Goal: Information Seeking & Learning: Learn about a topic

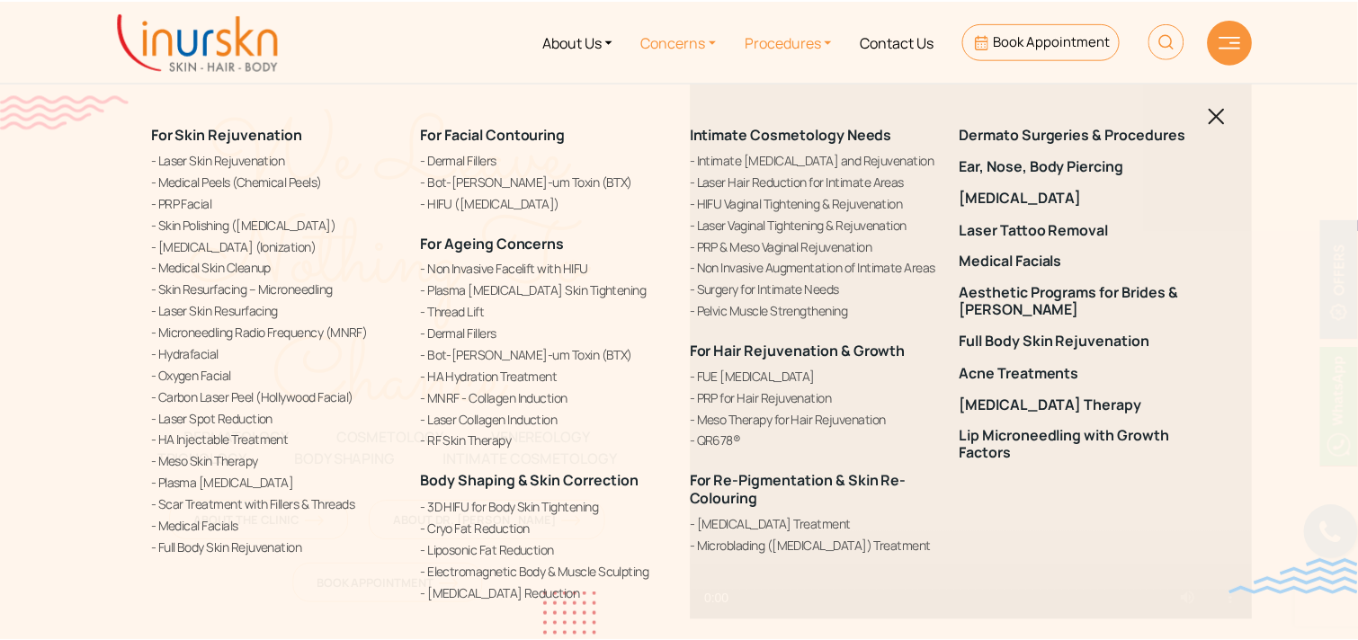
scroll to position [711, 0]
drag, startPoint x: 0, startPoint y: 149, endPoint x: 213, endPoint y: 30, distance: 244.3
click at [0, 149] on div "For Skin Rejuvenation Laser Skin Rejuvenation Medical Peels (Chemical Peels) PR…" at bounding box center [682, 320] width 1364 height 640
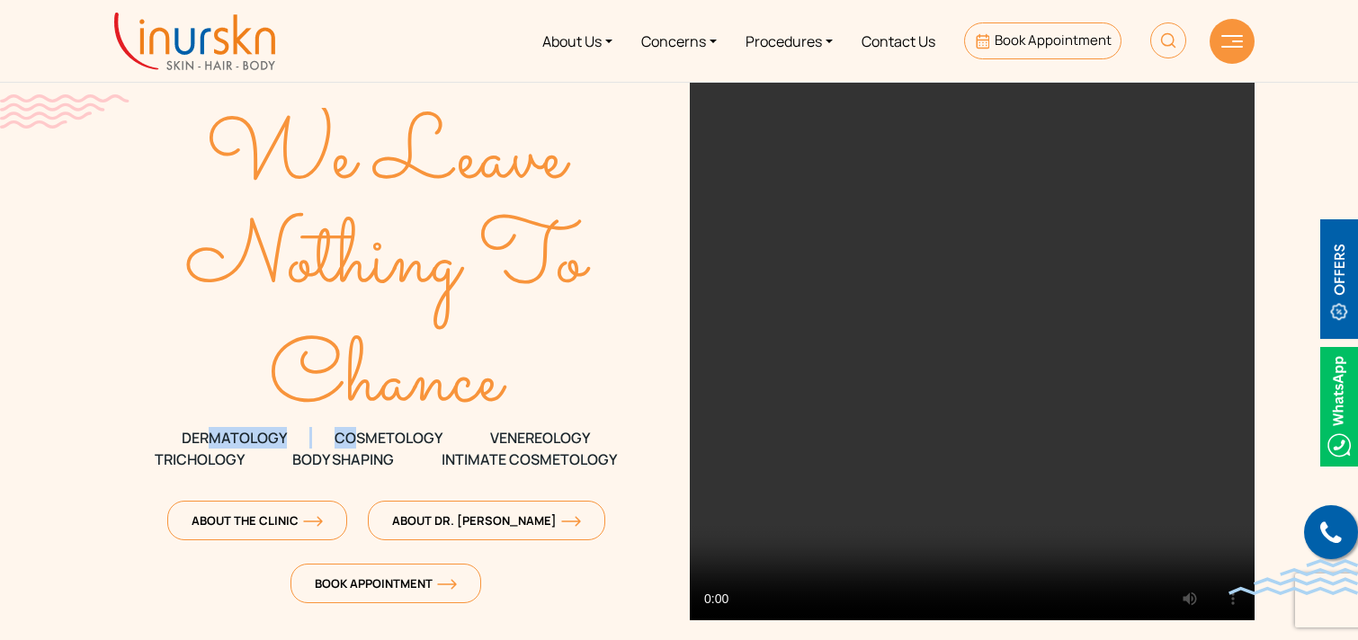
drag, startPoint x: 209, startPoint y: 438, endPoint x: 364, endPoint y: 446, distance: 154.8
type textarea "MATOLOGY COS"
click at [364, 446] on p "DERMATOLOGY COSMETOLOGY VENEREOLOGY" at bounding box center [385, 438] width 565 height 22
click at [364, 446] on span "COSMETOLOGY" at bounding box center [388, 438] width 108 height 22
click at [588, 441] on span "VENEREOLOGY" at bounding box center [540, 438] width 100 height 22
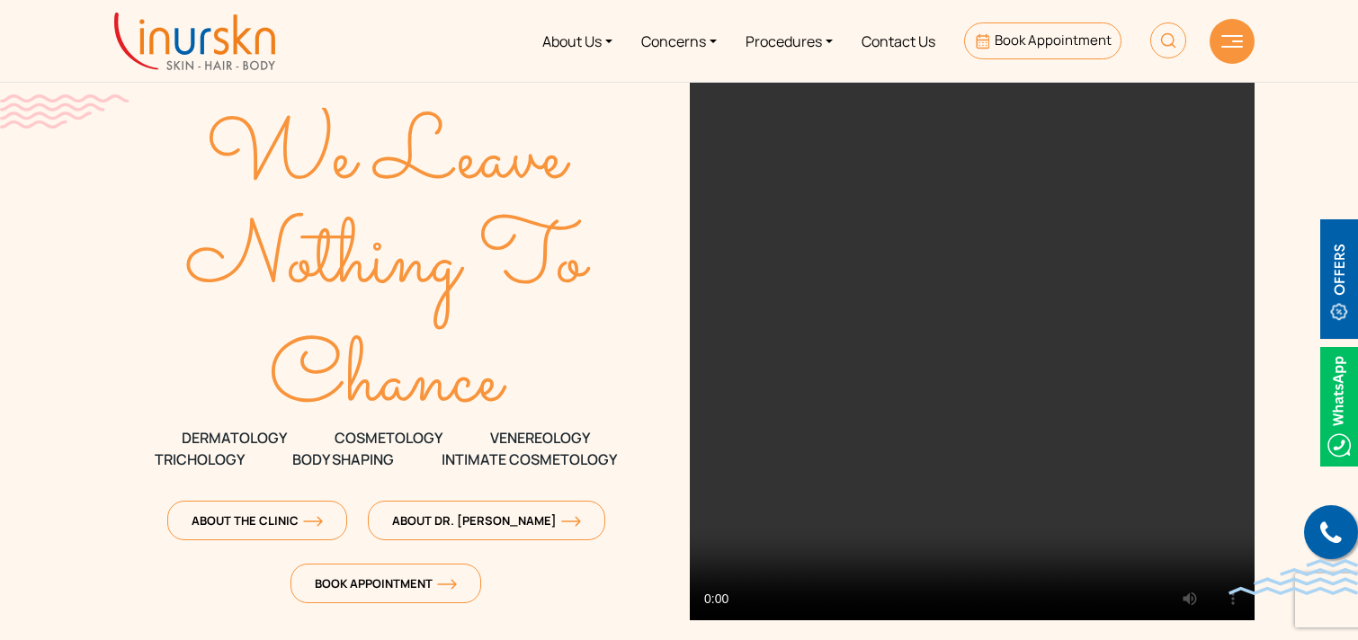
click at [91, 327] on section "We Leave Nothing To Chance DERMATOLOGY COSMETOLOGY" at bounding box center [679, 323] width 1358 height 647
click at [212, 436] on span "DERMATOLOGY" at bounding box center [234, 438] width 105 height 22
drag, startPoint x: 369, startPoint y: 439, endPoint x: 333, endPoint y: 455, distance: 39.4
click at [333, 455] on div "We Leave Nothing To Chance DERMATOLOGY COSMETOLOGY VENEREOLOGY TRICHOLOGY Body …" at bounding box center [385, 349] width 565 height 537
click at [333, 455] on span "Body Shaping" at bounding box center [343, 460] width 102 height 22
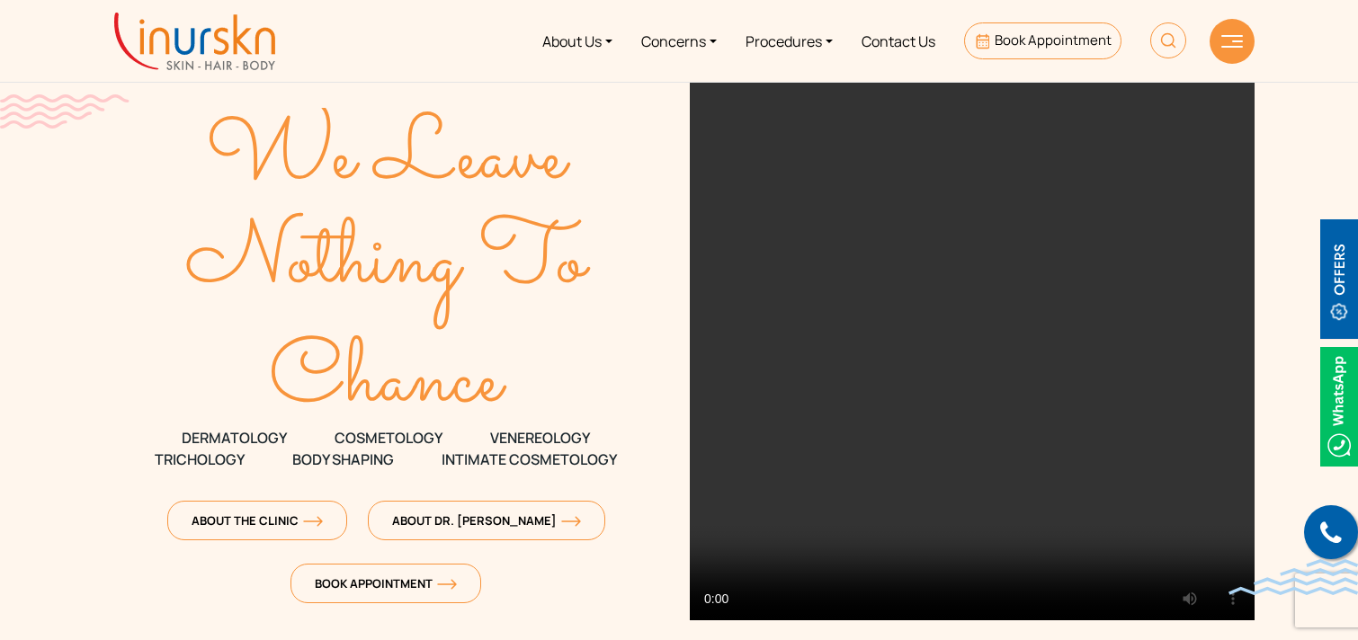
click at [156, 432] on p "DERMATOLOGY COSMETOLOGY VENEREOLOGY" at bounding box center [385, 438] width 565 height 22
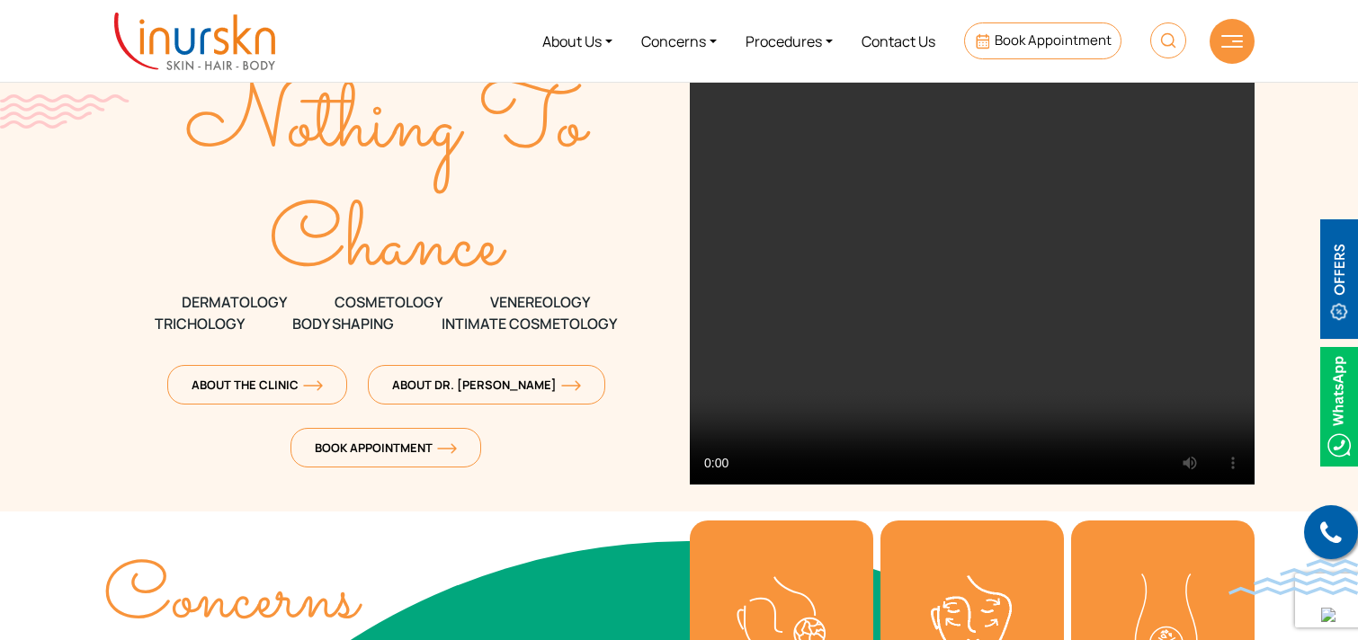
scroll to position [0, 0]
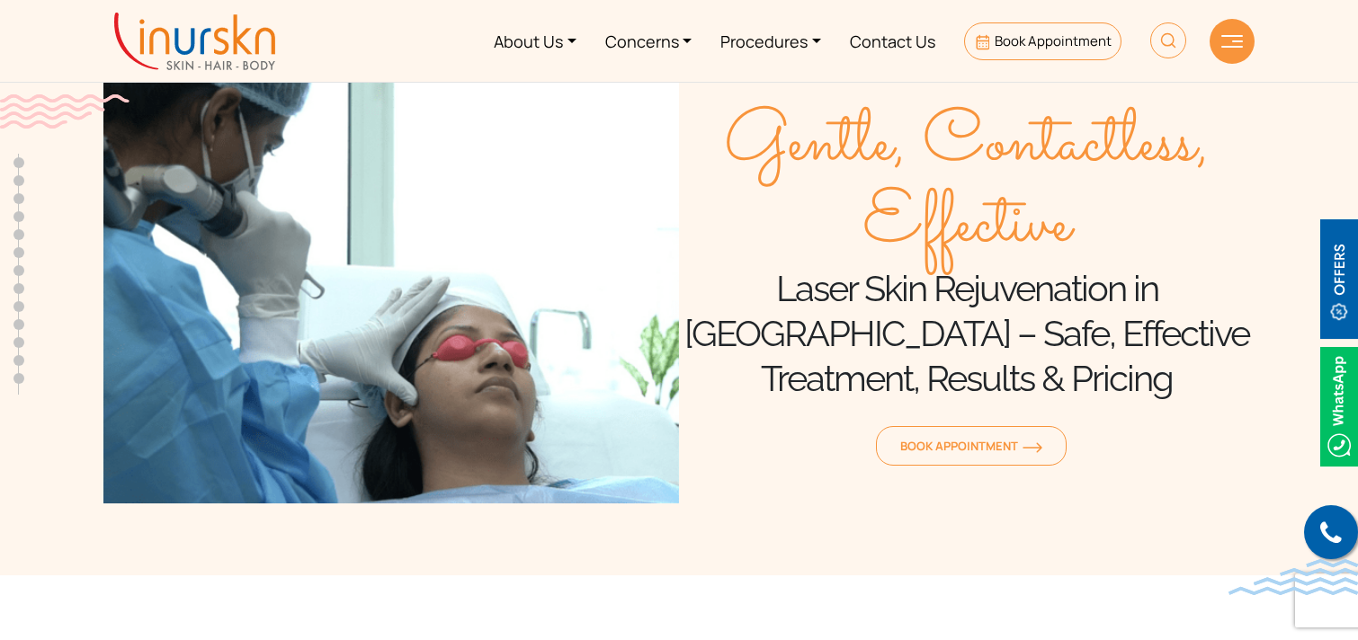
click at [1212, 207] on span "Gentle, Contactless, Effective" at bounding box center [966, 185] width 575 height 162
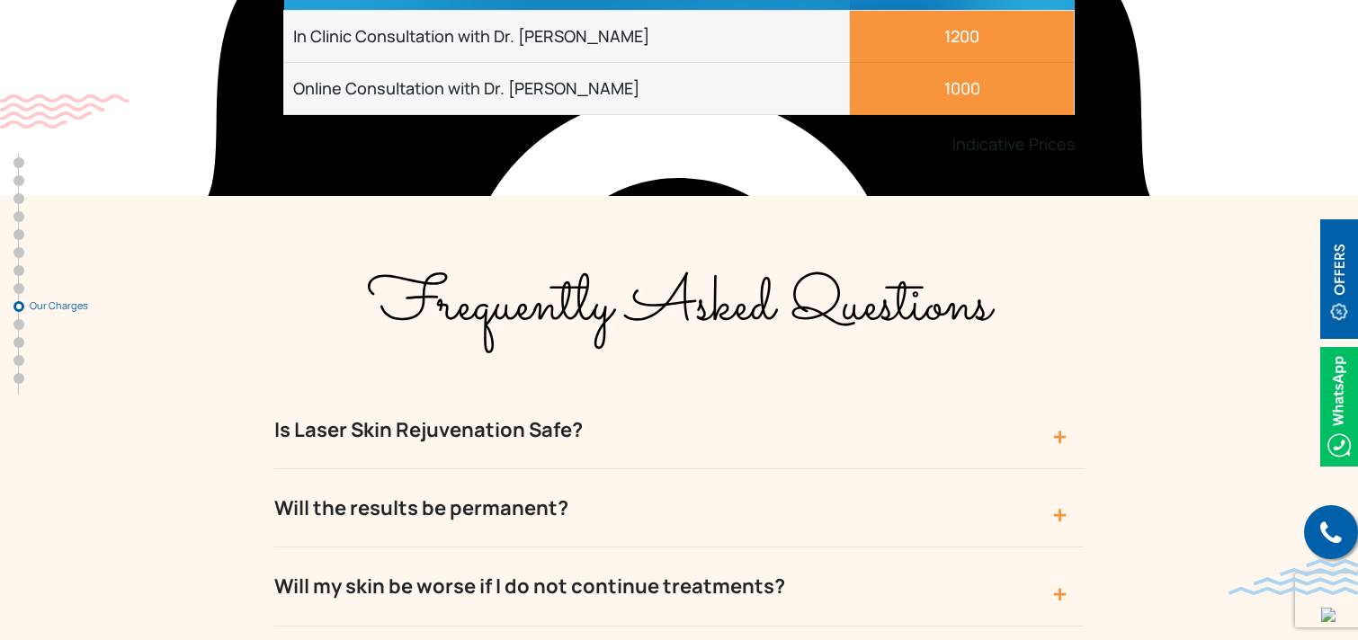
scroll to position [7178, 0]
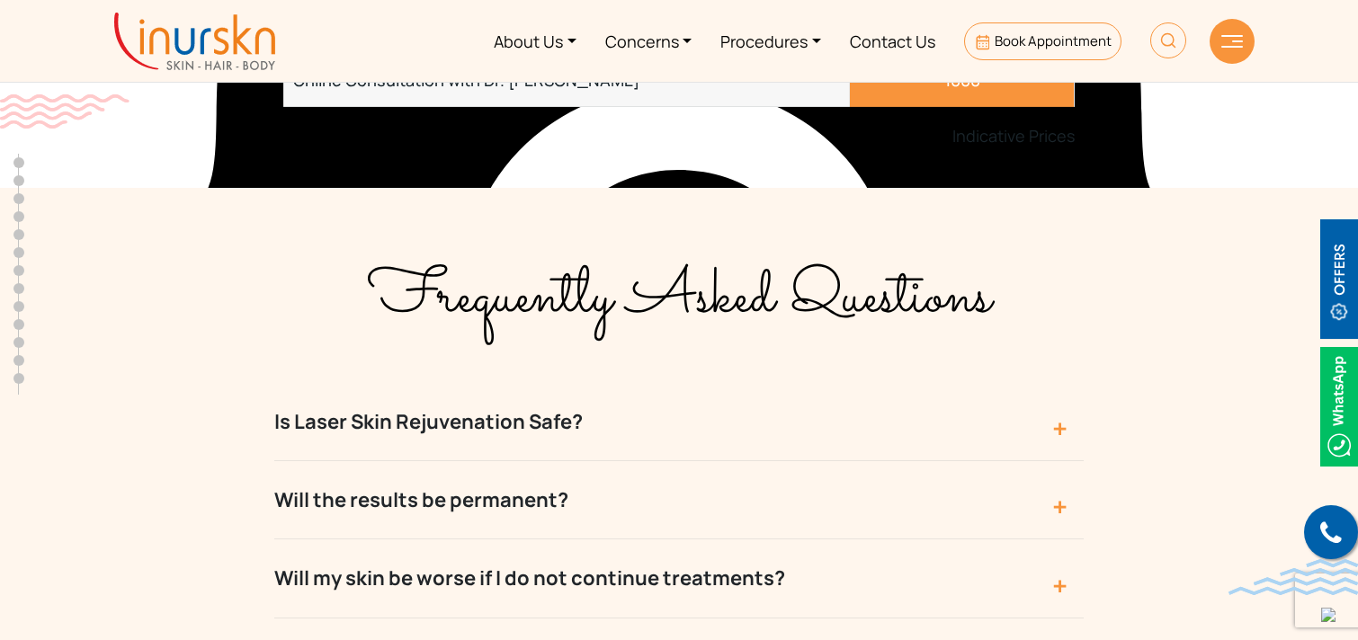
scroll to position [0, 0]
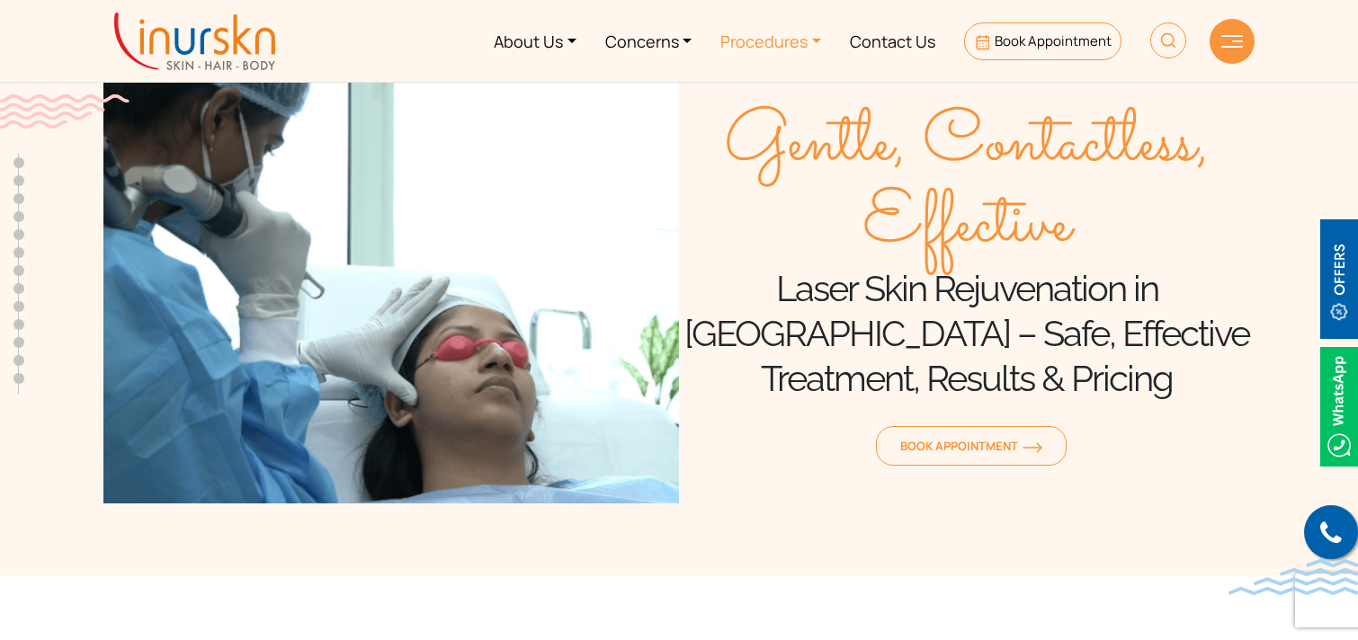
click at [794, 43] on link "Procedures" at bounding box center [770, 40] width 129 height 67
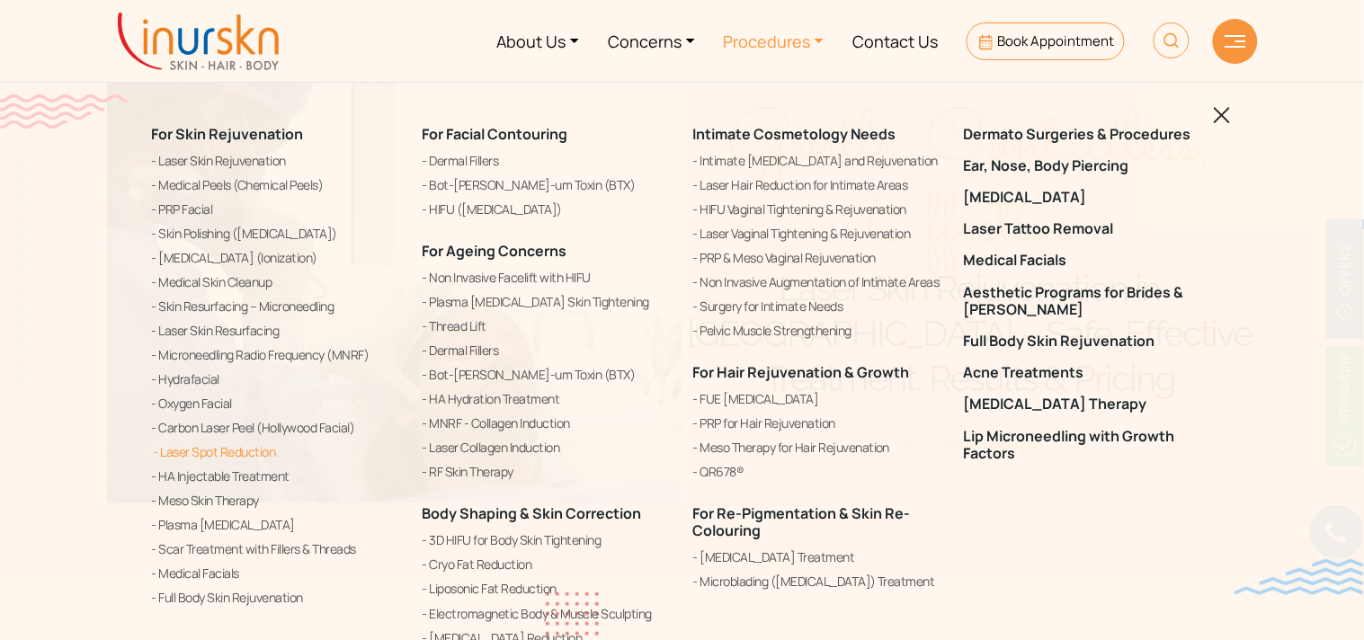
click at [204, 452] on link "Laser Spot Reduction" at bounding box center [276, 452] width 249 height 22
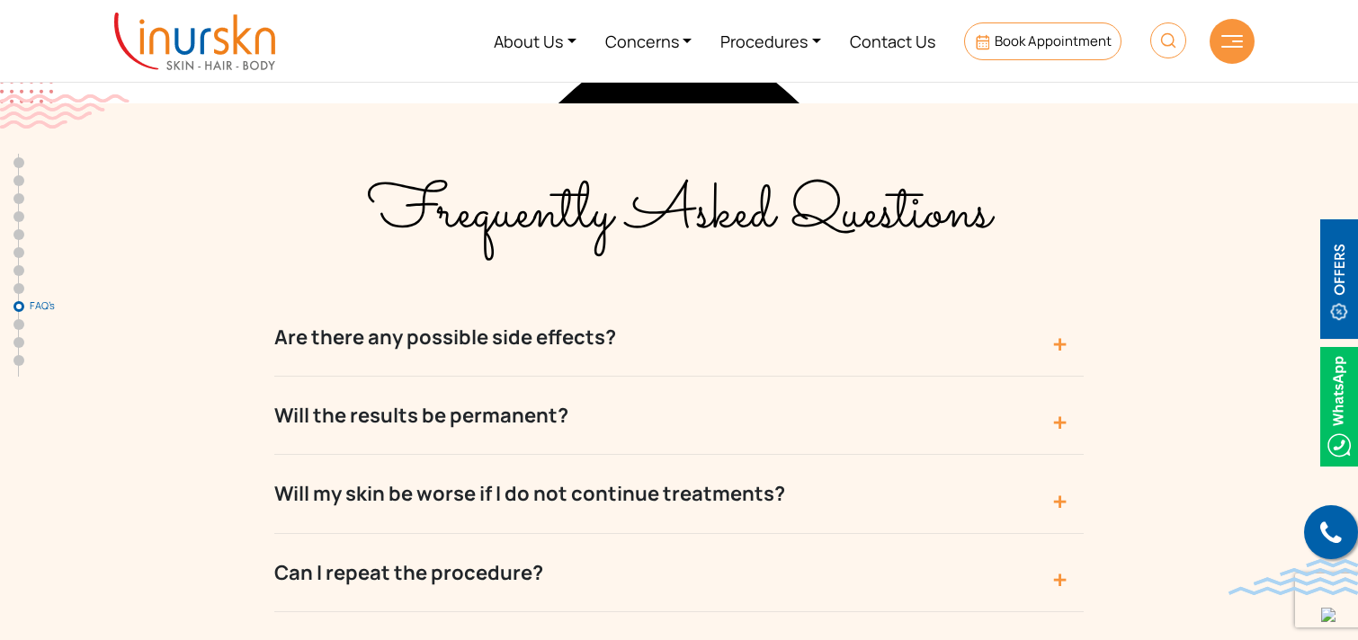
scroll to position [6903, 0]
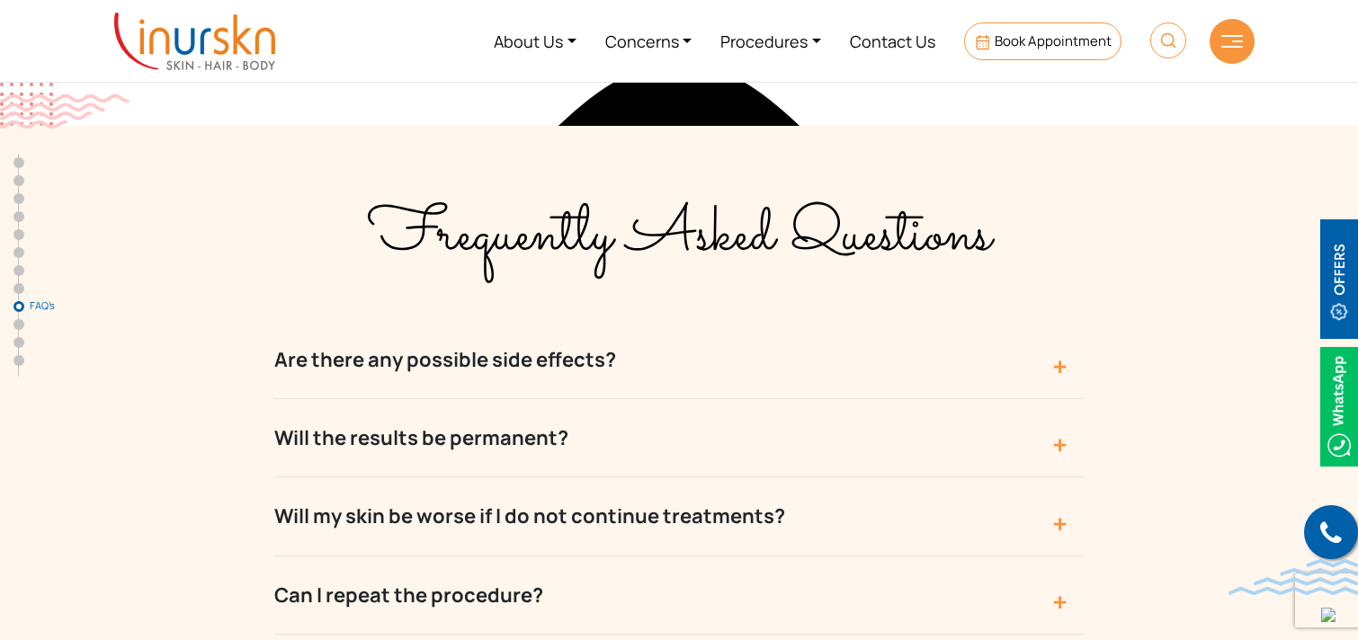
click at [231, 378] on div "Frequently Asked Questions Are there any possible side effects? There are pract…" at bounding box center [678, 638] width 1151 height 935
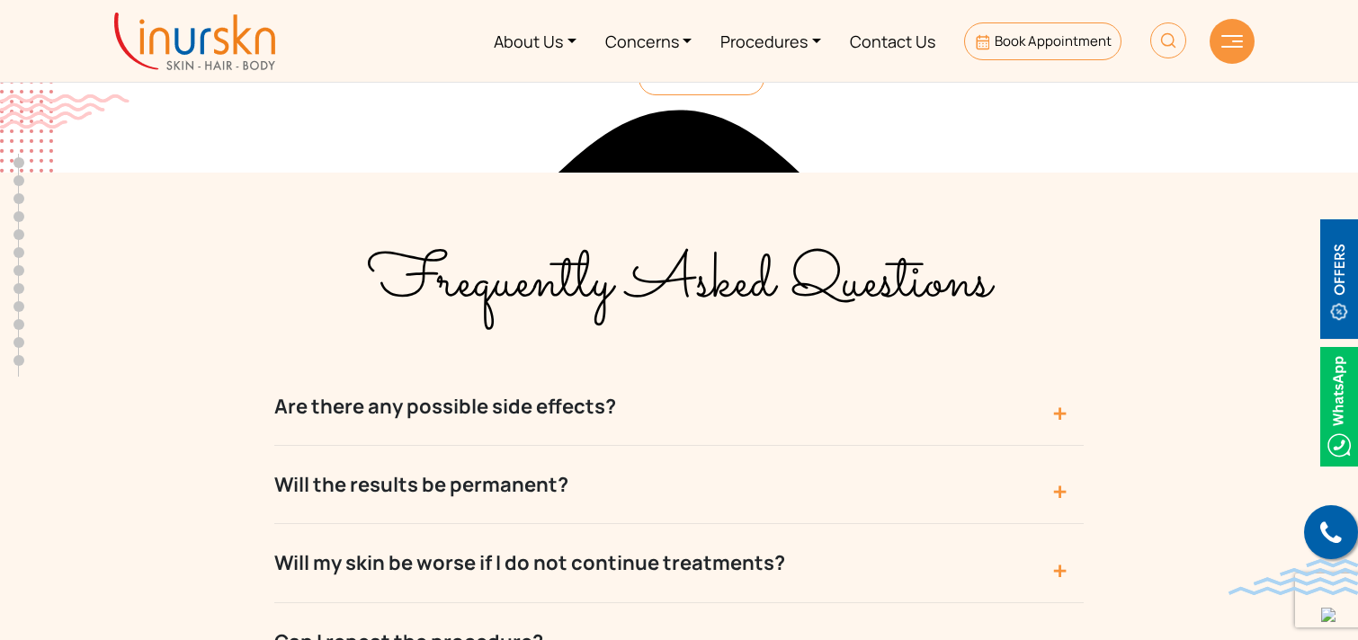
scroll to position [0, 0]
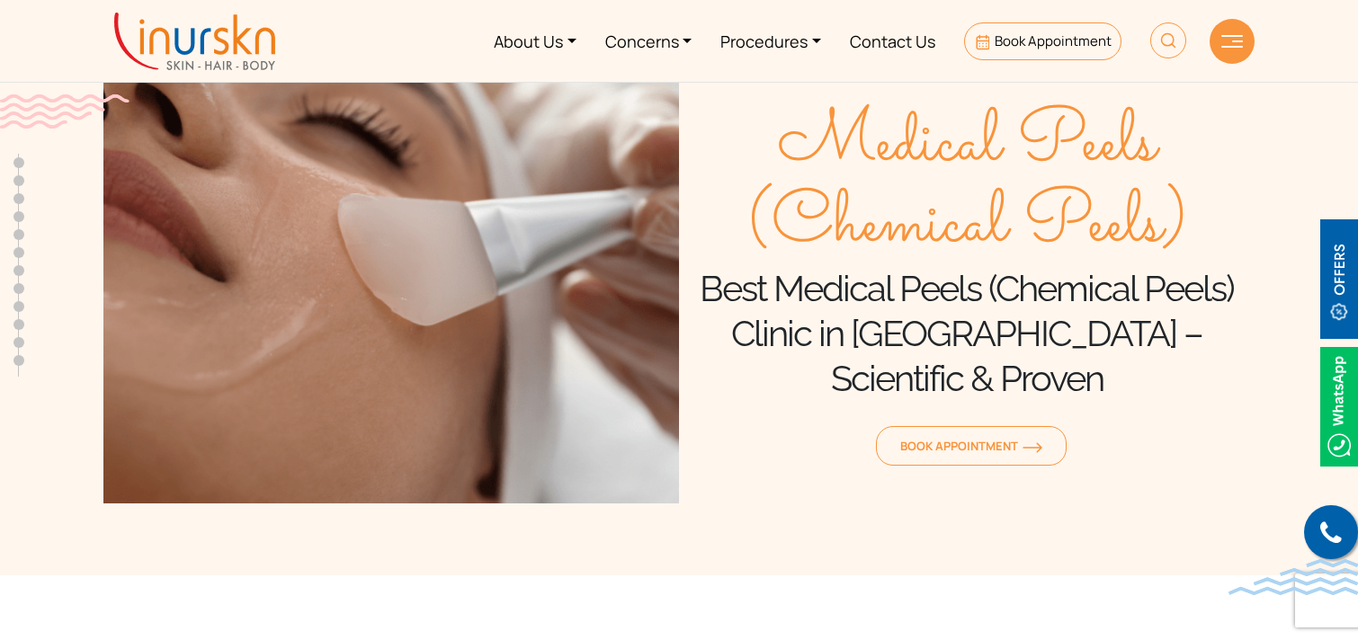
click at [195, 49] on img at bounding box center [194, 42] width 161 height 58
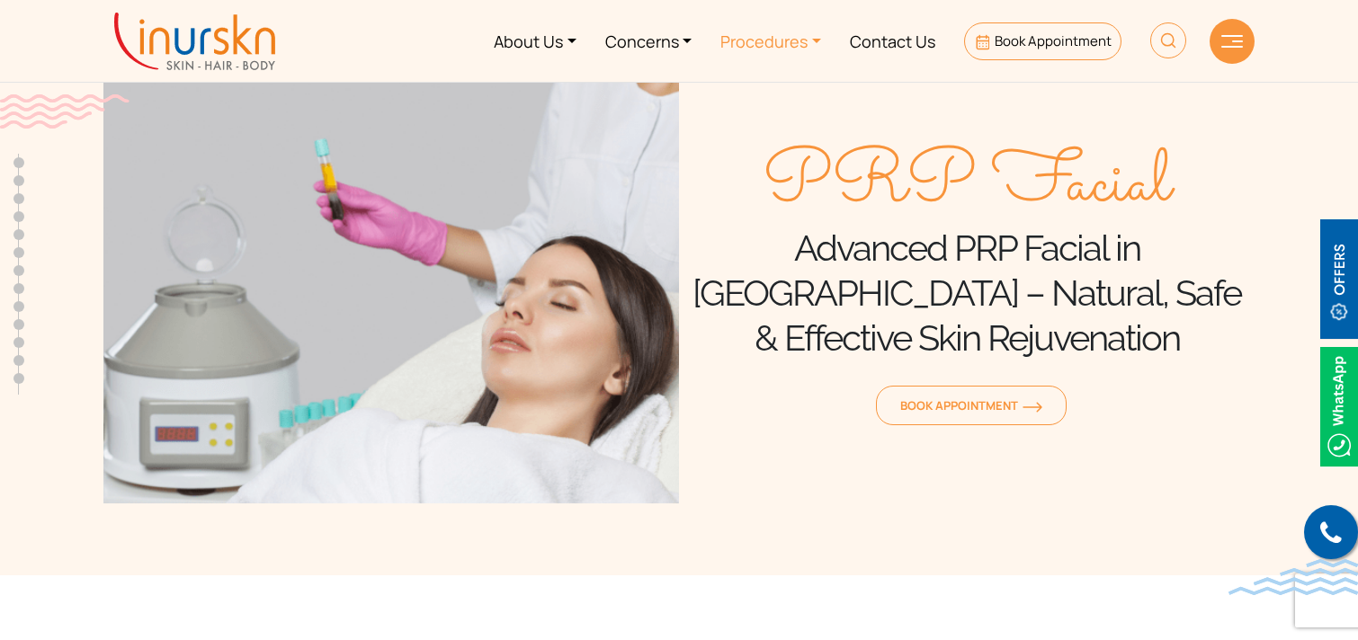
click at [794, 49] on link "Procedures" at bounding box center [770, 40] width 129 height 67
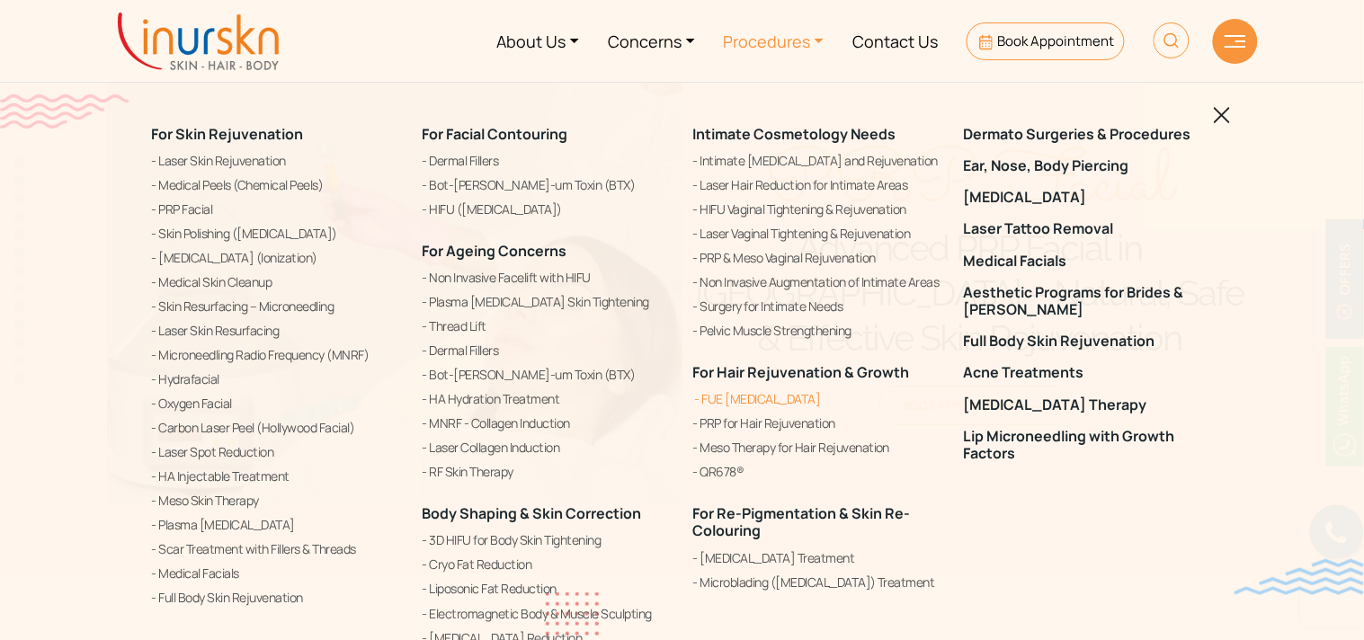
click at [778, 401] on link "FUE [MEDICAL_DATA]" at bounding box center [817, 399] width 249 height 22
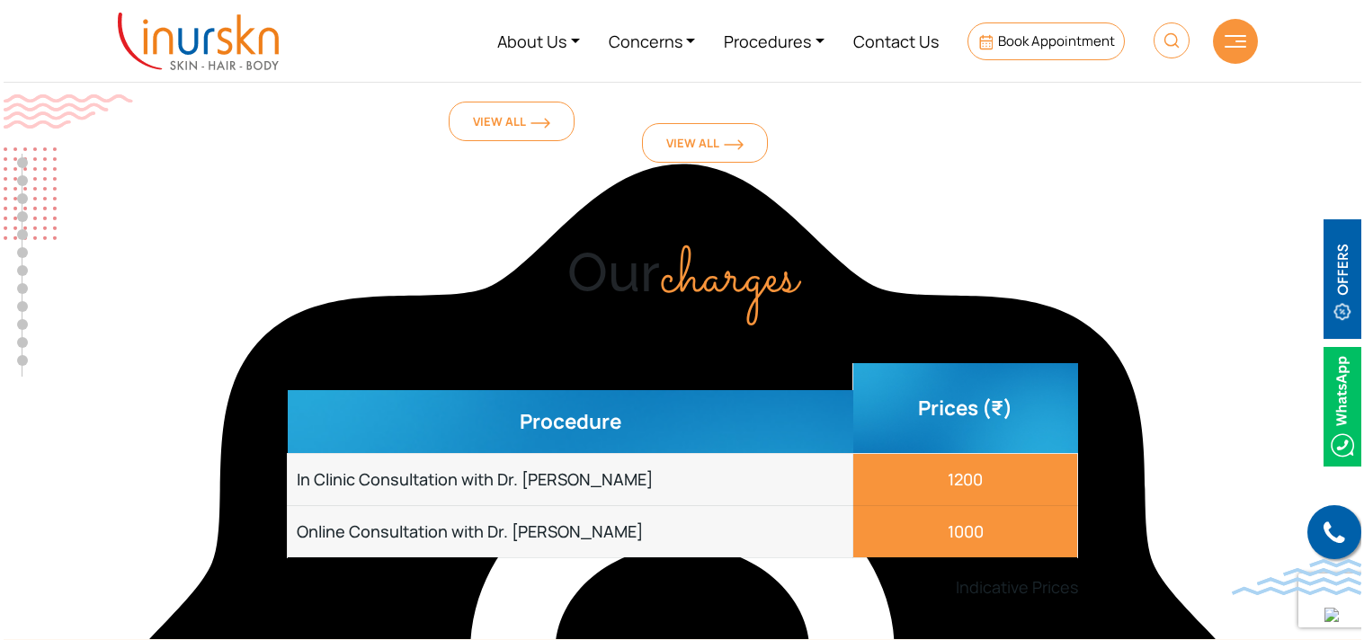
scroll to position [6799, 0]
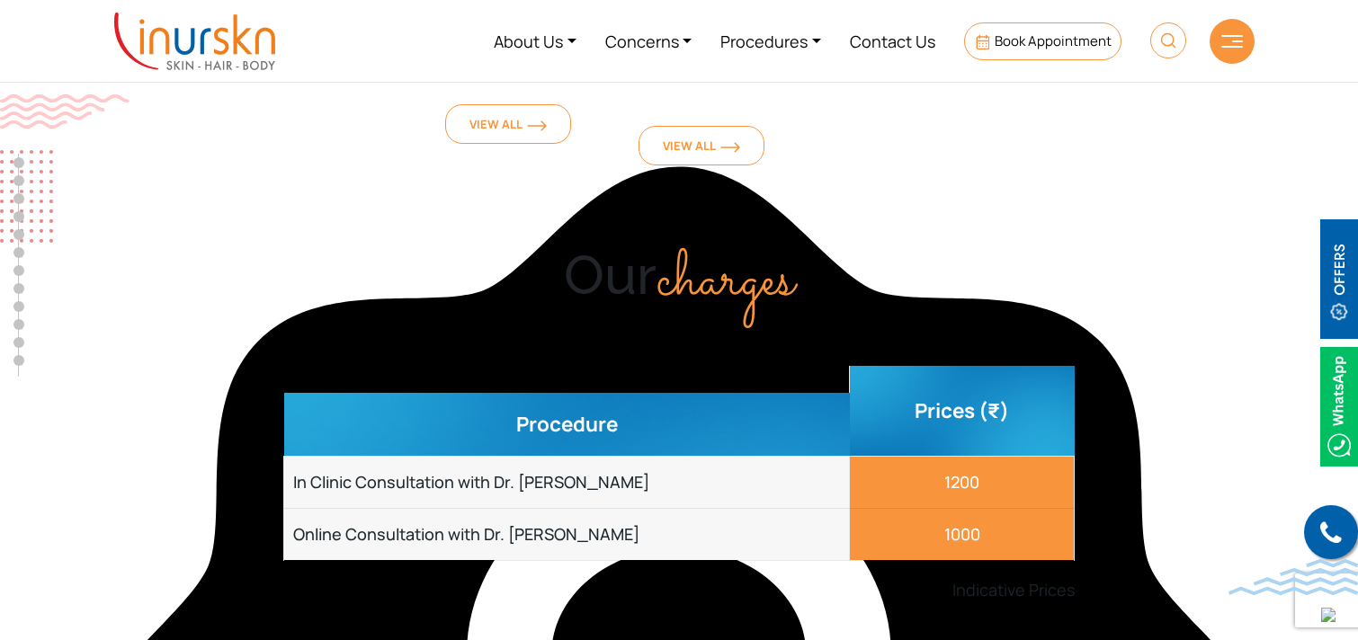
click at [283, 243] on div "Our charges" at bounding box center [678, 278] width 1151 height 71
click at [773, 45] on link "Procedures" at bounding box center [770, 40] width 129 height 67
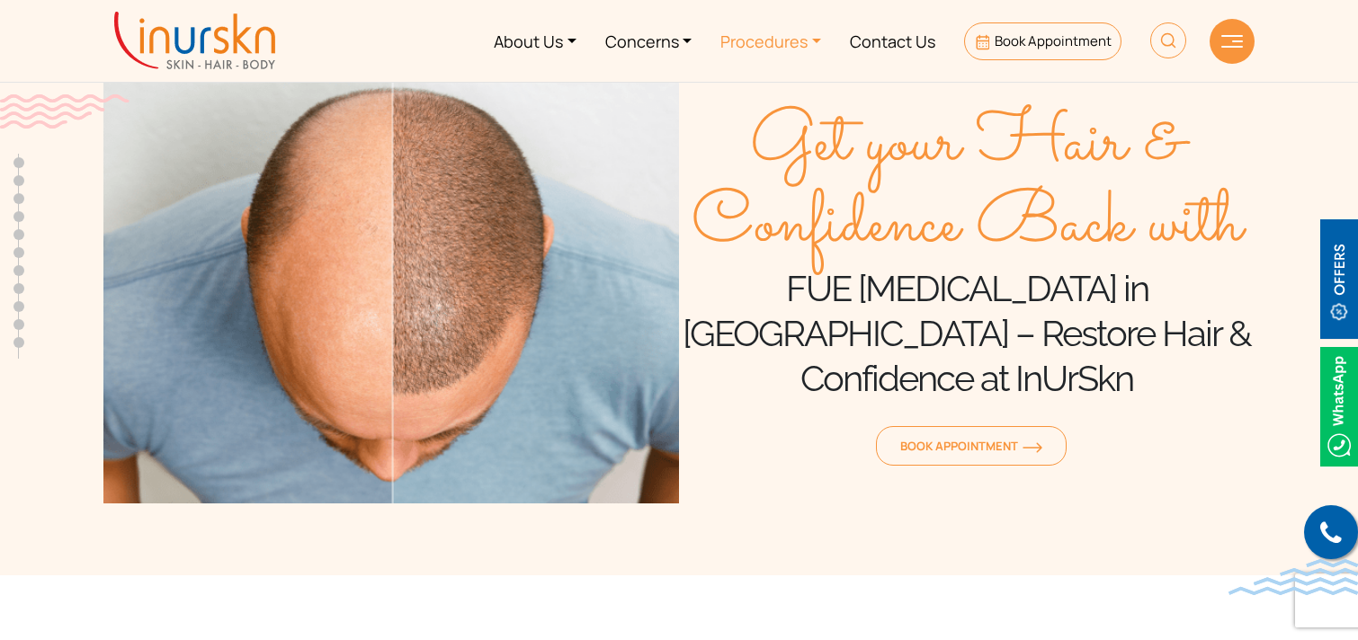
click at [797, 49] on link "Procedures" at bounding box center [770, 40] width 129 height 67
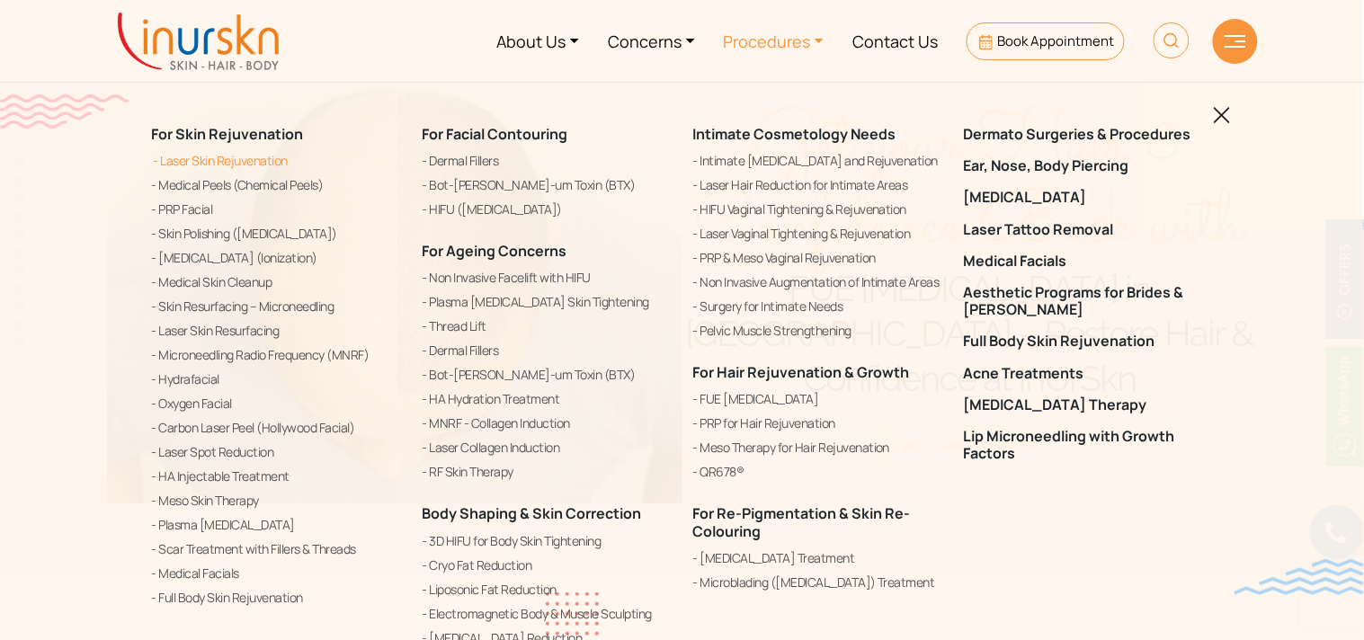
click at [181, 153] on link "Laser Skin Rejuvenation" at bounding box center [276, 161] width 249 height 22
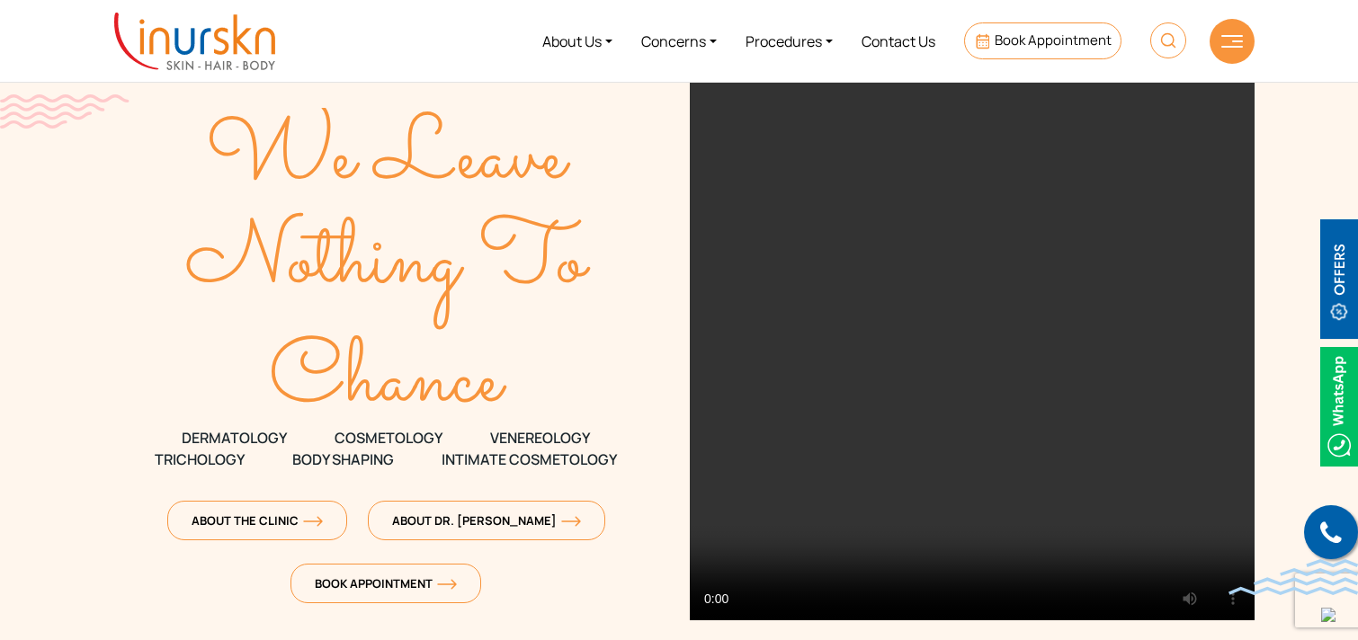
click at [615, 169] on div "We Leave Nothing To Chance DERMATOLOGY COSMETOLOGY VENEREOLOGY TRICHOLOGY Body …" at bounding box center [385, 349] width 565 height 537
click at [615, 449] on span "Intimate Cosmetology" at bounding box center [528, 460] width 175 height 22
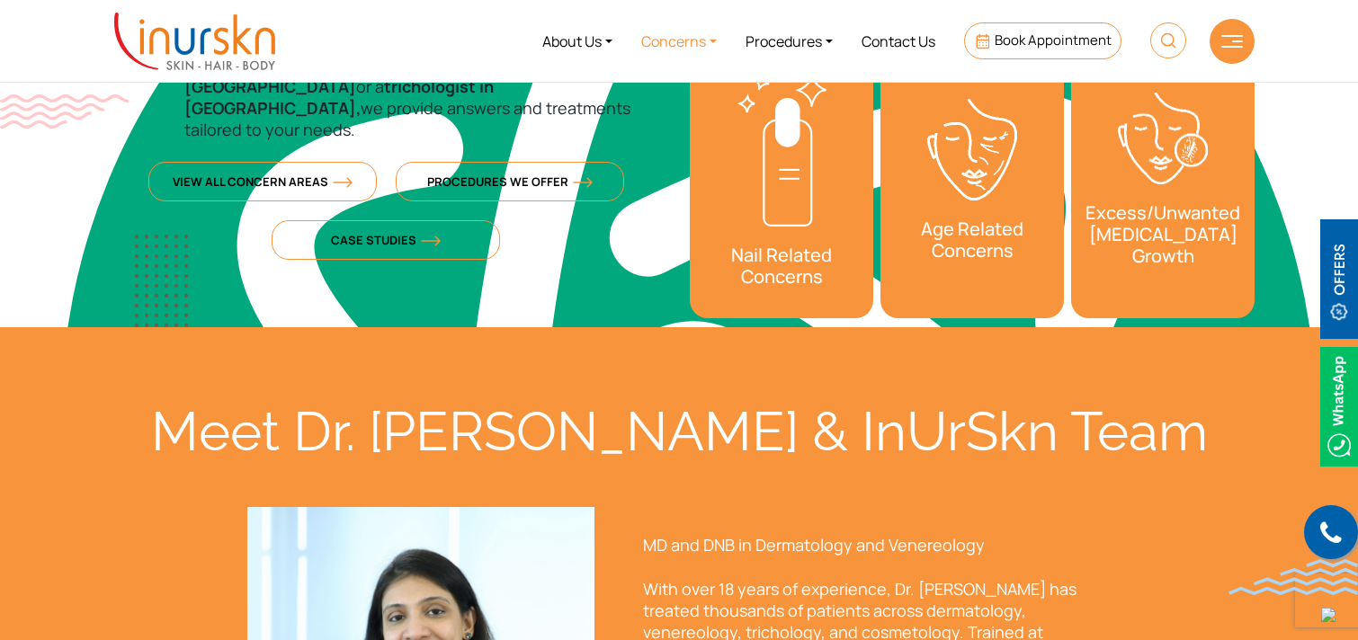
scroll to position [548, 0]
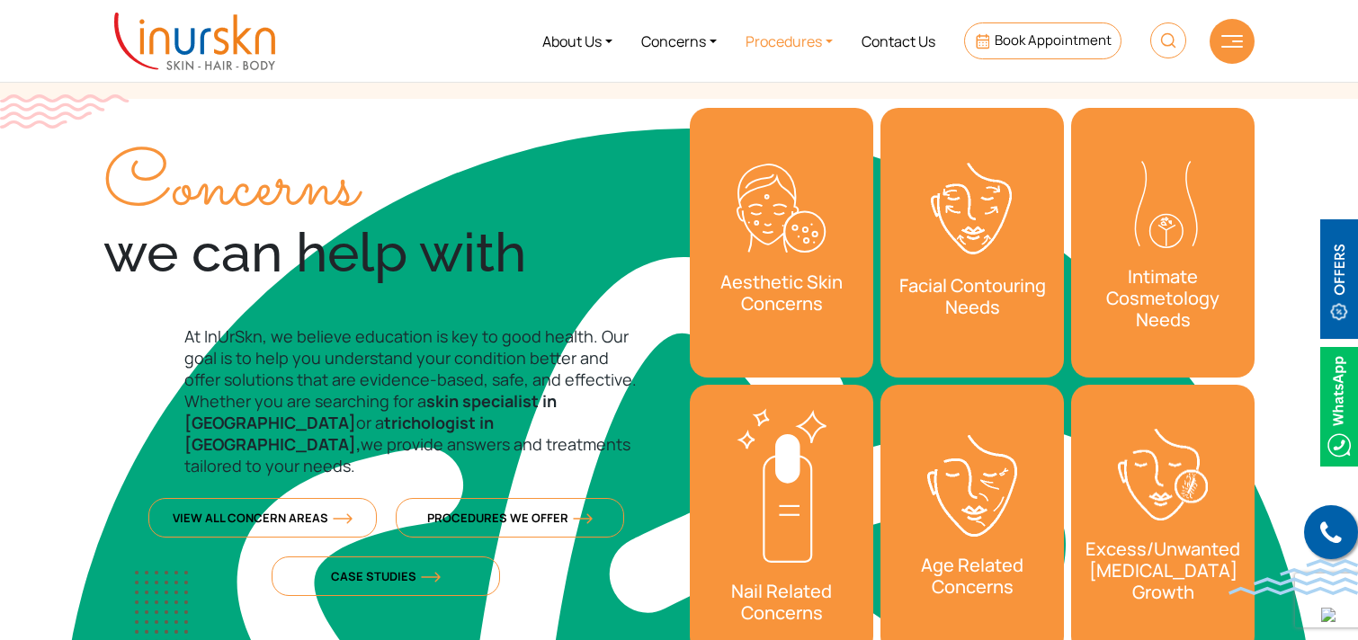
click at [798, 37] on link "Procedures" at bounding box center [789, 40] width 116 height 67
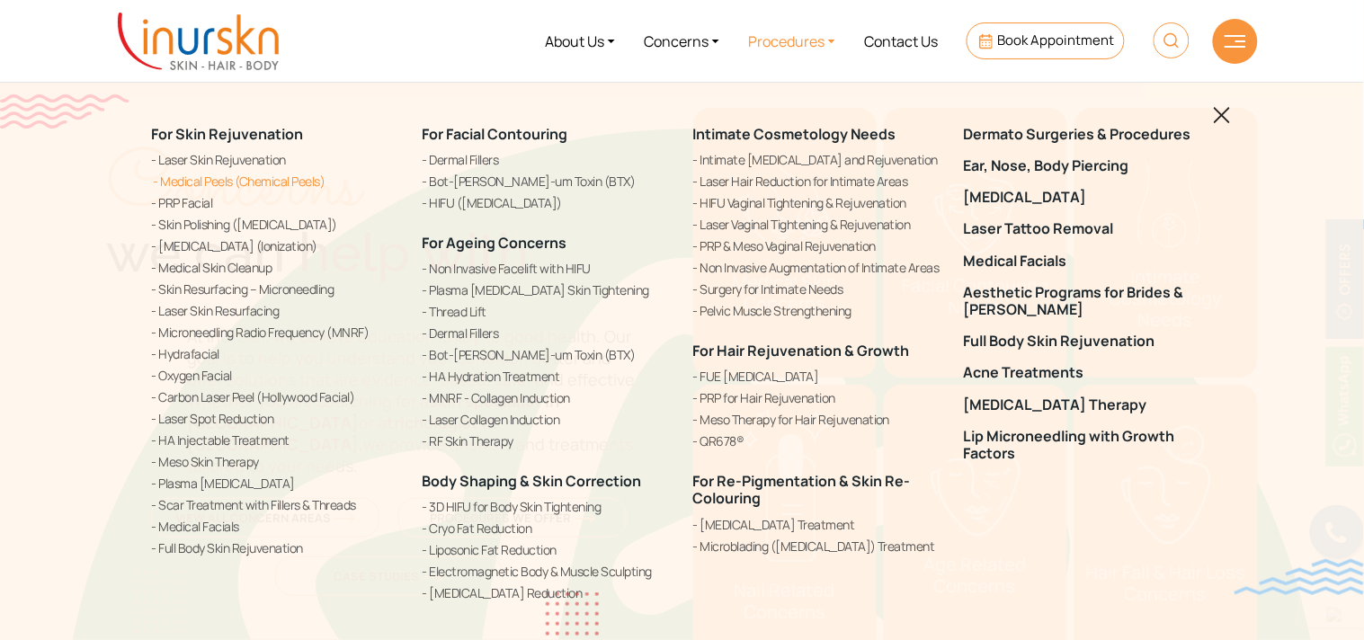
click at [281, 177] on link "Medical Peels (Chemical Peels)" at bounding box center [276, 181] width 249 height 19
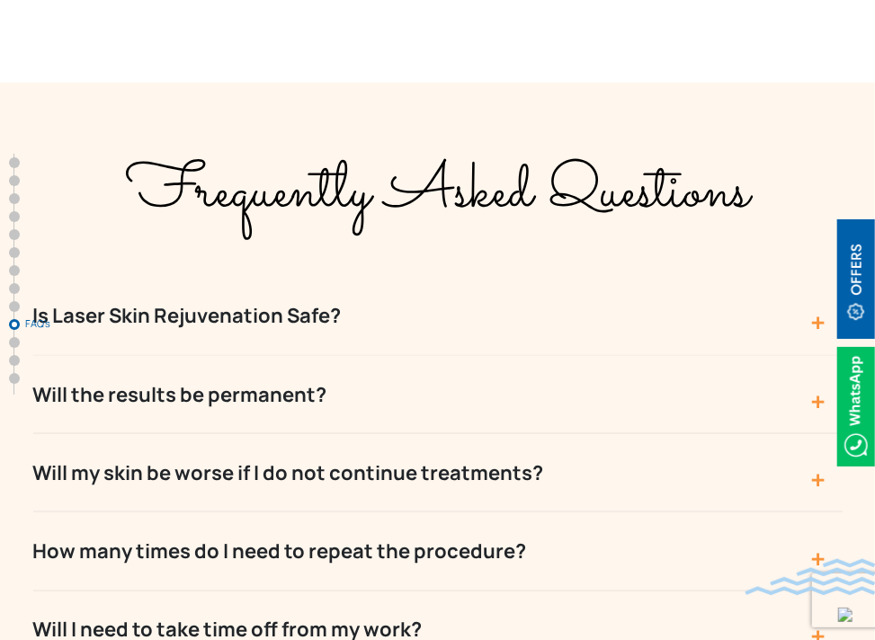
click at [558, 356] on button "Will the results be permanent?" at bounding box center [437, 395] width 809 height 78
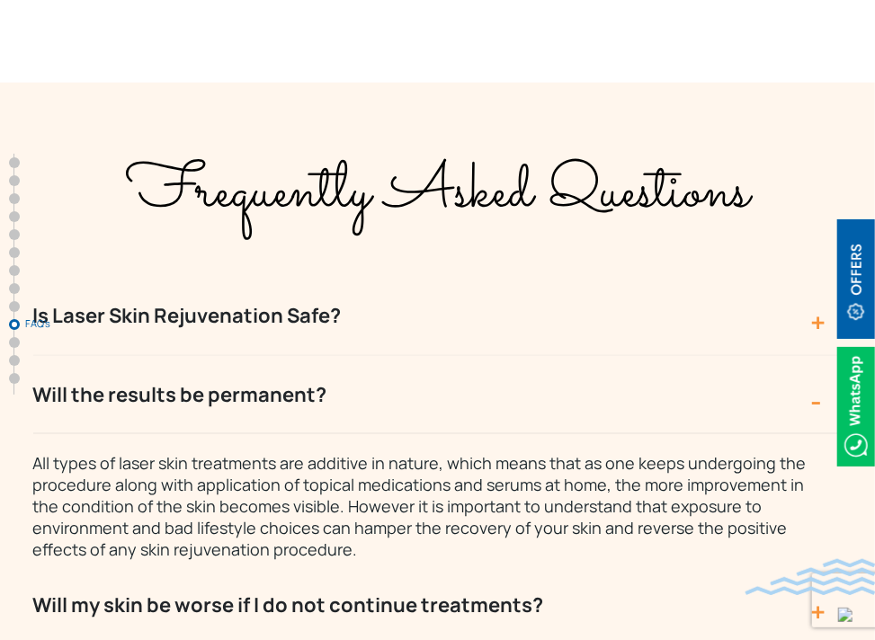
scroll to position [711, 0]
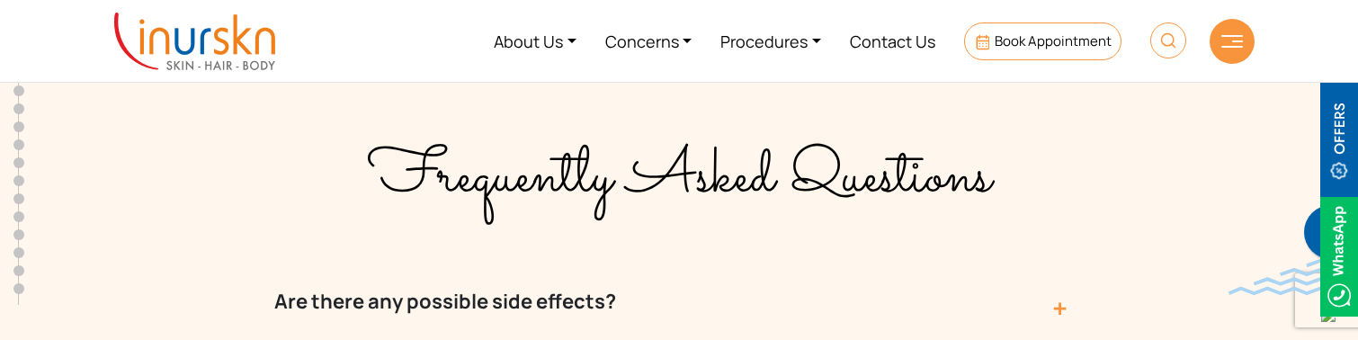
scroll to position [6529, 0]
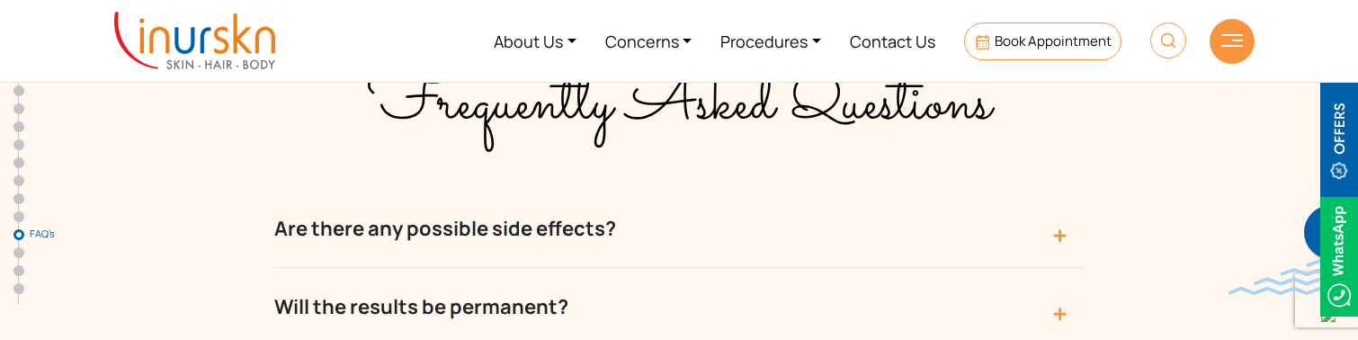
scroll to position [6947, 0]
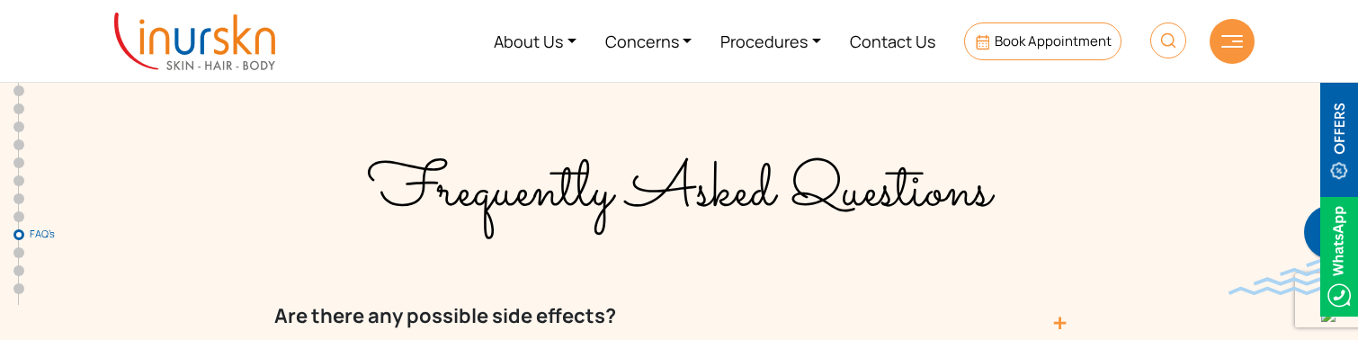
click at [428, 277] on button "Are there any possible side effects?" at bounding box center [678, 316] width 809 height 78
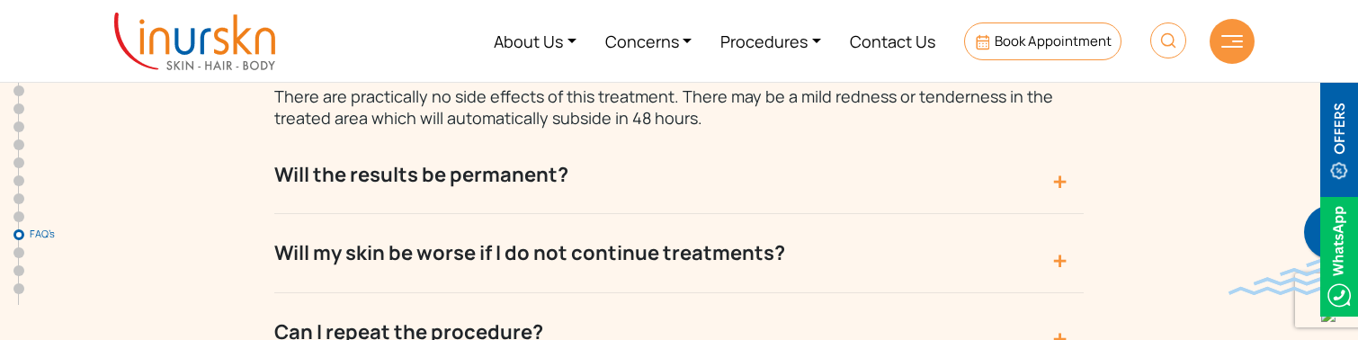
scroll to position [7217, 0]
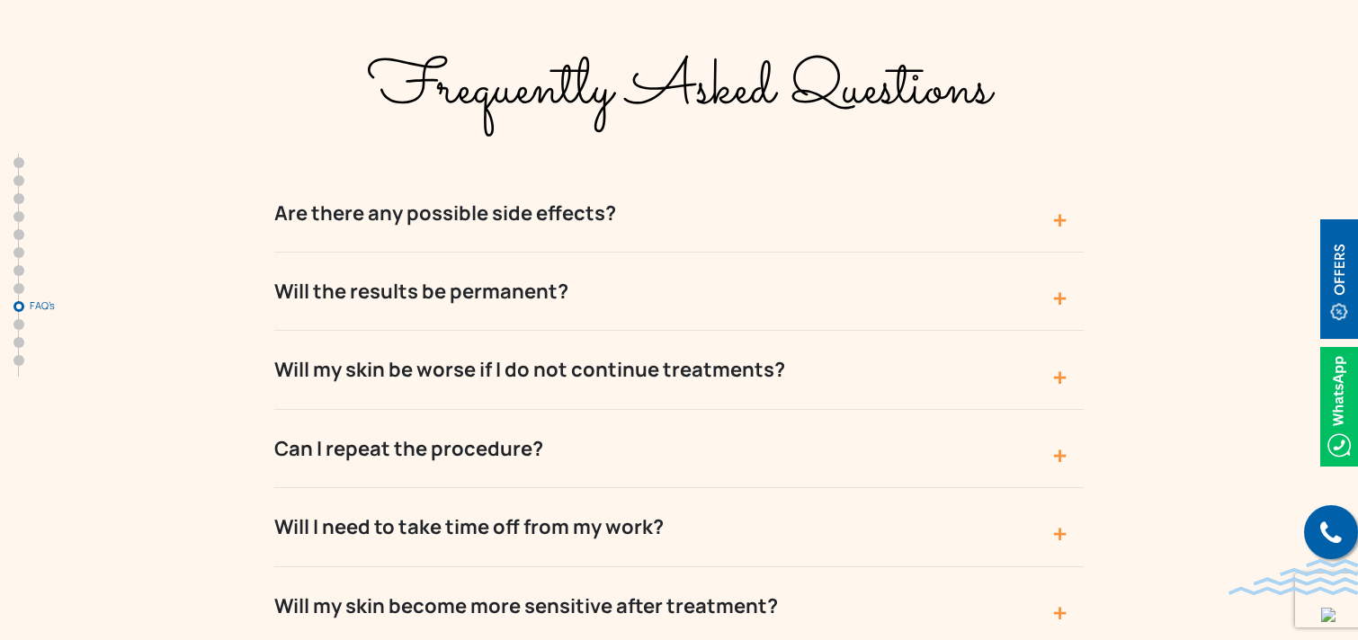
scroll to position [7049, 0]
drag, startPoint x: 1232, startPoint y: 231, endPoint x: 1124, endPoint y: 0, distance: 255.0
click at [1232, 231] on div "Frequently Asked Questions Are there any possible side effects? There are pract…" at bounding box center [678, 491] width 1151 height 935
click at [218, 361] on div "Frequently Asked Questions Are there any possible side effects? There are pract…" at bounding box center [678, 491] width 1151 height 935
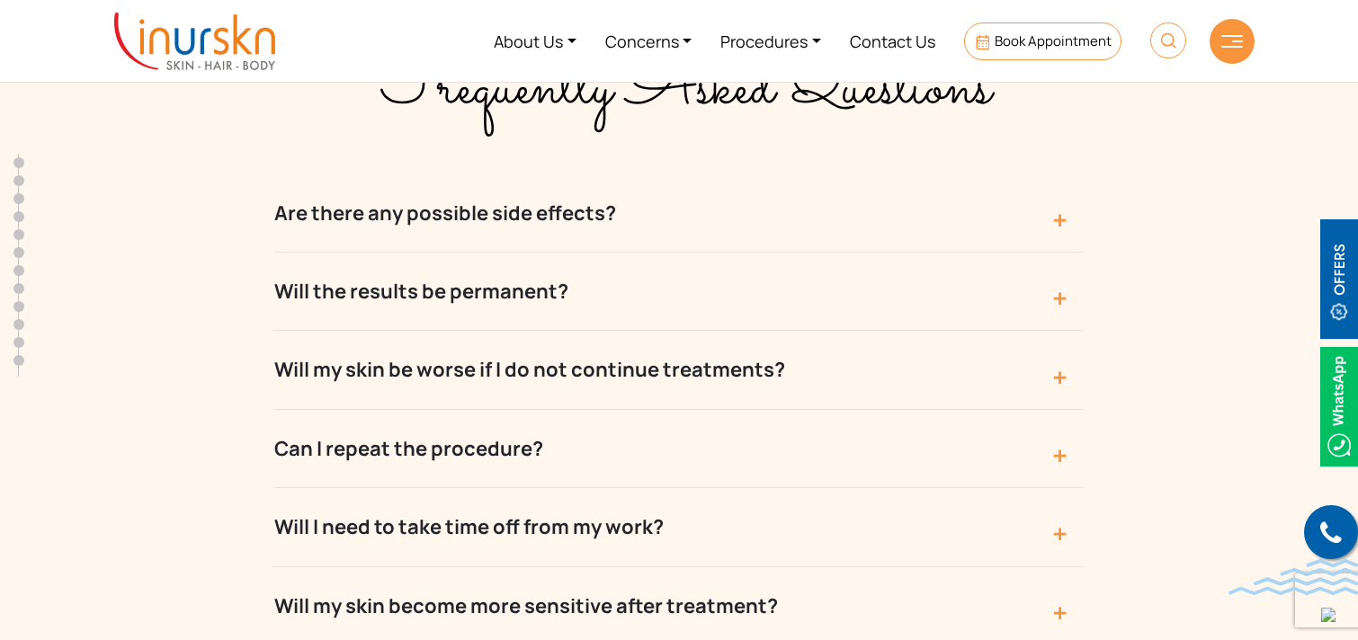
scroll to position [6882, 0]
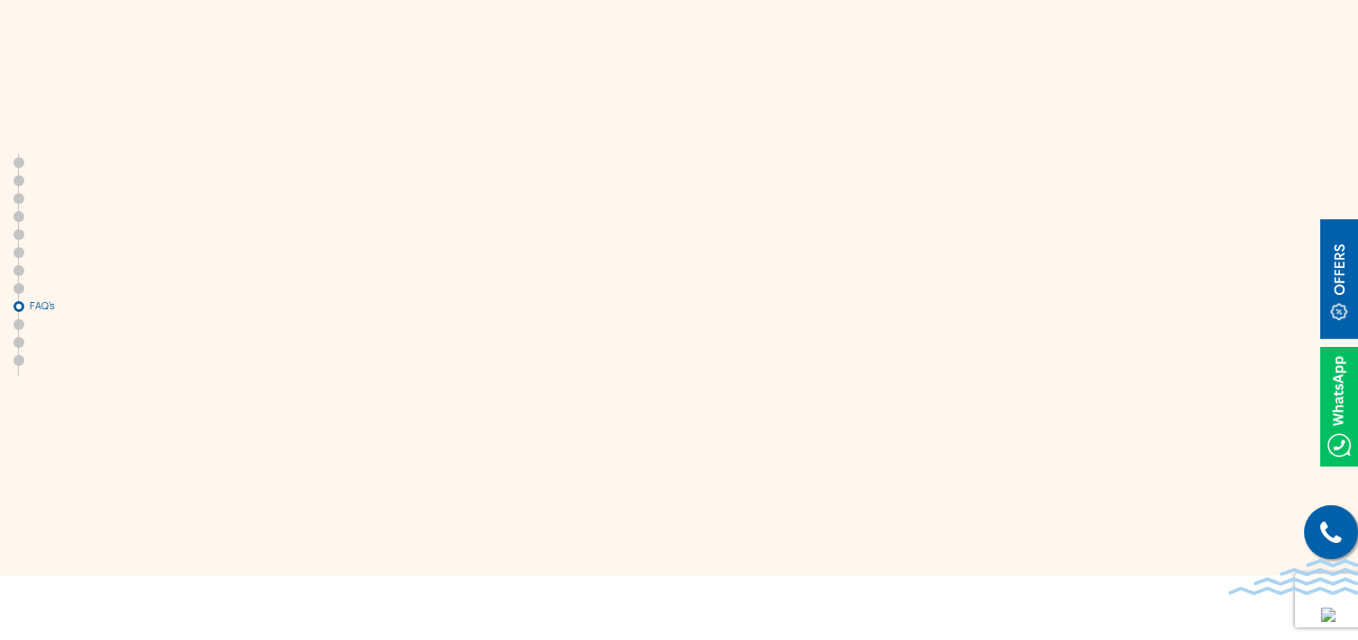
scroll to position [7063, 0]
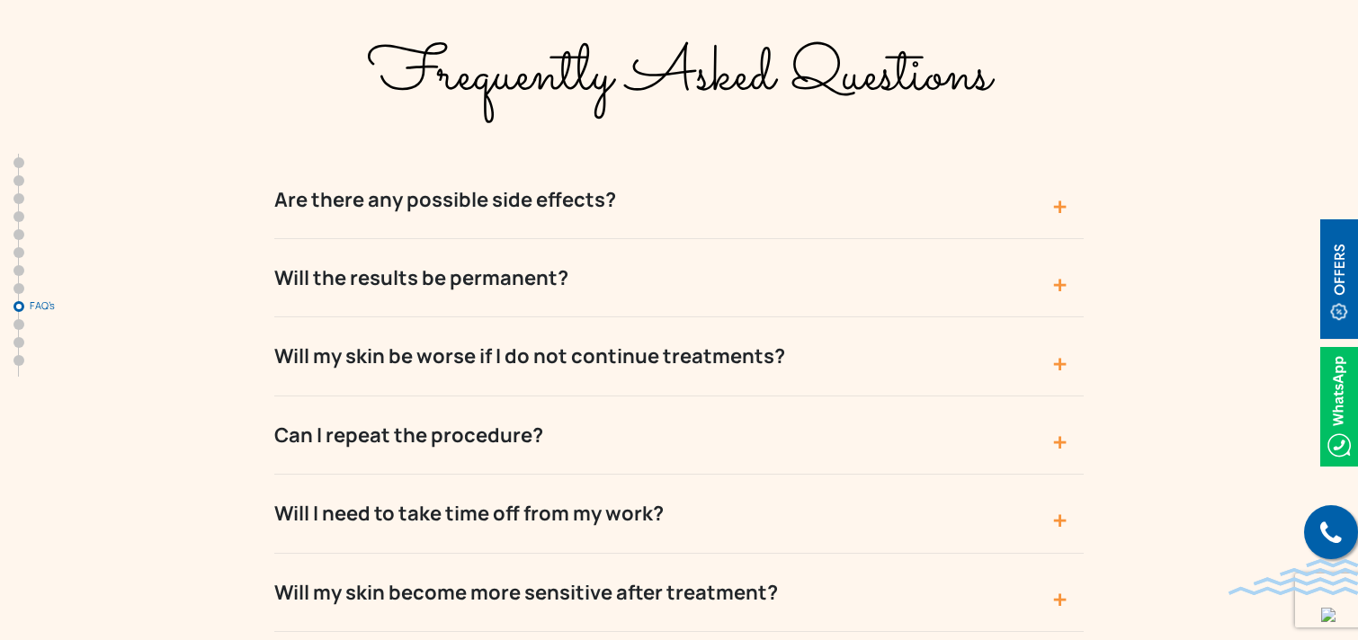
click at [1197, 118] on div "Frequently Asked Questions Are there any possible side effects? There are pract…" at bounding box center [678, 478] width 1151 height 935
click at [271, 78] on div "Frequently Asked Questions Are there any possible side effects? There are pract…" at bounding box center [678, 478] width 1151 height 935
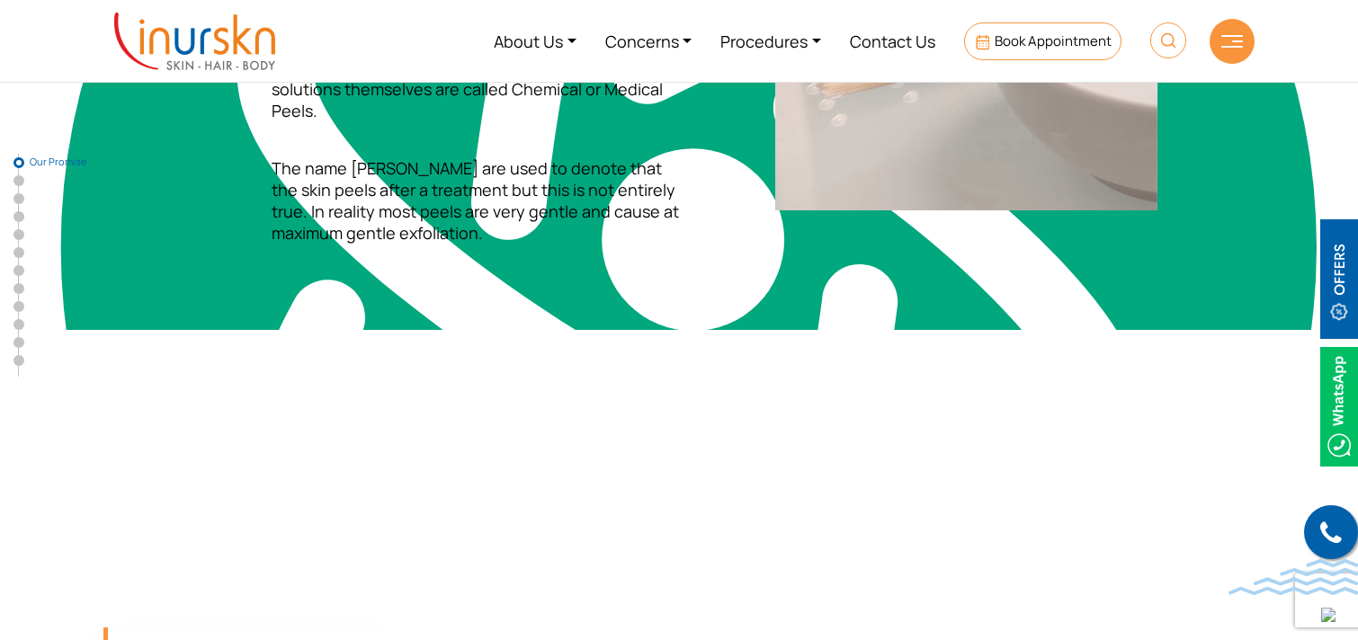
scroll to position [0, 0]
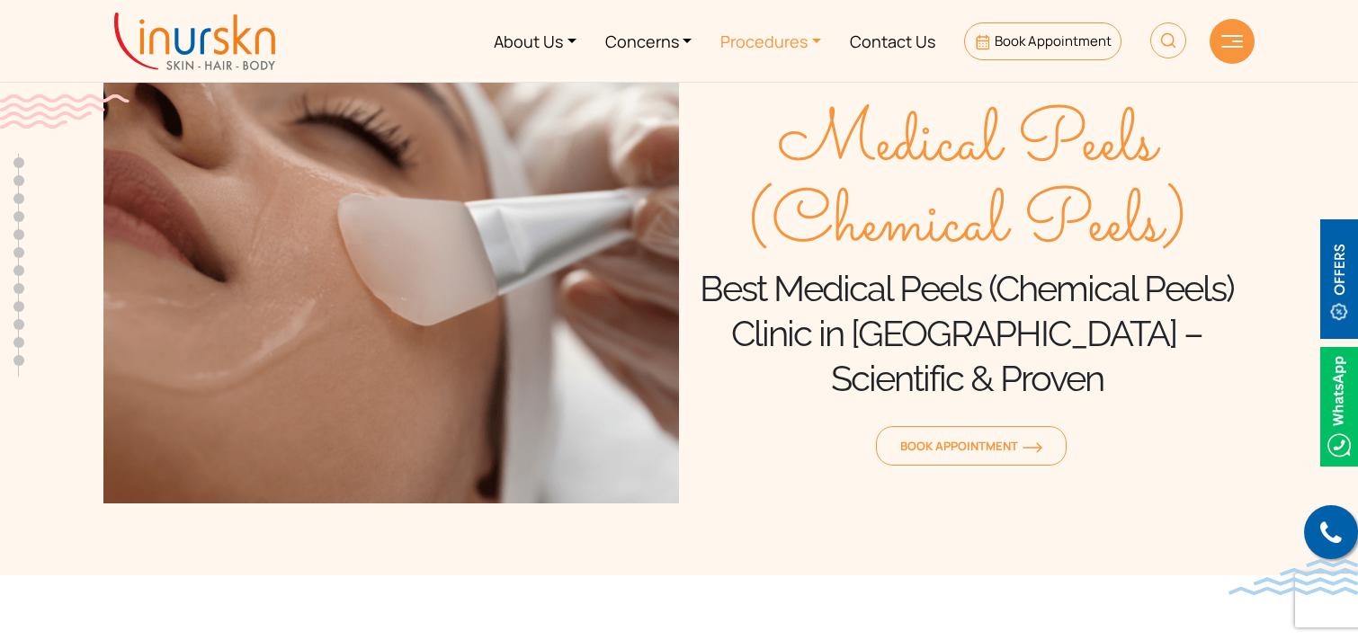
click at [798, 56] on link "Procedures" at bounding box center [770, 40] width 129 height 67
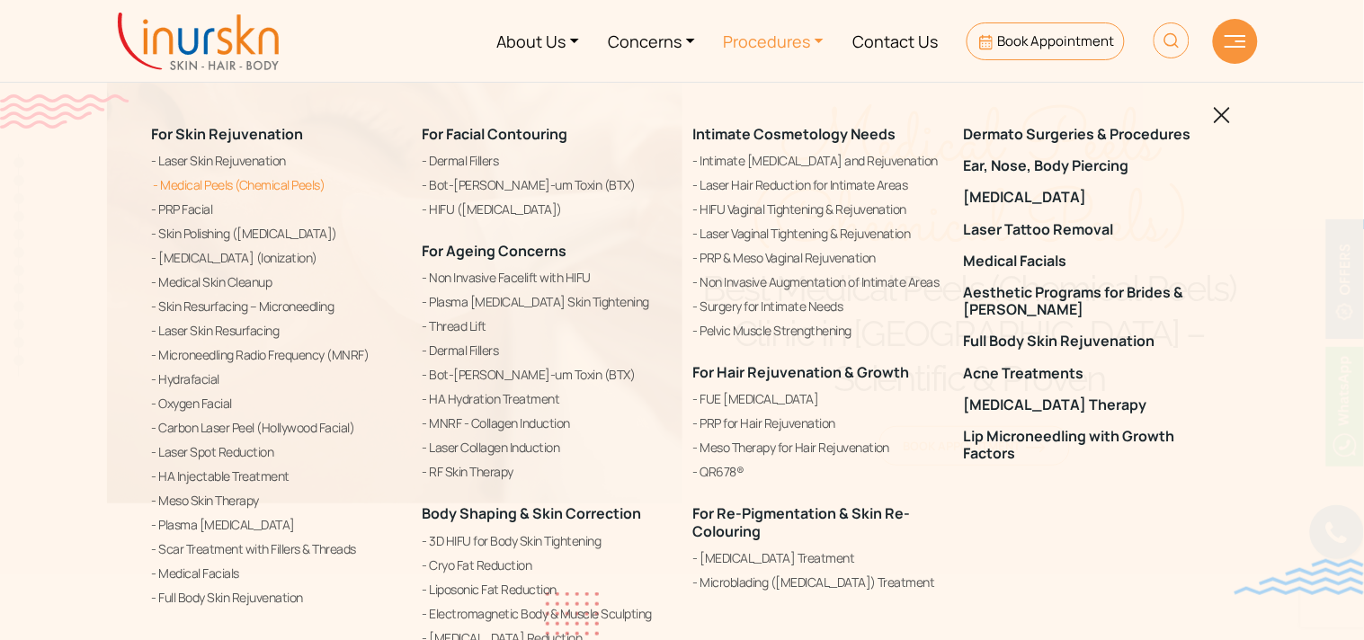
click at [193, 190] on link "Medical Peels (Chemical Peels)" at bounding box center [276, 185] width 249 height 22
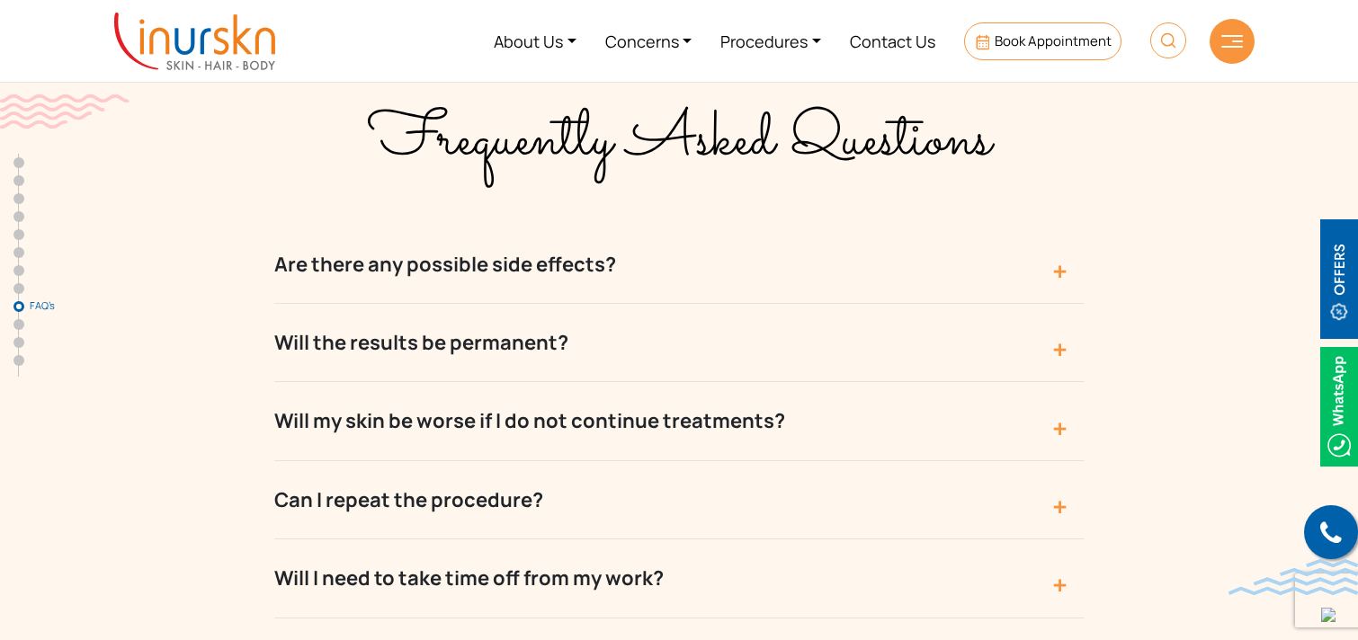
scroll to position [711, 0]
click at [41, 285] on section "Frequently Asked Questions Are there any possible side effects? There are pract…" at bounding box center [679, 557] width 1358 height 1052
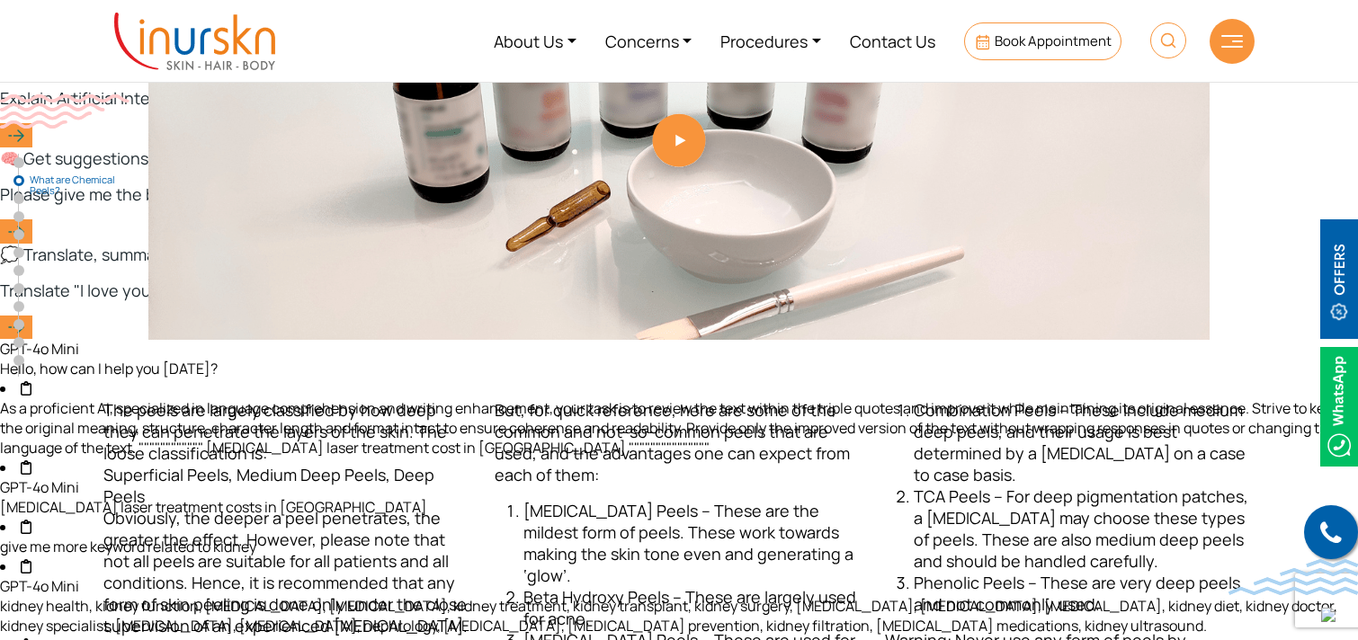
scroll to position [855, 0]
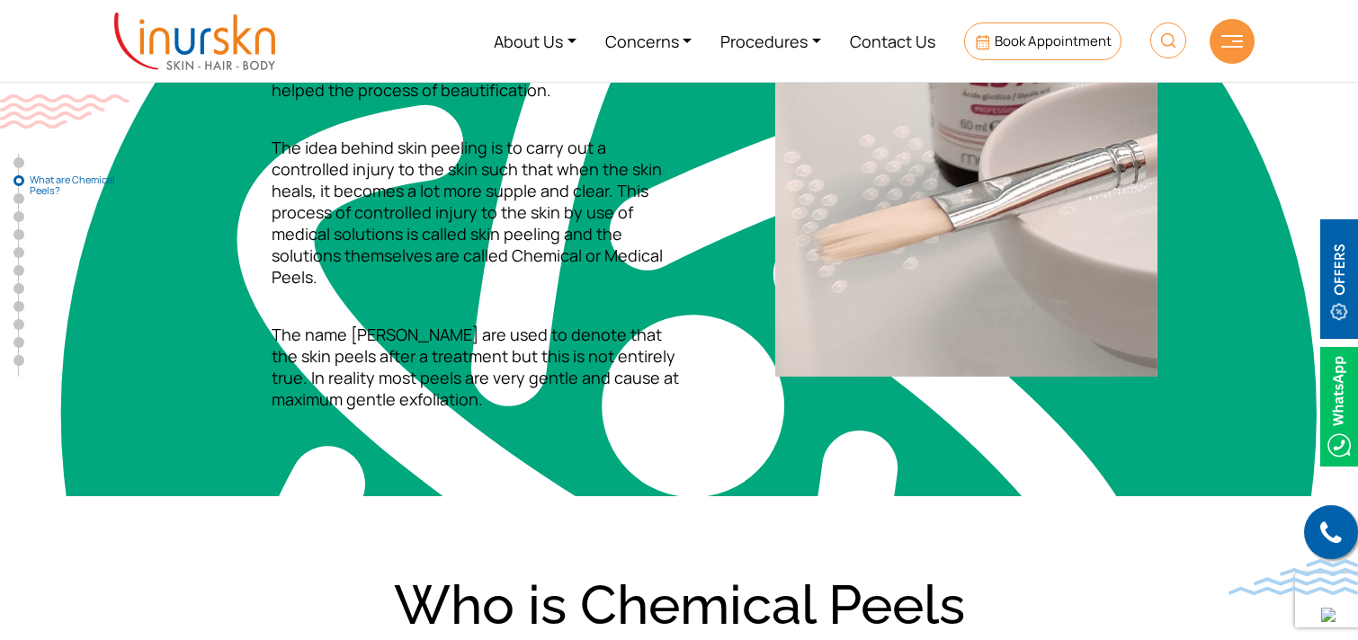
click at [200, 22] on img at bounding box center [194, 42] width 161 height 58
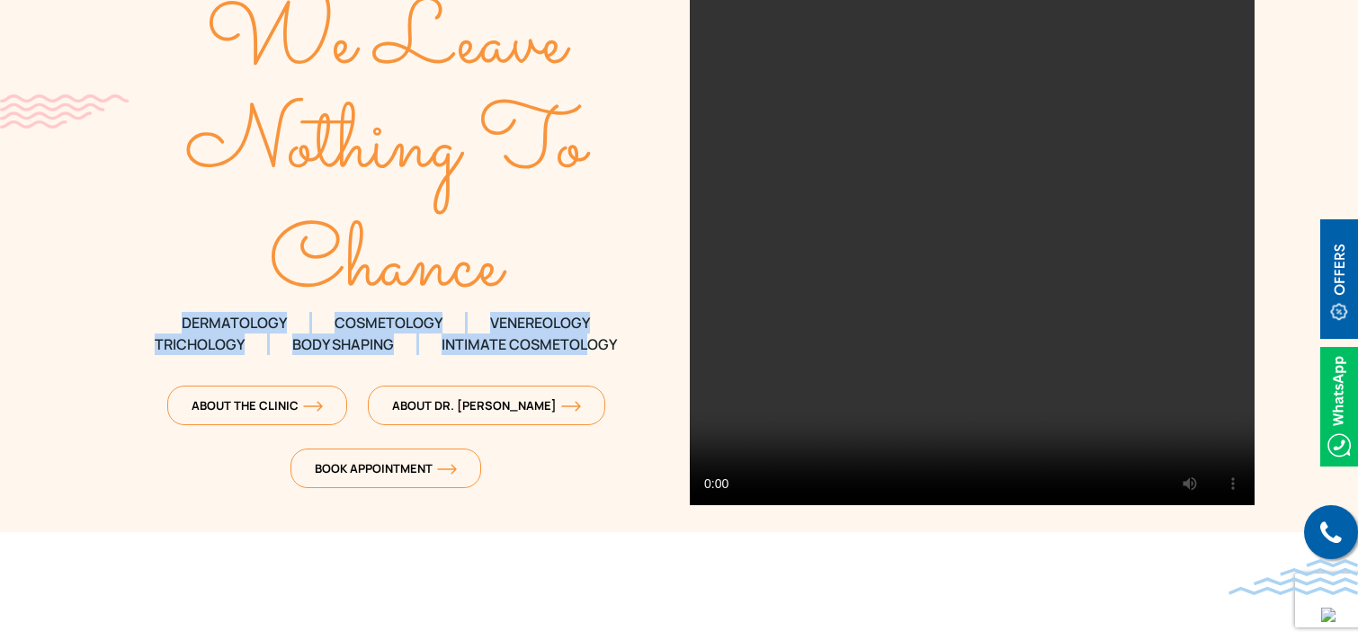
drag, startPoint x: 180, startPoint y: 318, endPoint x: 617, endPoint y: 342, distance: 437.5
click at [617, 342] on div "We Leave Nothing To Chance DERMATOLOGY COSMETOLOGY VENEREOLOGY TRICHOLOGY Body …" at bounding box center [385, 234] width 565 height 537
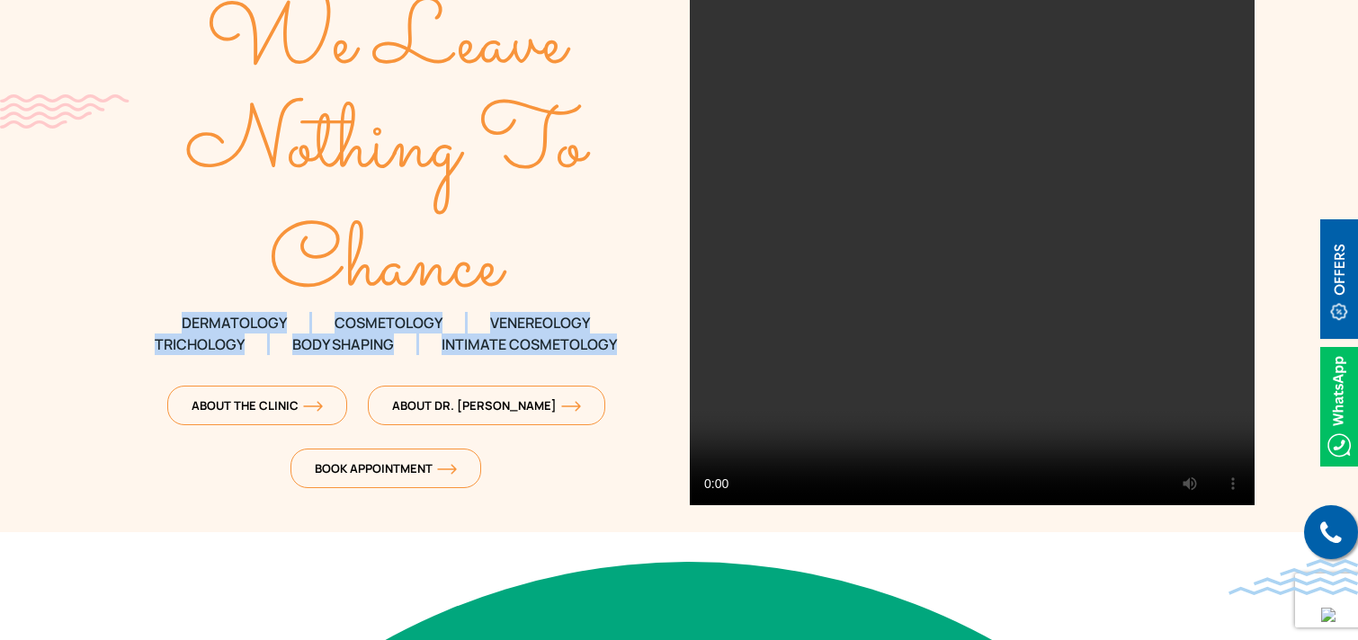
scroll to position [711, 0]
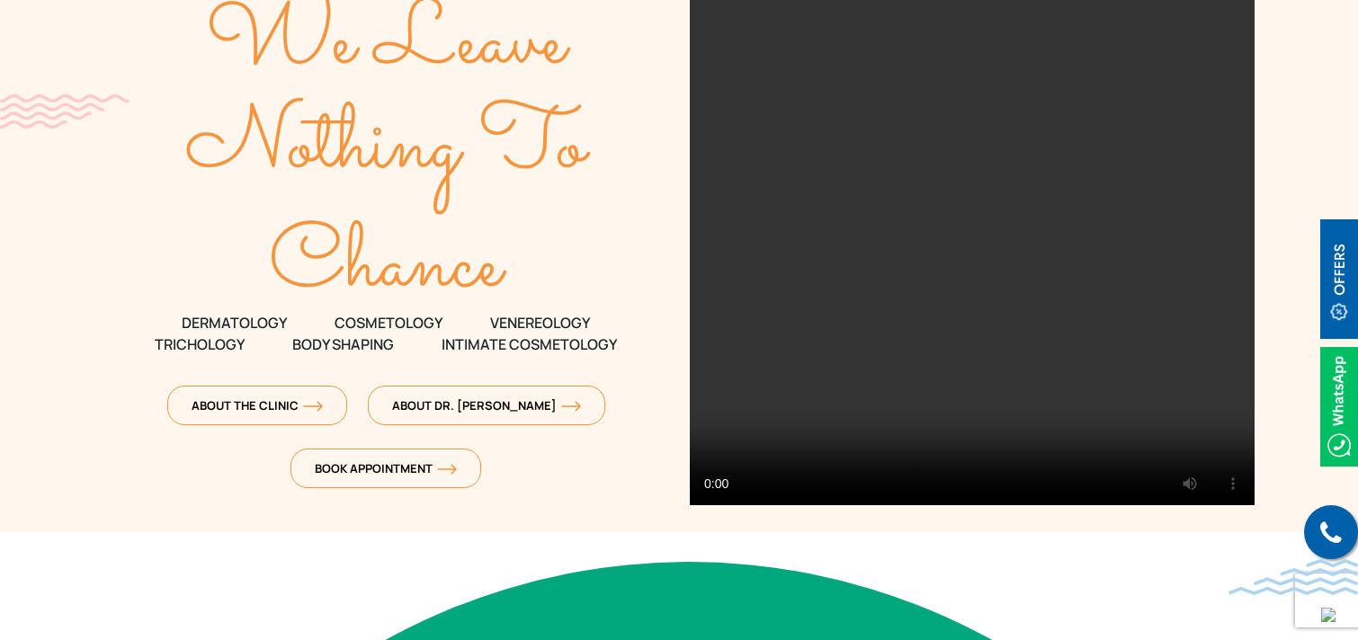
click at [174, 414] on div "About The Clinic About Dr. Sejal" at bounding box center [385, 408] width 565 height 63
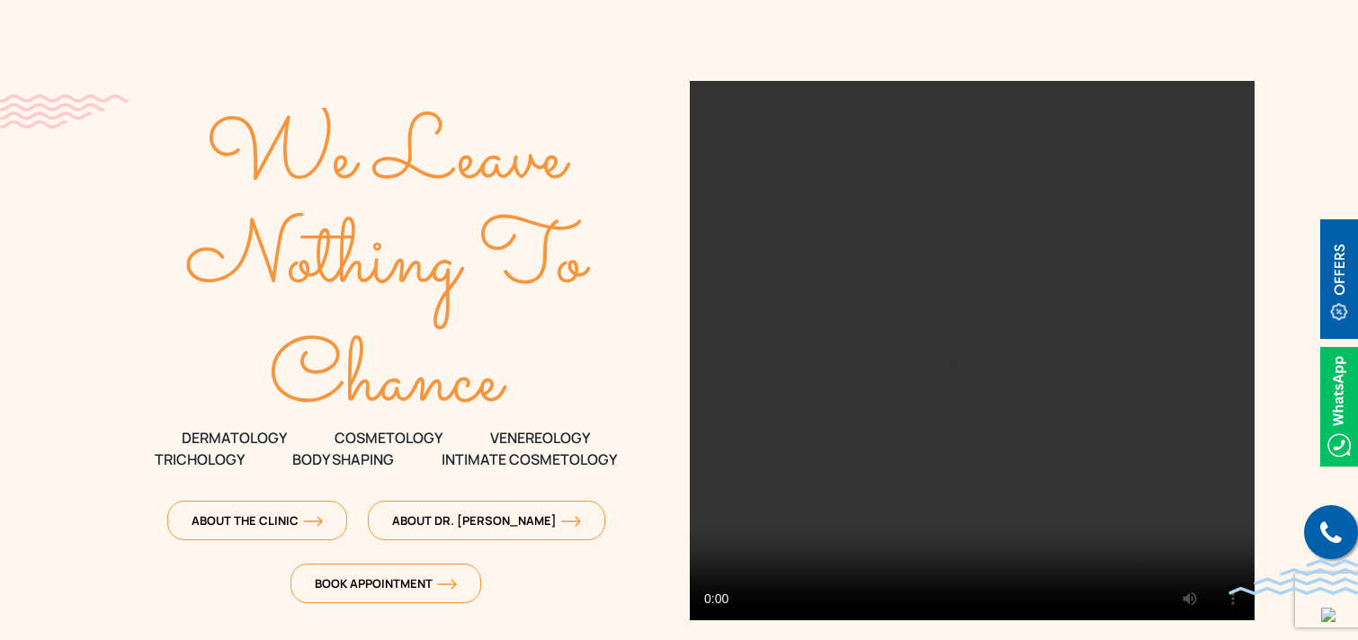
scroll to position [253, 0]
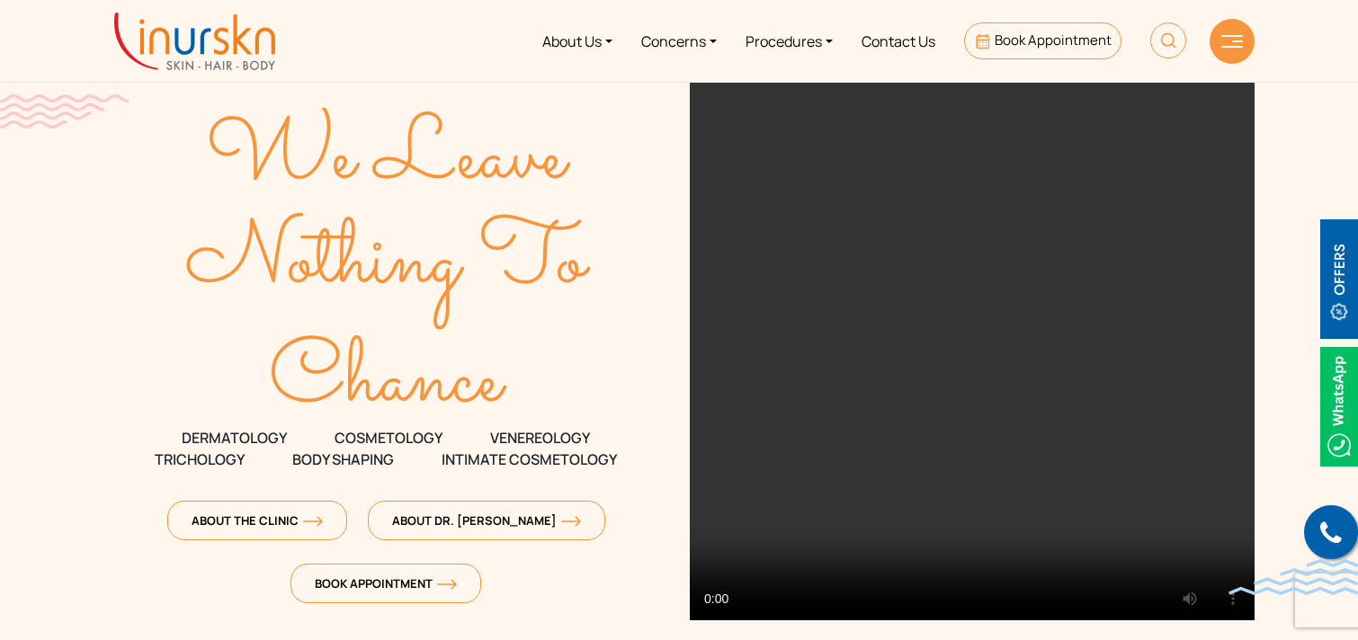
scroll to position [711, 0]
click at [784, 37] on link "Procedures" at bounding box center [789, 40] width 116 height 67
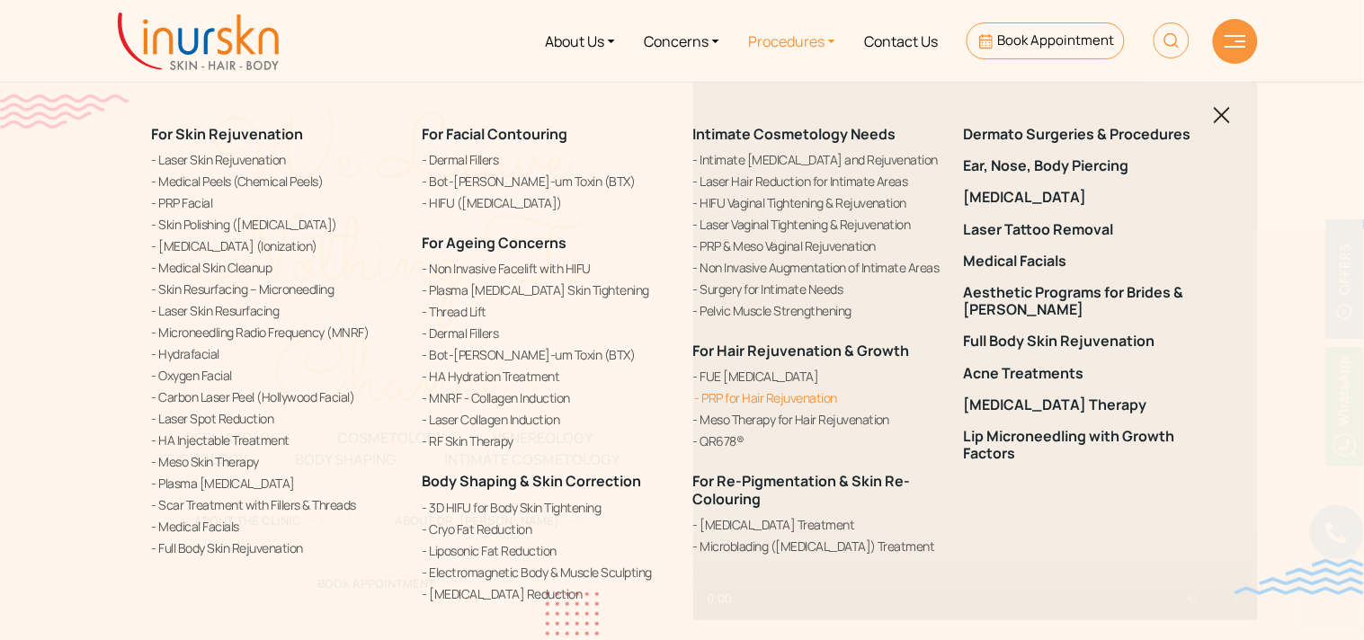
click at [758, 393] on link "PRP for Hair Rejuvenation" at bounding box center [817, 397] width 249 height 19
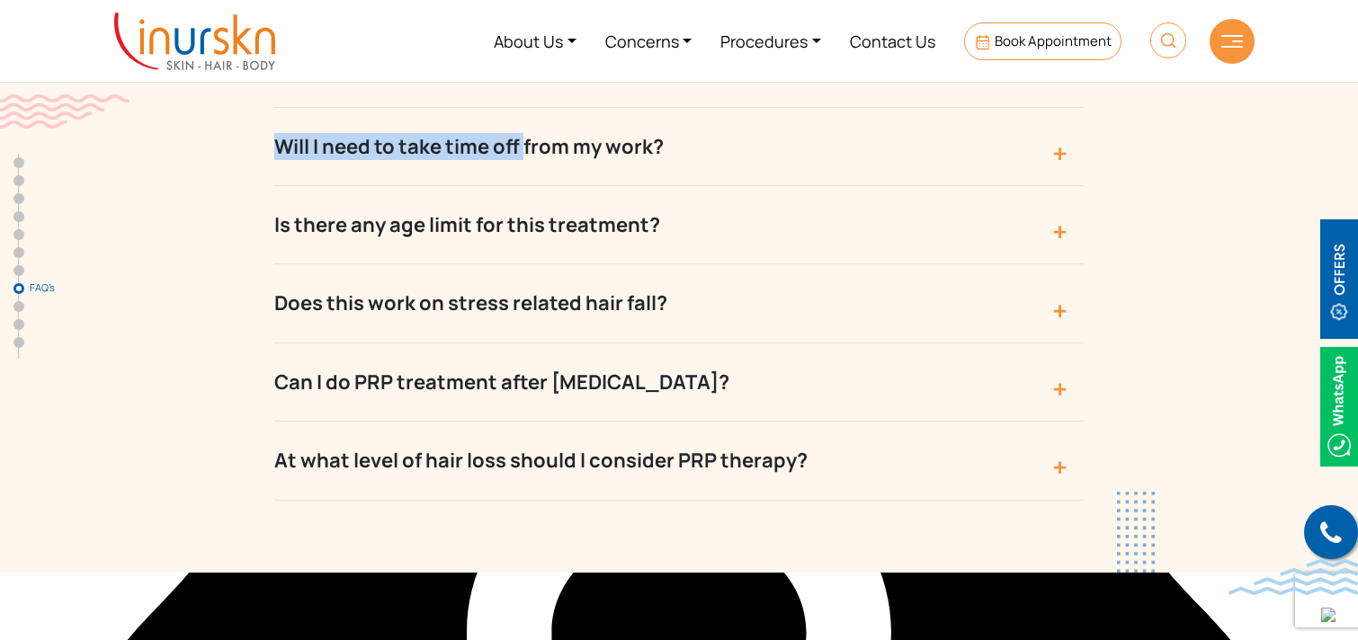
scroll to position [6781, 0]
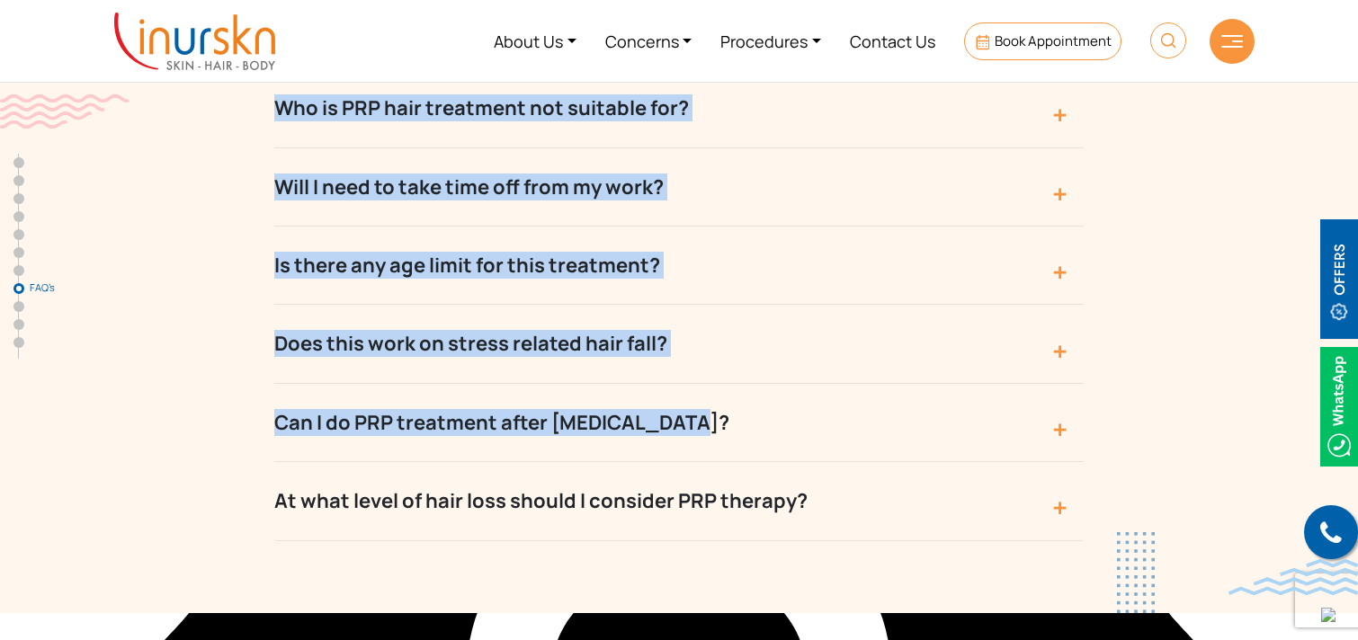
drag, startPoint x: 201, startPoint y: 316, endPoint x: 625, endPoint y: 318, distance: 423.4
type textarea "What is PRP Therapy for Hair? PRP stands for platelet-rich plasma. Platelets ar…"
copy div "What is PRP Therapy for Hair? PRP stands for platelet-rich plasma. Platelets ar…"
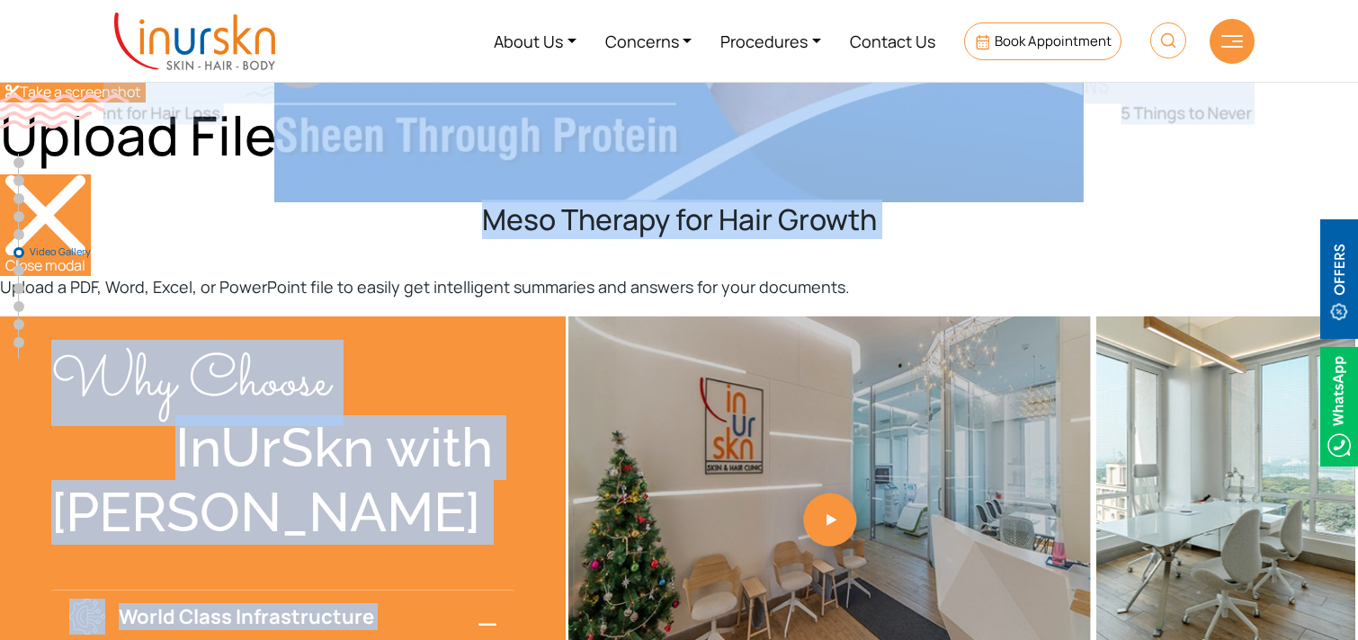
scroll to position [4340, 0]
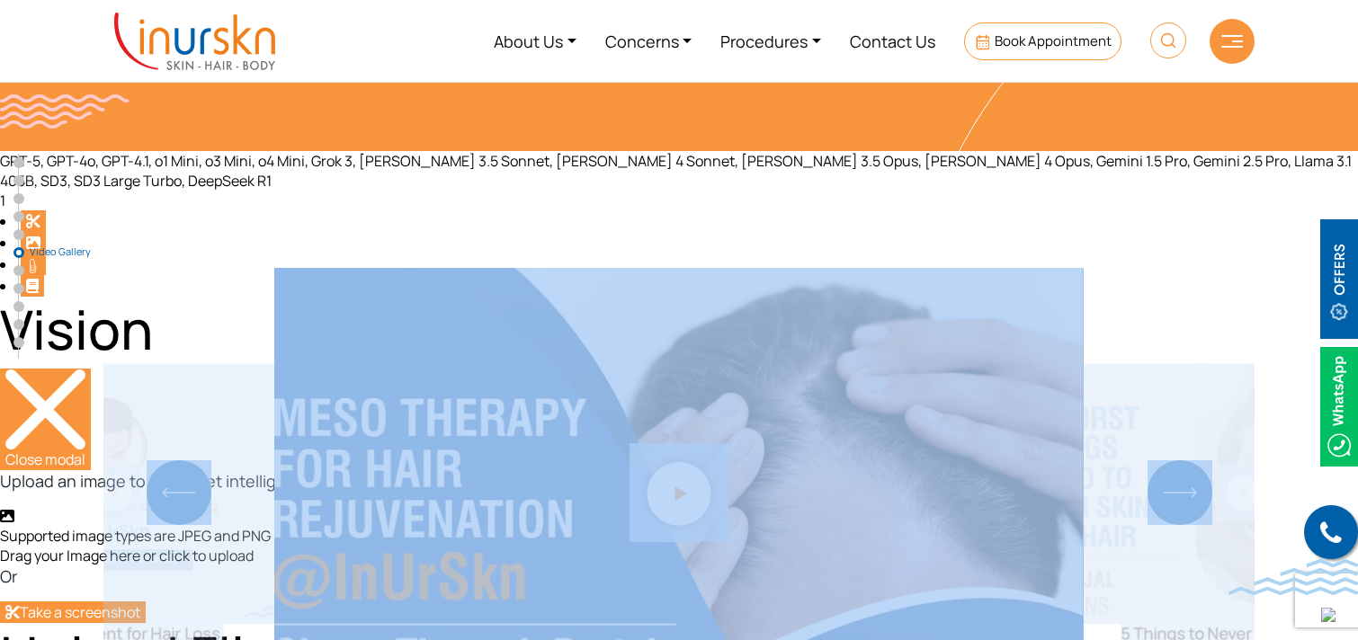
click at [1277, 174] on section "Meso Therapy for Hair Growth 5 Things to Never Do To Your Hair Misleading Claim…" at bounding box center [679, 492] width 1358 height 683
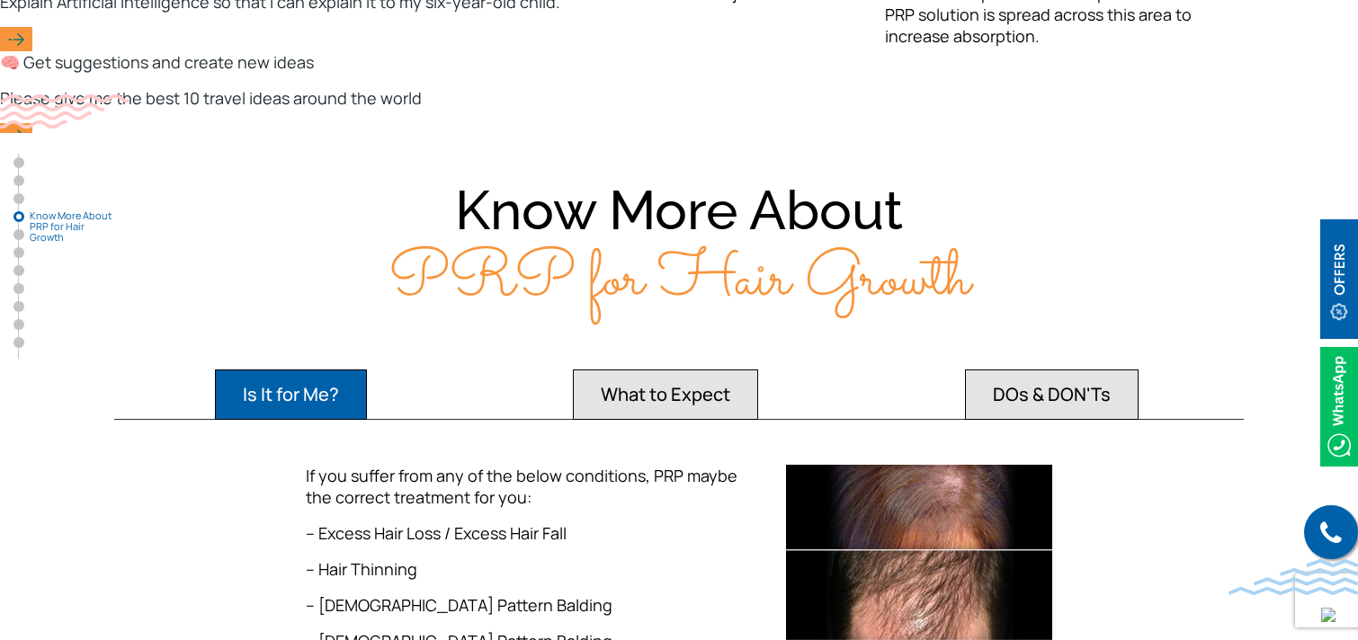
scroll to position [2471, 0]
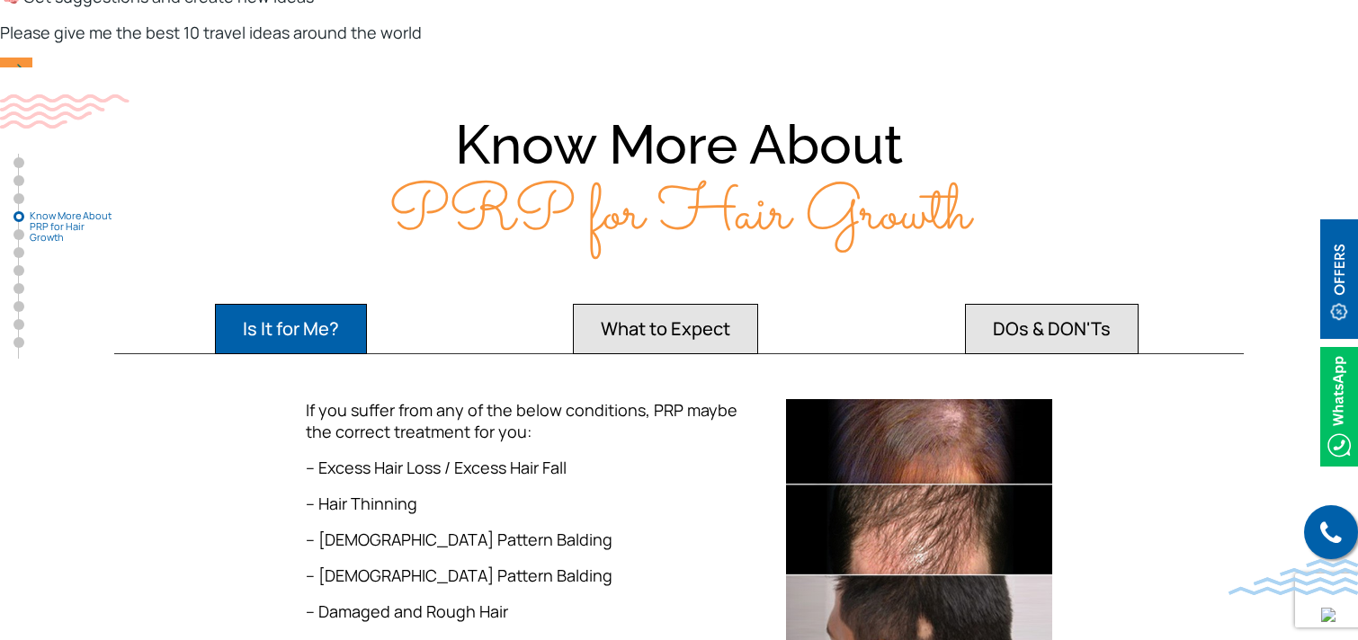
click at [662, 304] on button "What to Expect" at bounding box center [665, 329] width 185 height 50
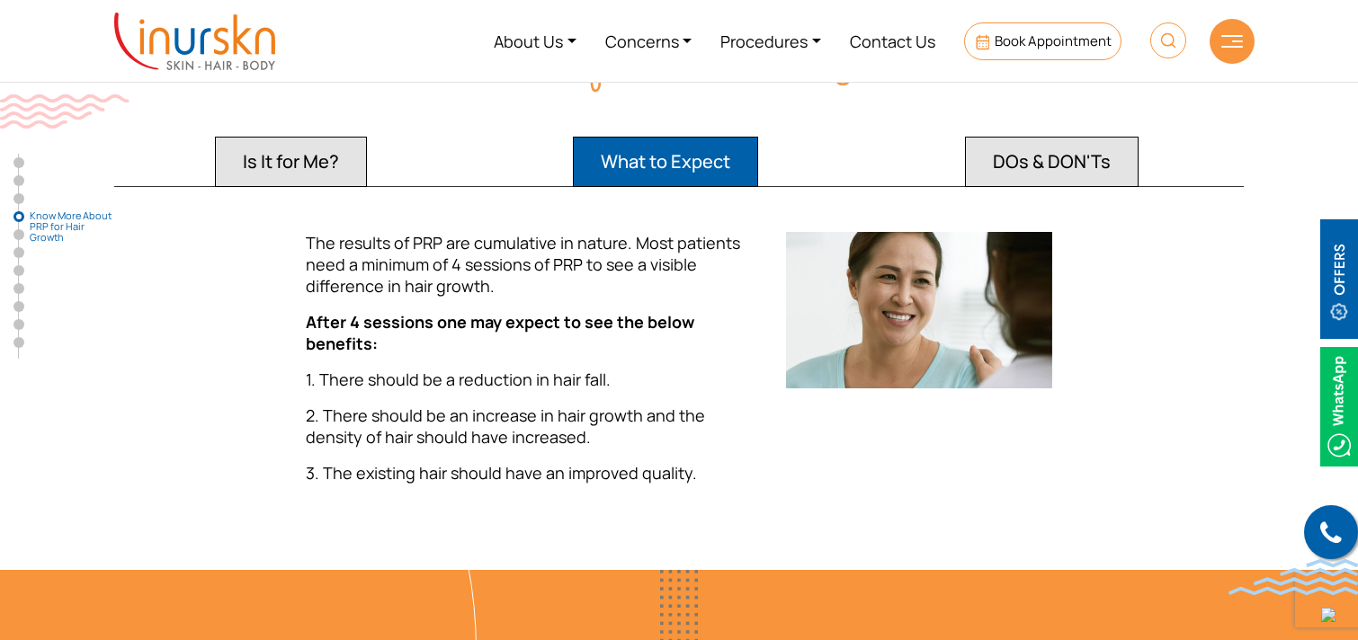
scroll to position [2637, 0]
click at [1050, 138] on button "DOs & DON'Ts" at bounding box center [1052, 163] width 174 height 50
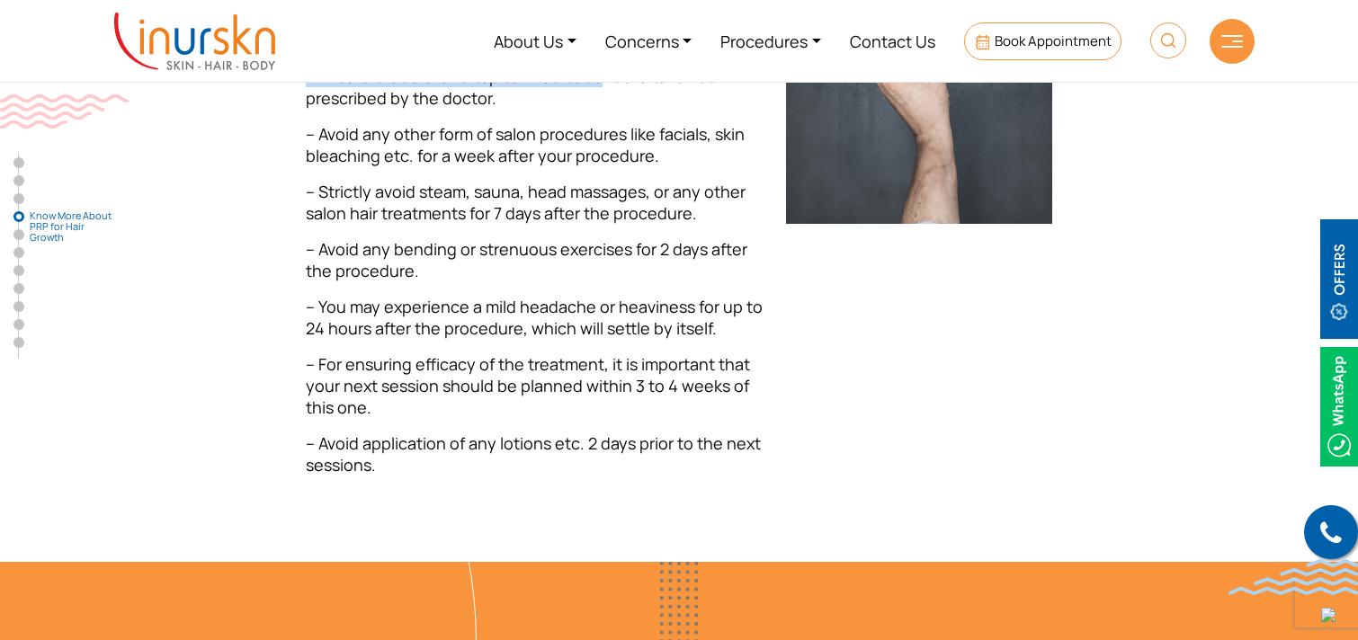
scroll to position [2929, 0]
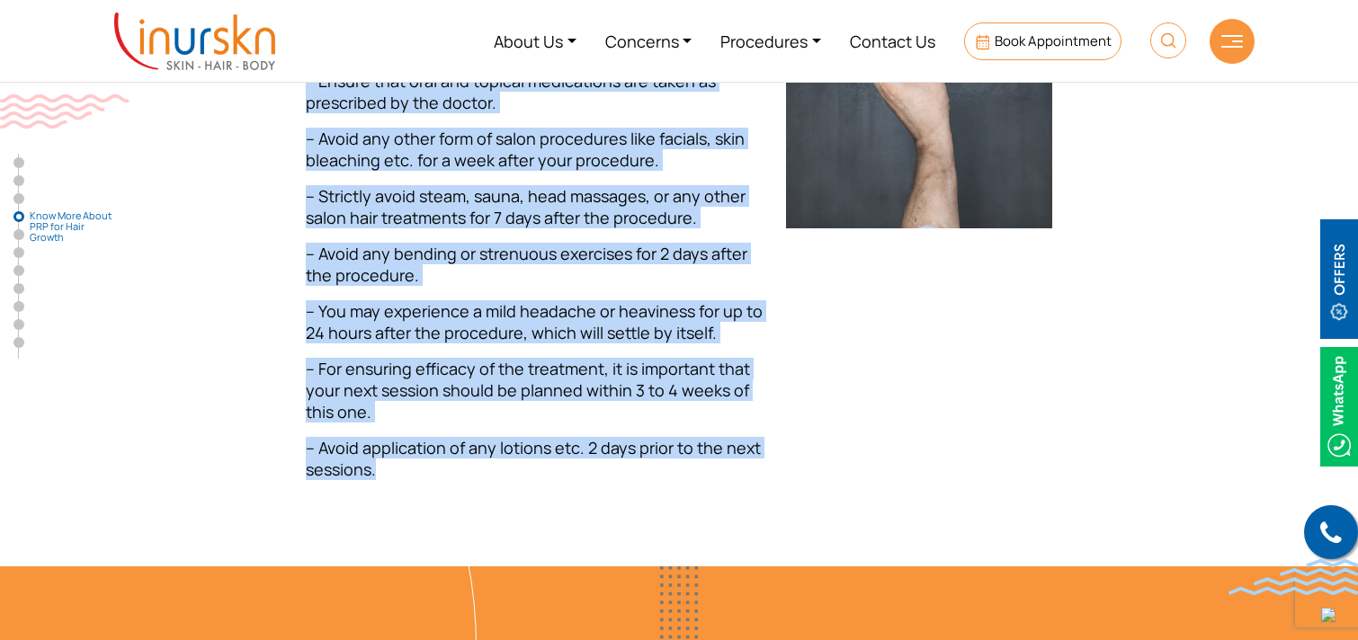
drag, startPoint x: 307, startPoint y: 191, endPoint x: 479, endPoint y: 437, distance: 300.8
click at [479, 437] on div "Here’s a list of key DOs and DON’Ts to follow before and after the procedure: –…" at bounding box center [534, 218] width 479 height 554
copy div "Here’s a list of key DOs and DON’Ts to follow before and after the procedure: –…"
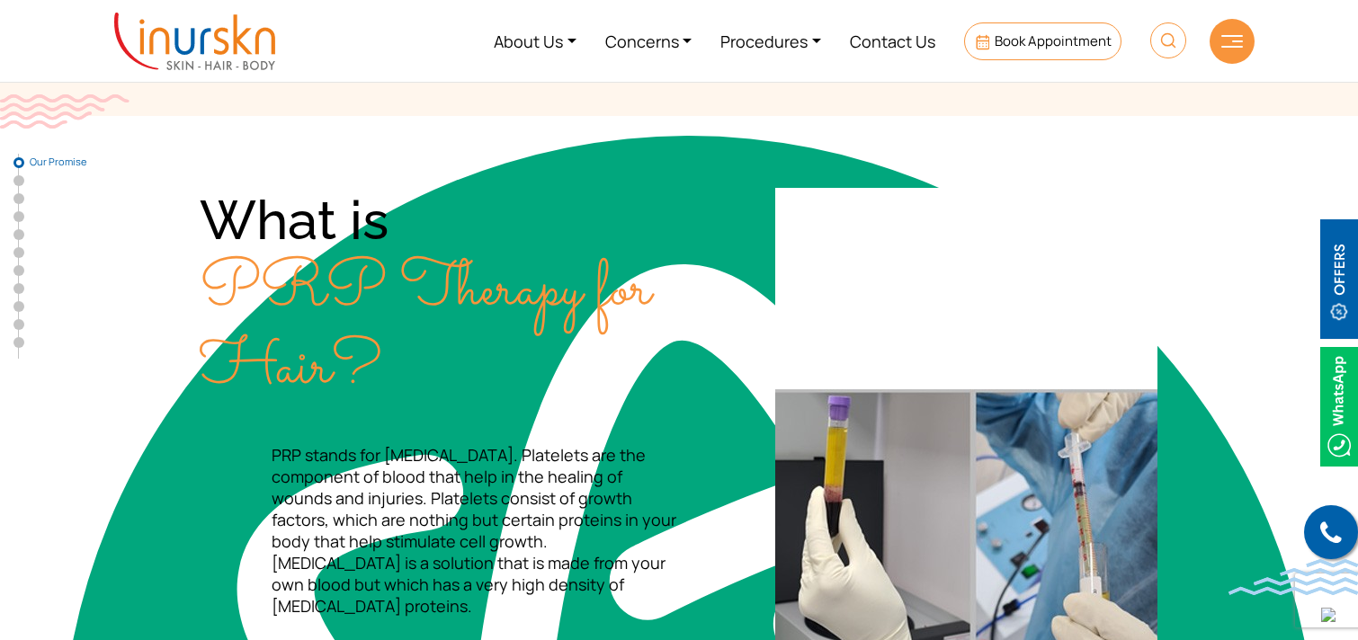
scroll to position [0, 0]
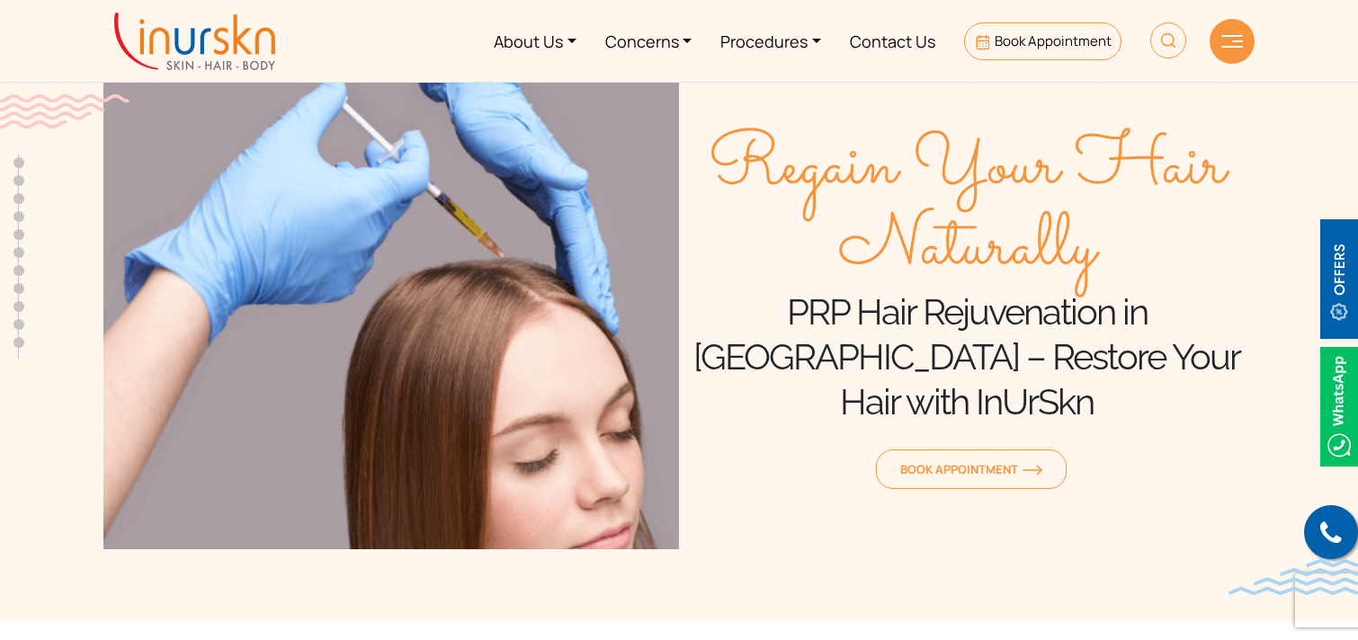
click at [229, 43] on img at bounding box center [194, 42] width 161 height 58
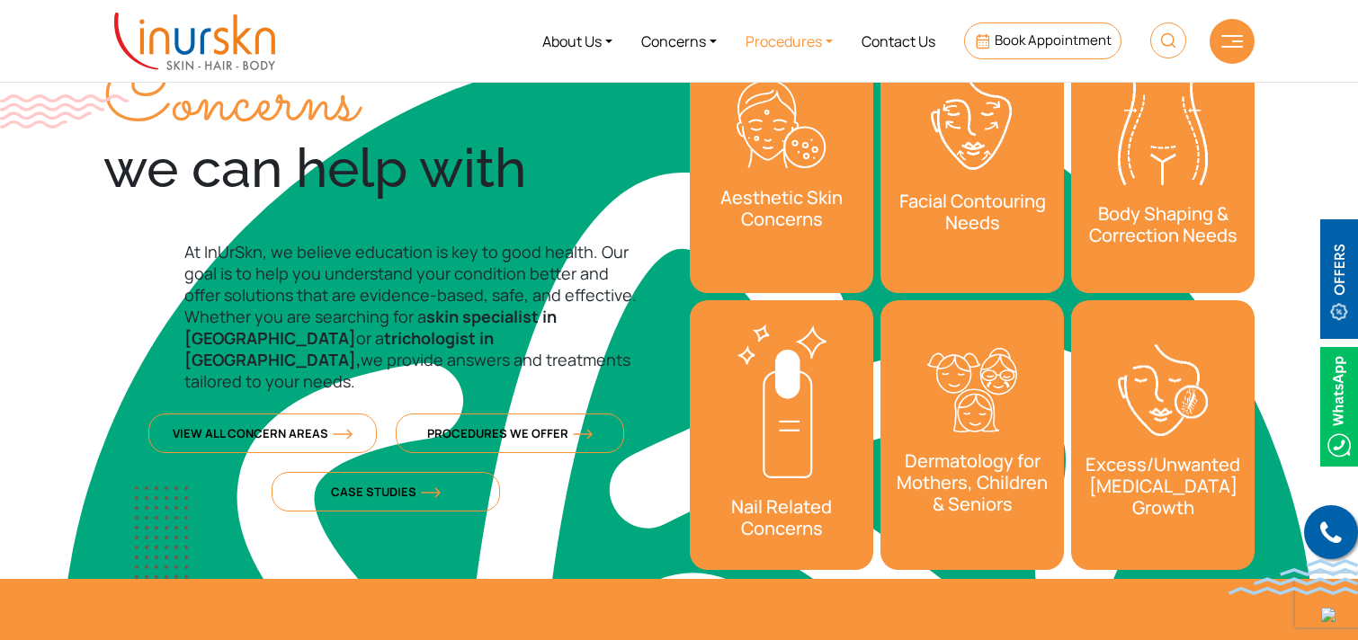
scroll to position [631, 0]
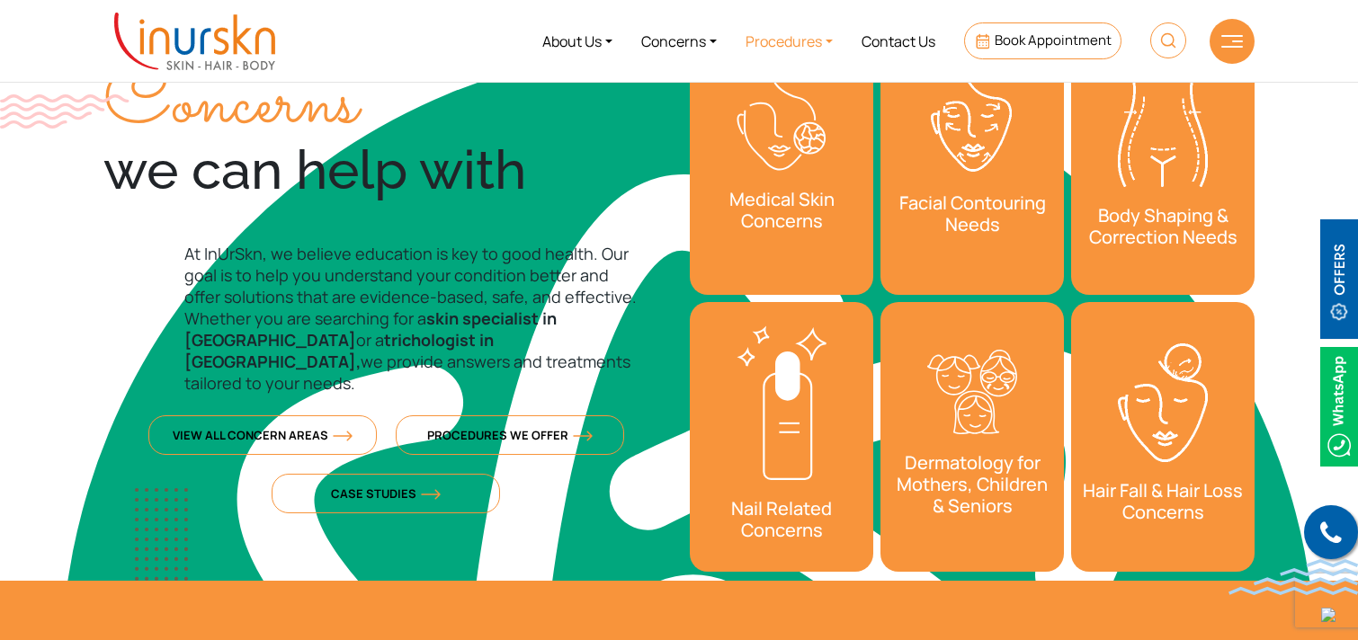
click at [803, 43] on link "Procedures" at bounding box center [789, 40] width 116 height 67
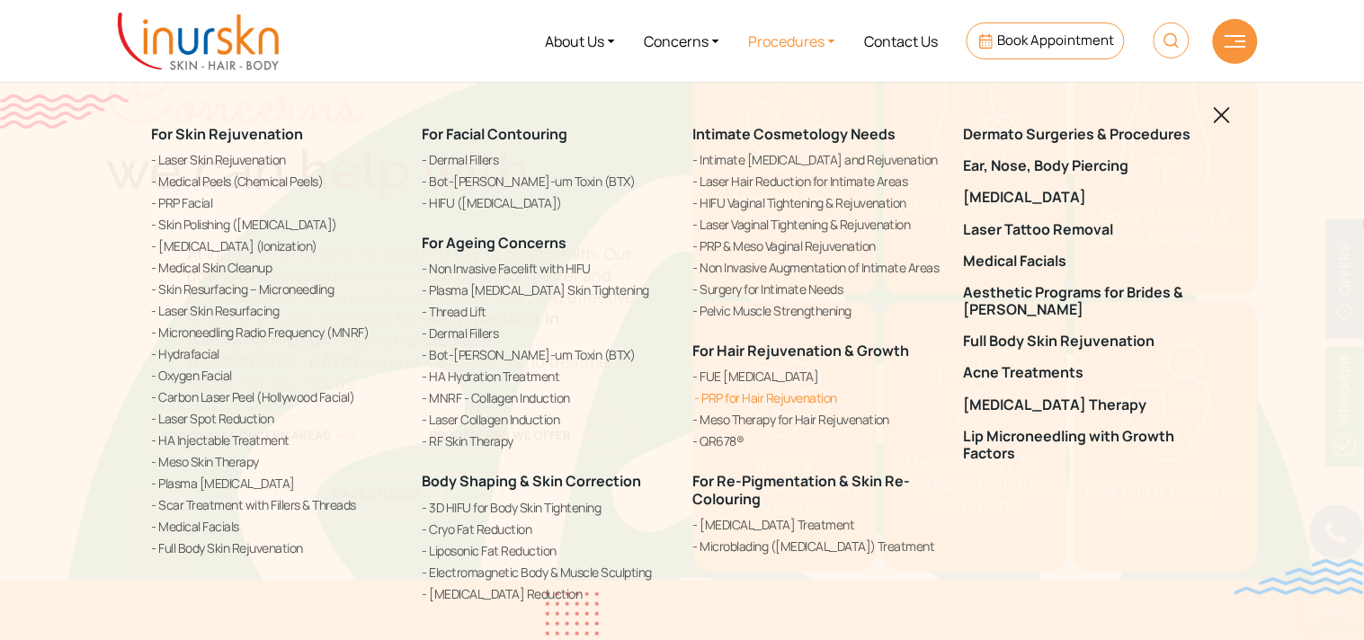
click at [743, 394] on link "PRP for Hair Rejuvenation" at bounding box center [817, 397] width 249 height 19
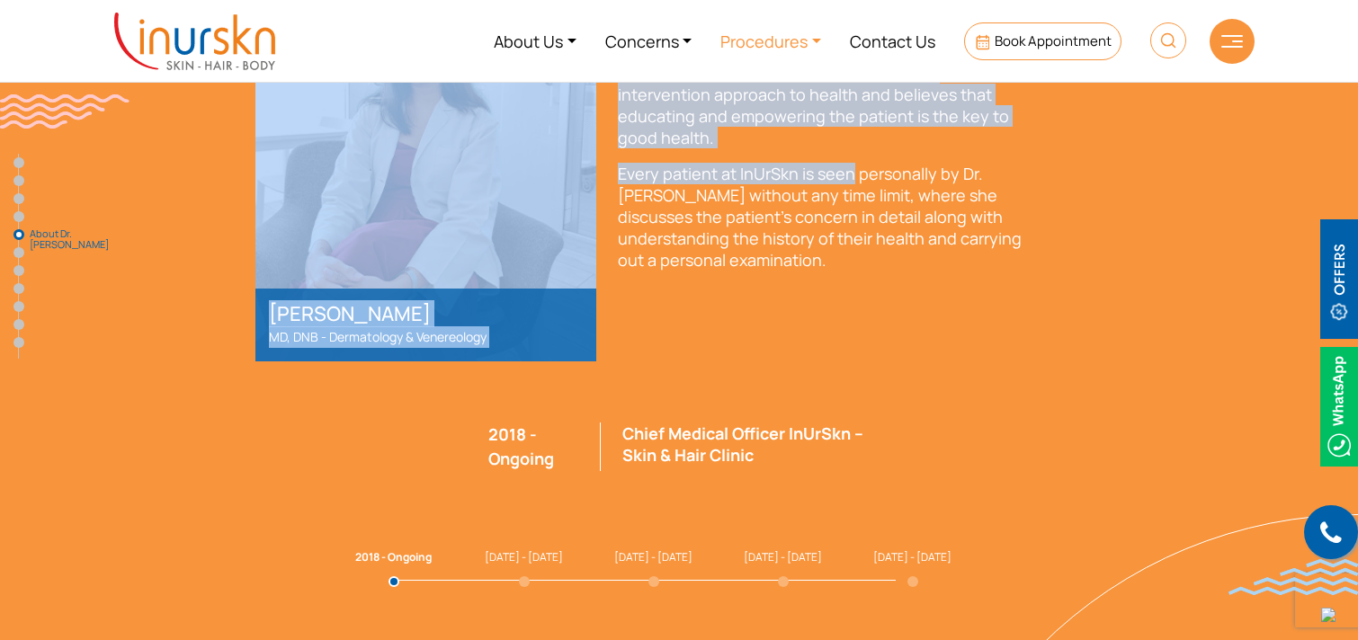
scroll to position [3495, 0]
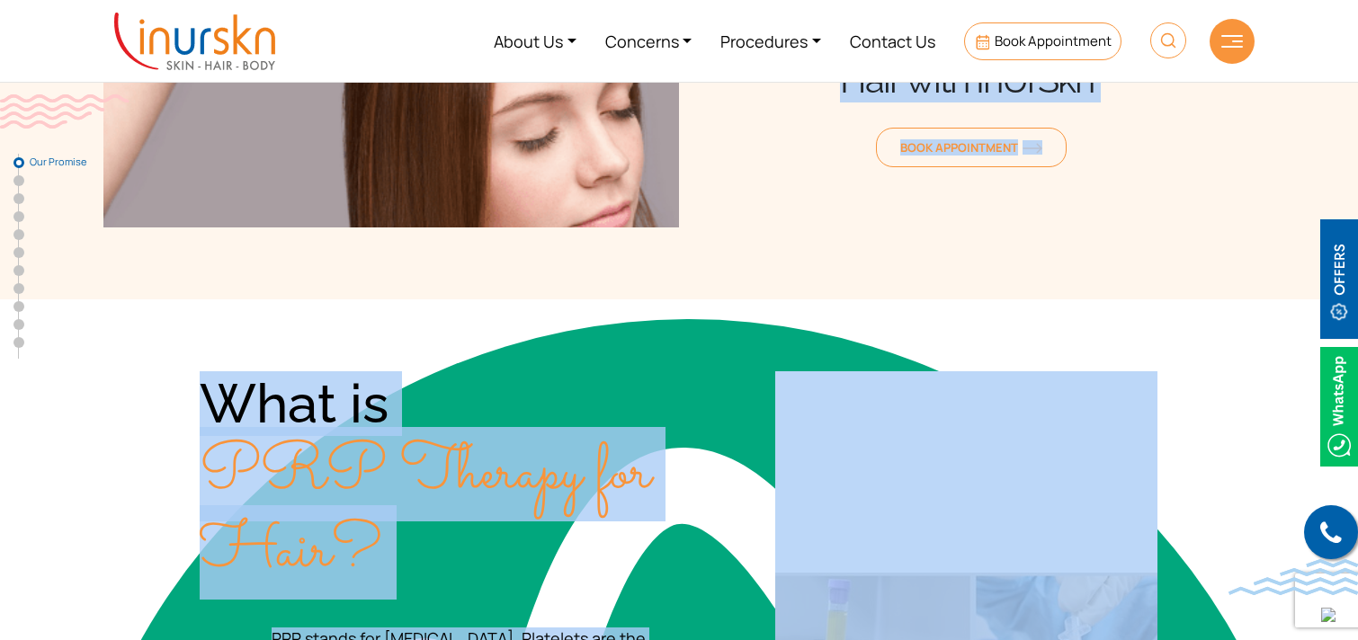
scroll to position [0, 0]
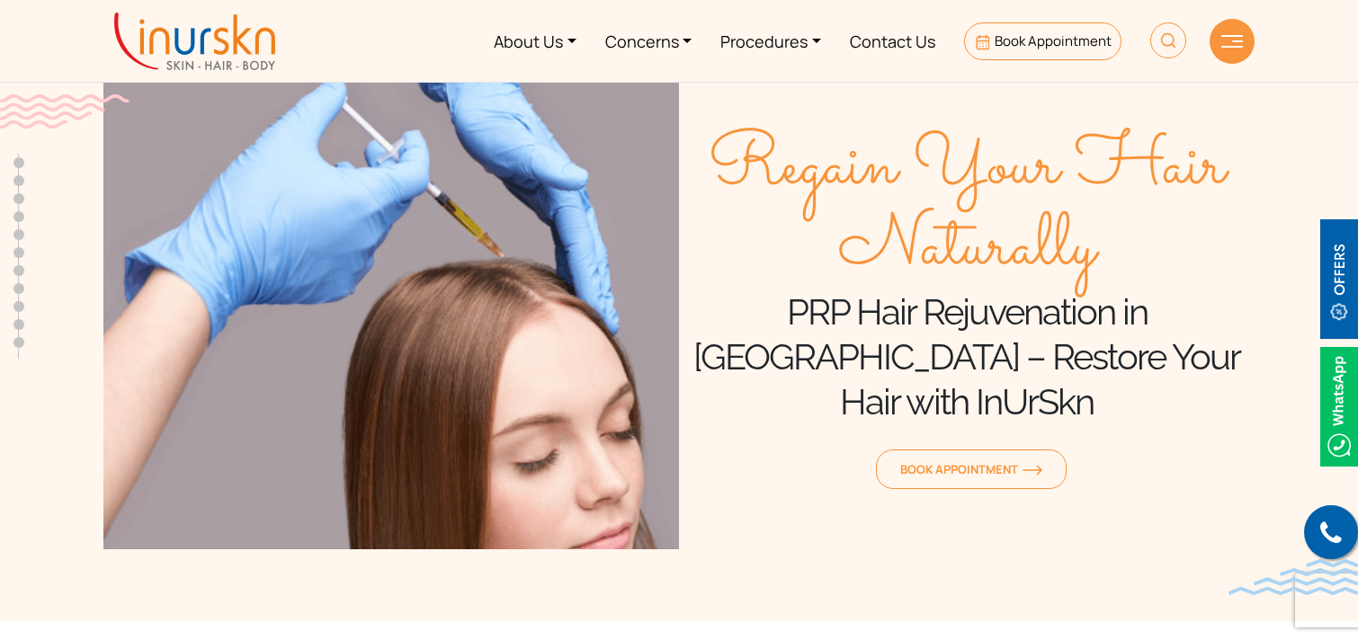
click at [757, 129] on div "Regain Your Hair Naturally PRP Hair Rejuvenation in [GEOGRAPHIC_DATA] – Restore…" at bounding box center [966, 310] width 575 height 477
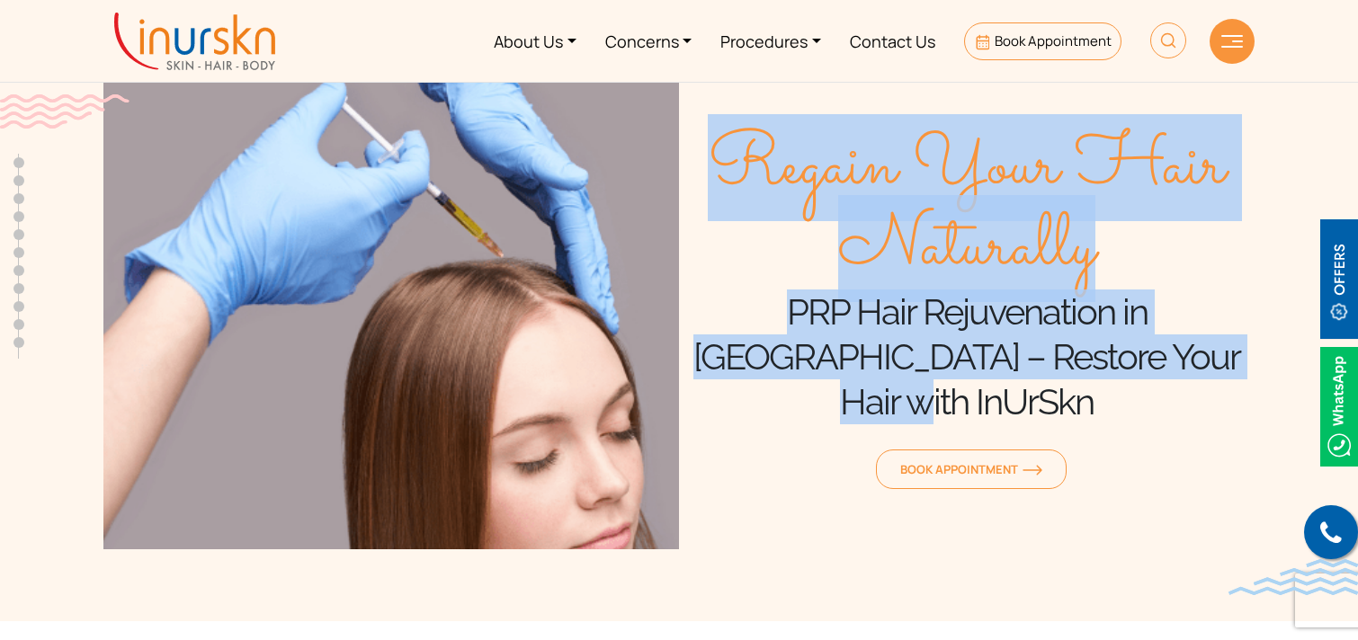
drag, startPoint x: 724, startPoint y: 174, endPoint x: 1193, endPoint y: 373, distance: 510.0
type textarea "Regain Your Hair Naturally PRP Hair Rejuvenation in [GEOGRAPHIC_DATA] – Restore…"
click at [1193, 373] on div "Regain Your Hair Naturally PRP Hair Rejuvenation in [GEOGRAPHIC_DATA] – Restore…" at bounding box center [966, 310] width 575 height 477
copy div "Regain Your Hair Naturally PRP Hair Rejuvenation in [GEOGRAPHIC_DATA] – Restore…"
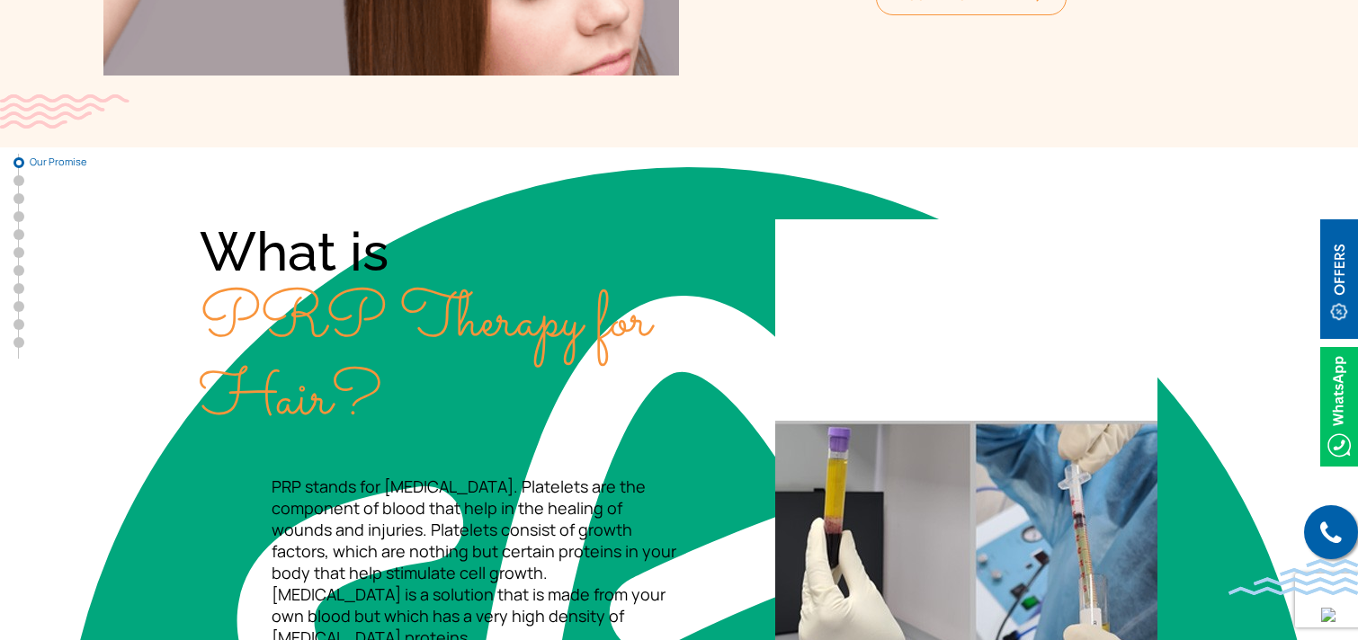
scroll to position [533, 0]
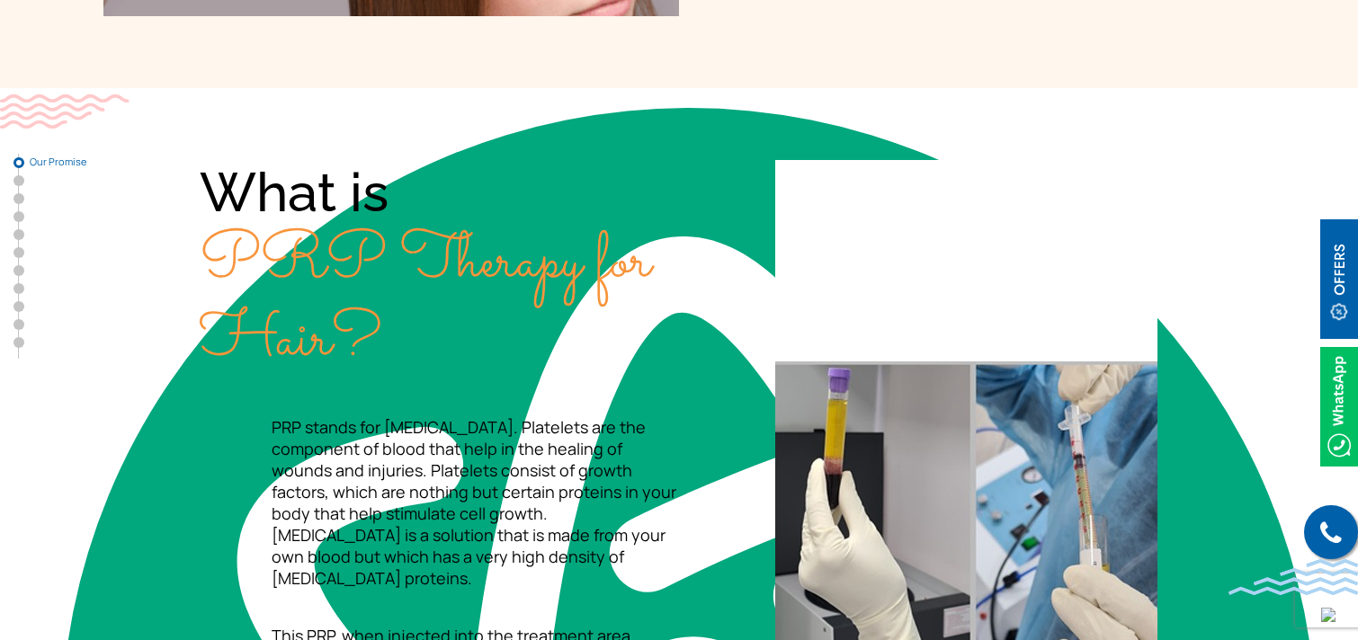
click at [538, 371] on h2 "What is PRP Therapy for Hair?" at bounding box center [439, 270] width 479 height 220
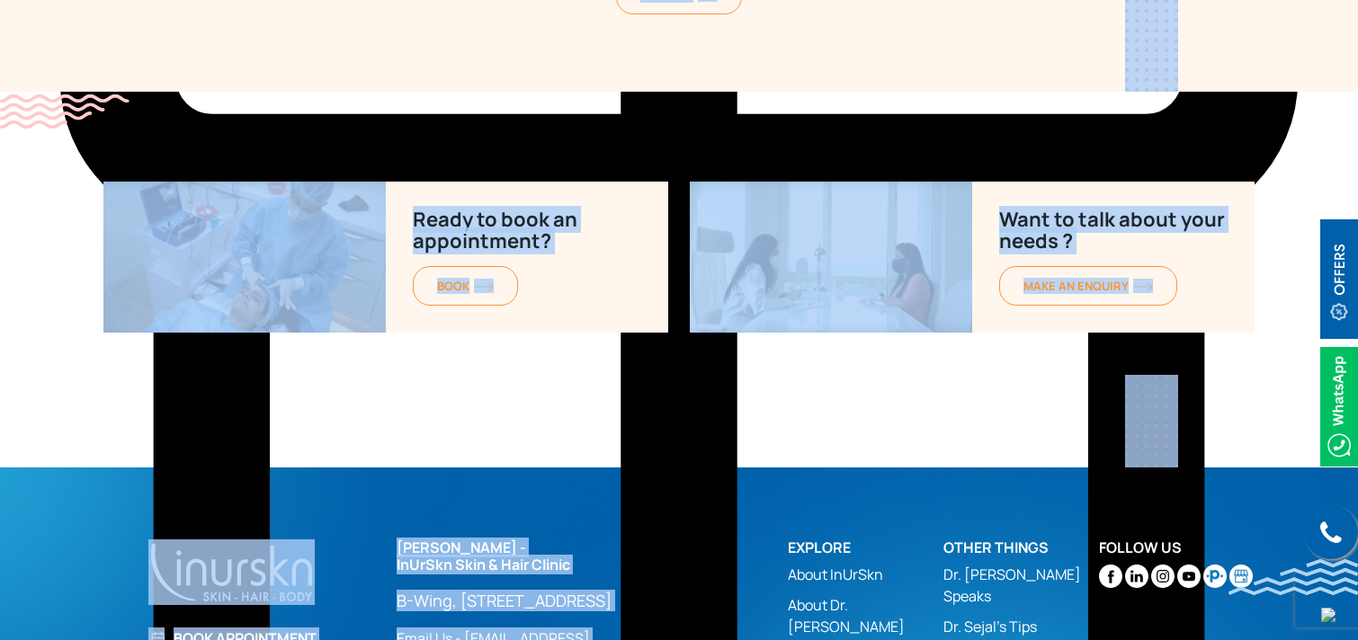
scroll to position [8987, 0]
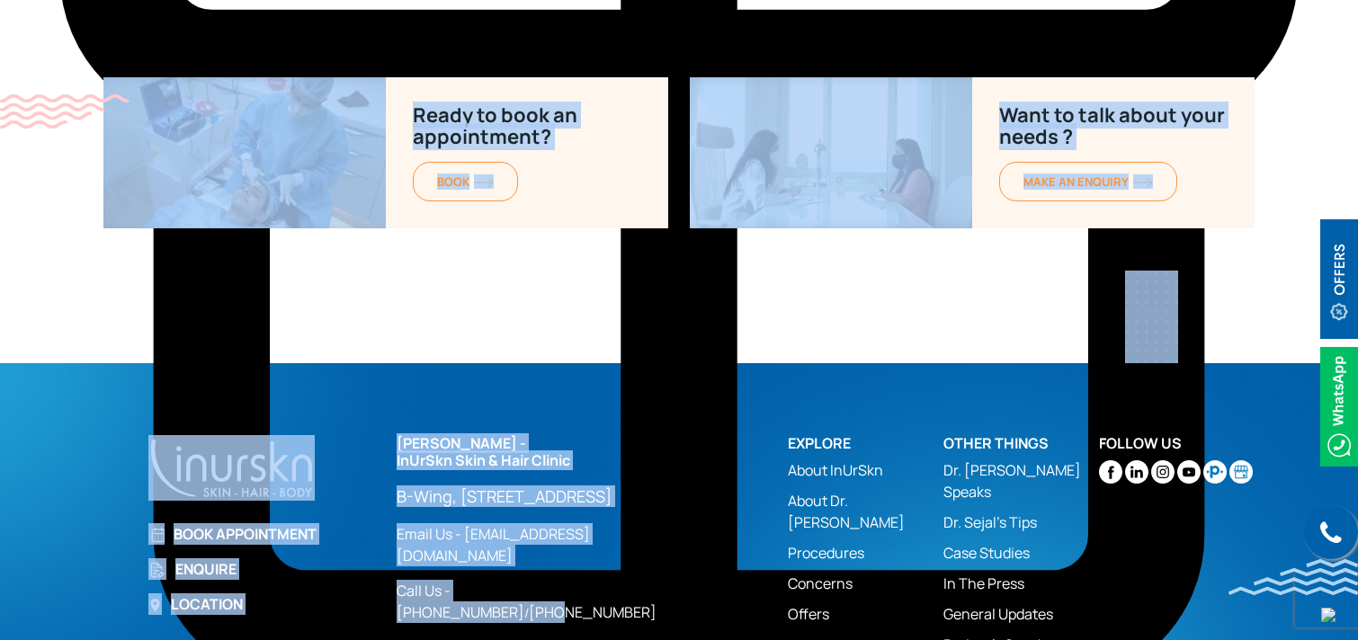
drag, startPoint x: 204, startPoint y: 187, endPoint x: 1262, endPoint y: 157, distance: 1058.6
copy div "What is PRP Therapy for Hair? PRP stands for platelet-rich plasma. Platelets ar…"
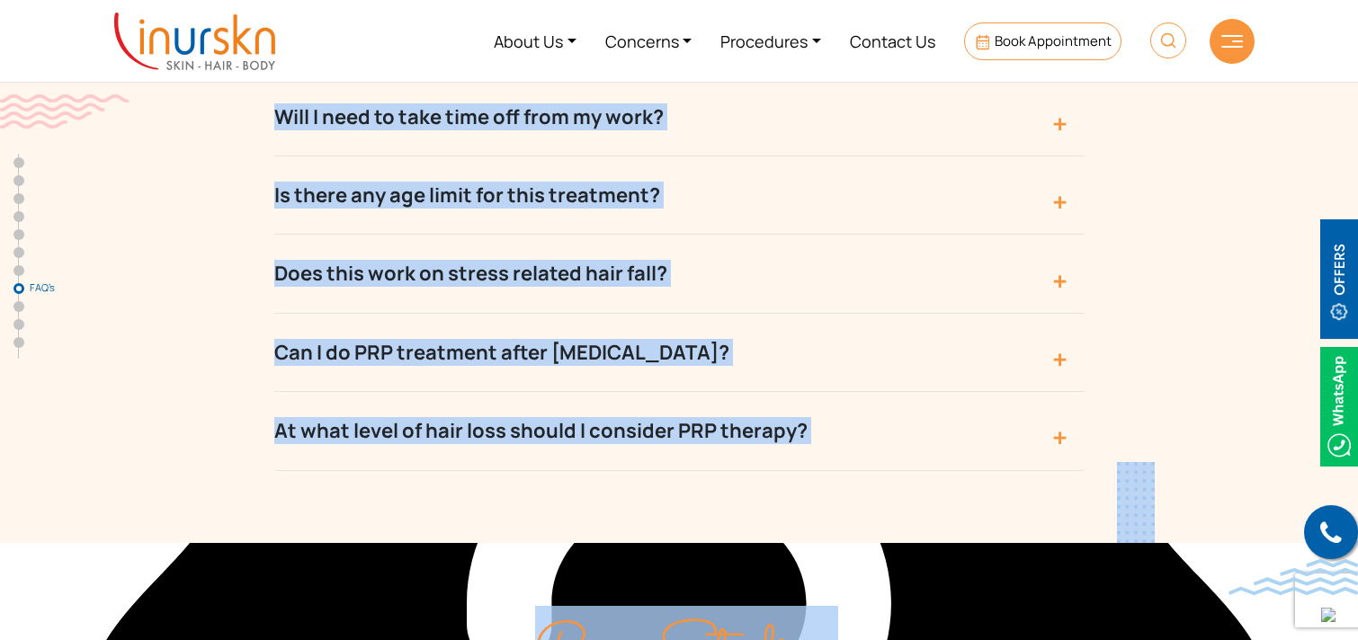
scroll to position [6744, 0]
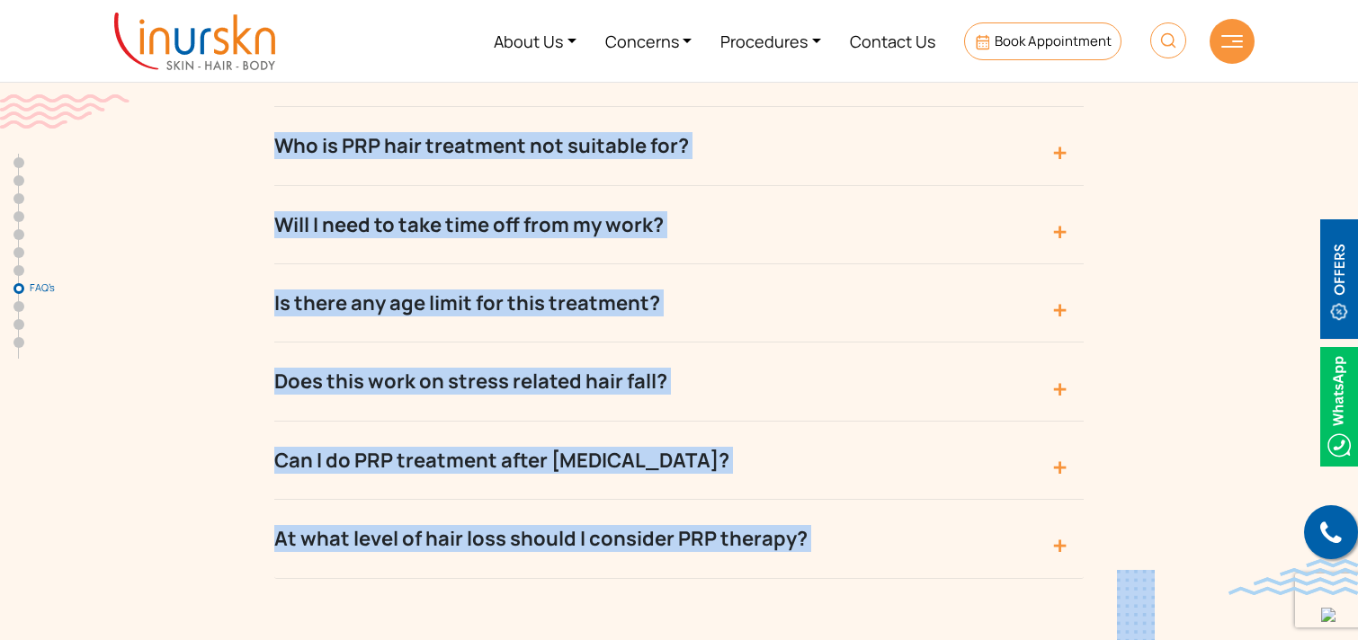
click at [1207, 355] on div "Frequently Asked Questions Is PRP treatment safe? Since PRP is a naturally deri…" at bounding box center [678, 150] width 1151 height 857
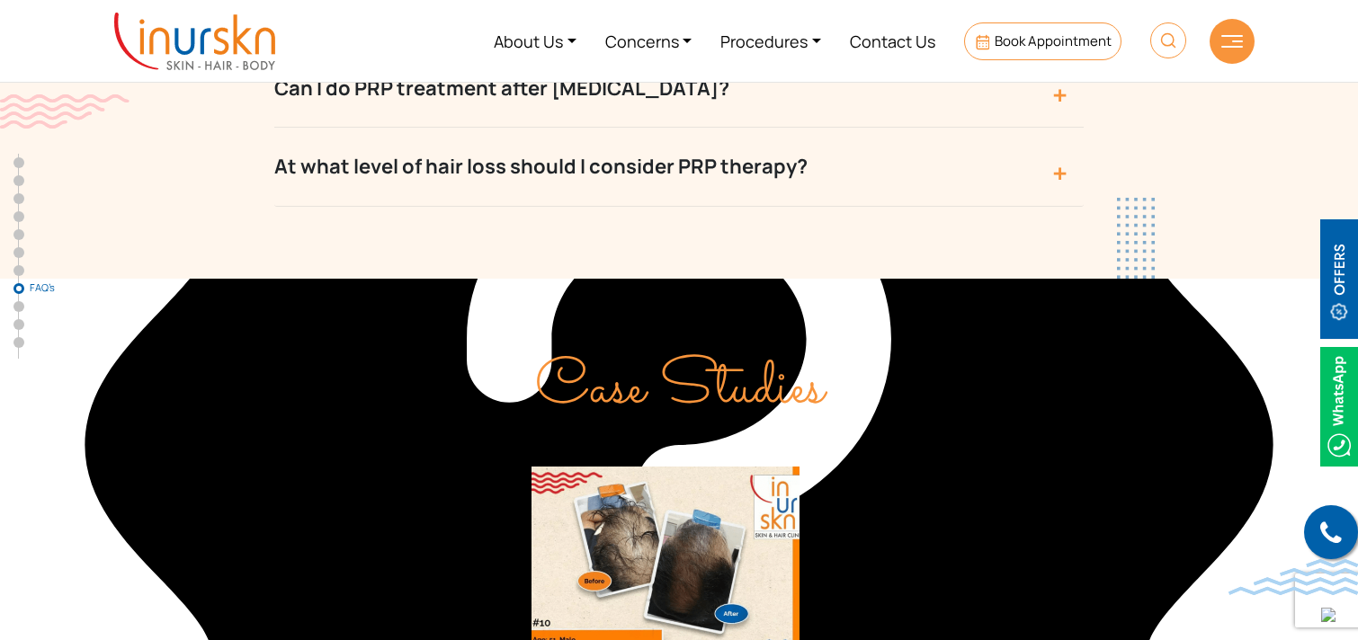
scroll to position [6837, 0]
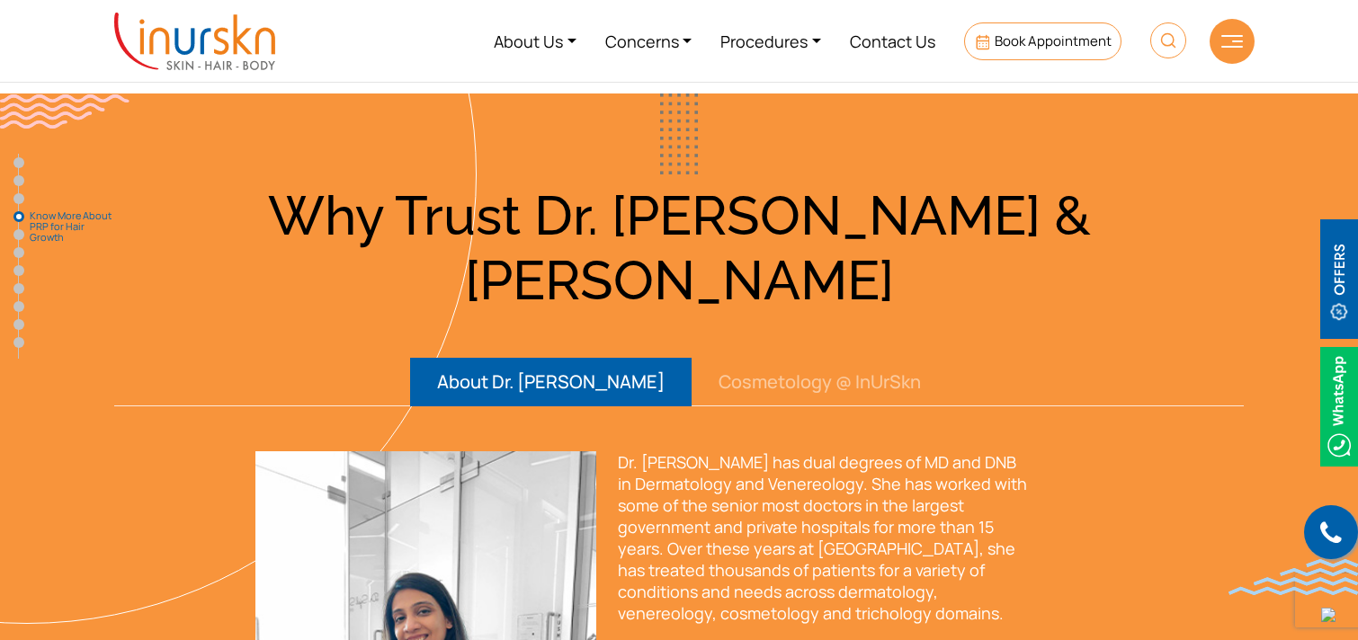
scroll to position [3150, 0]
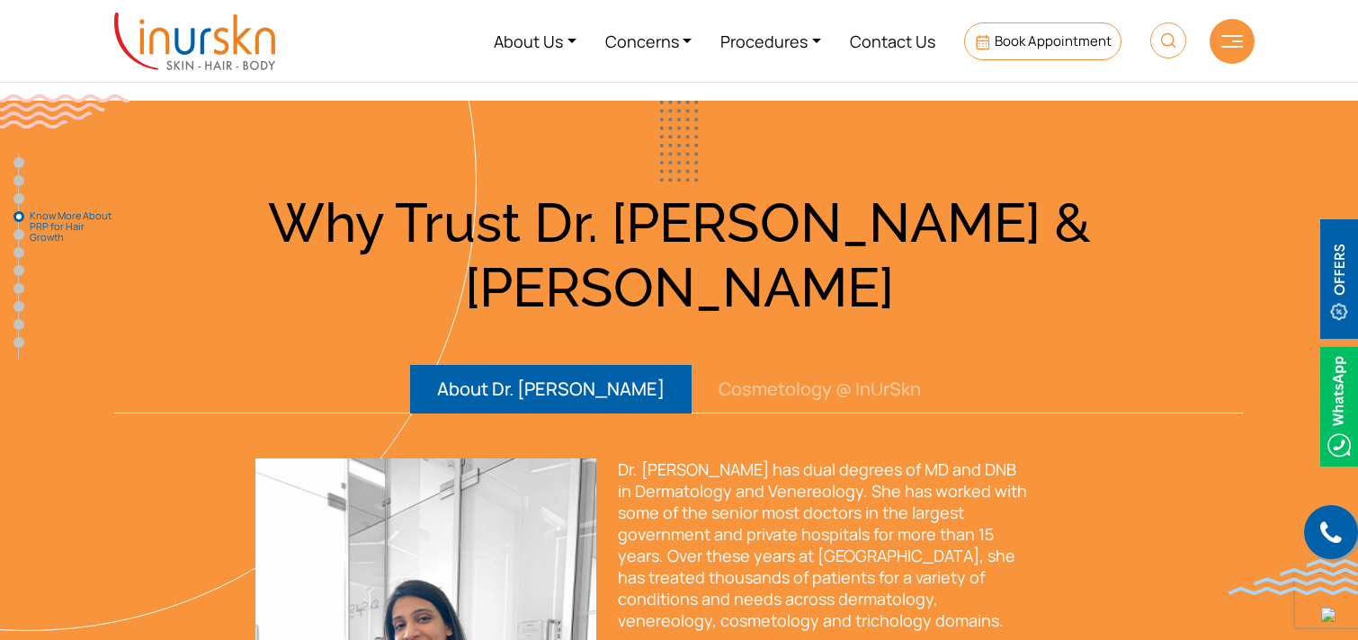
click at [780, 365] on button "Cosmetology @ InUrSkn" at bounding box center [819, 389] width 256 height 49
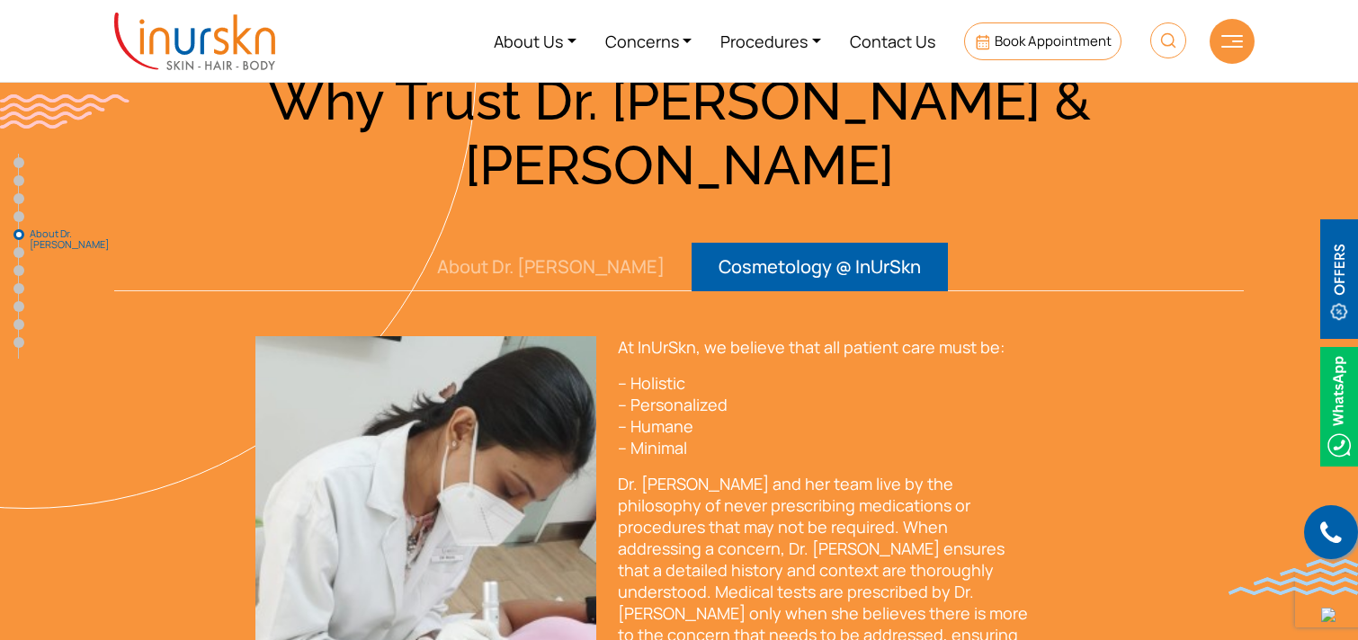
scroll to position [3266, 0]
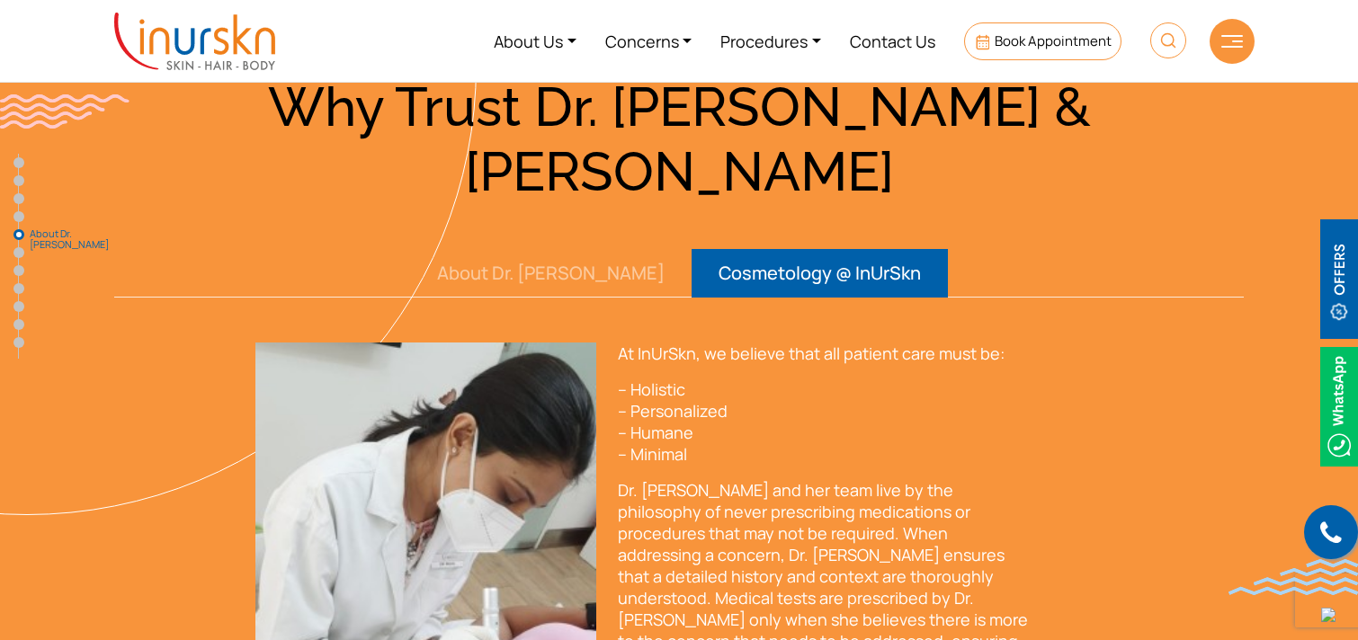
click at [588, 249] on button "About Dr. [PERSON_NAME]" at bounding box center [550, 273] width 281 height 49
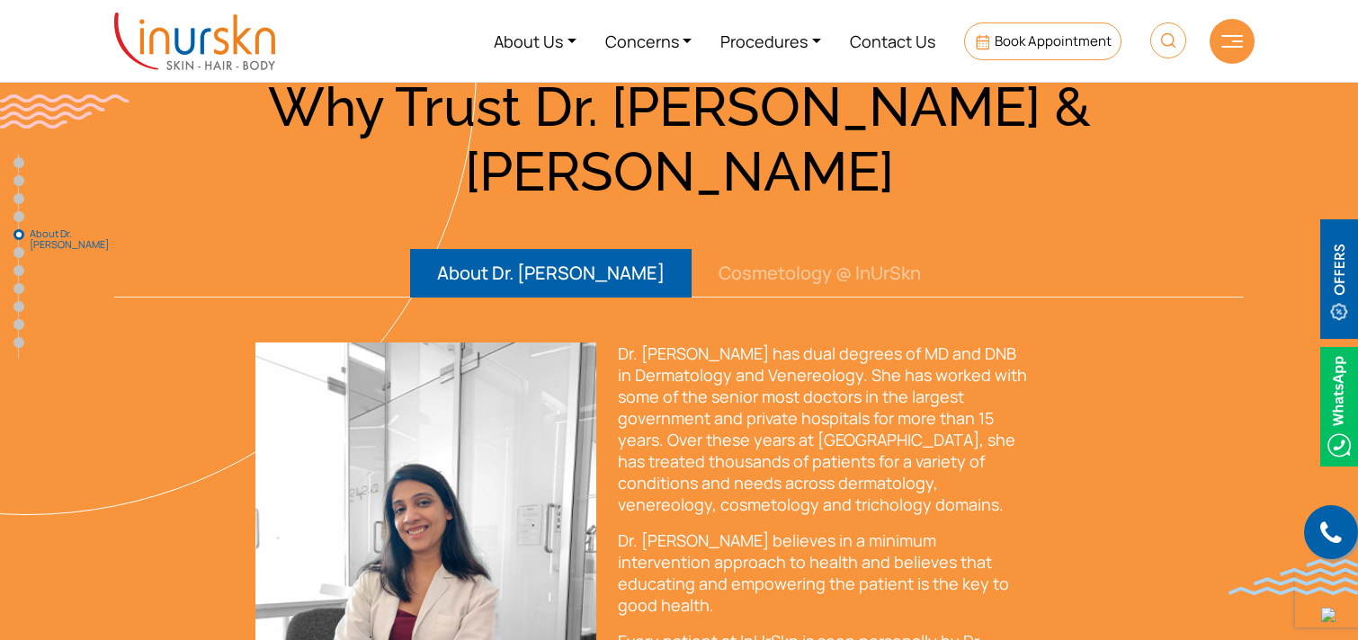
click at [749, 249] on button "Cosmetology @ InUrSkn" at bounding box center [819, 273] width 256 height 49
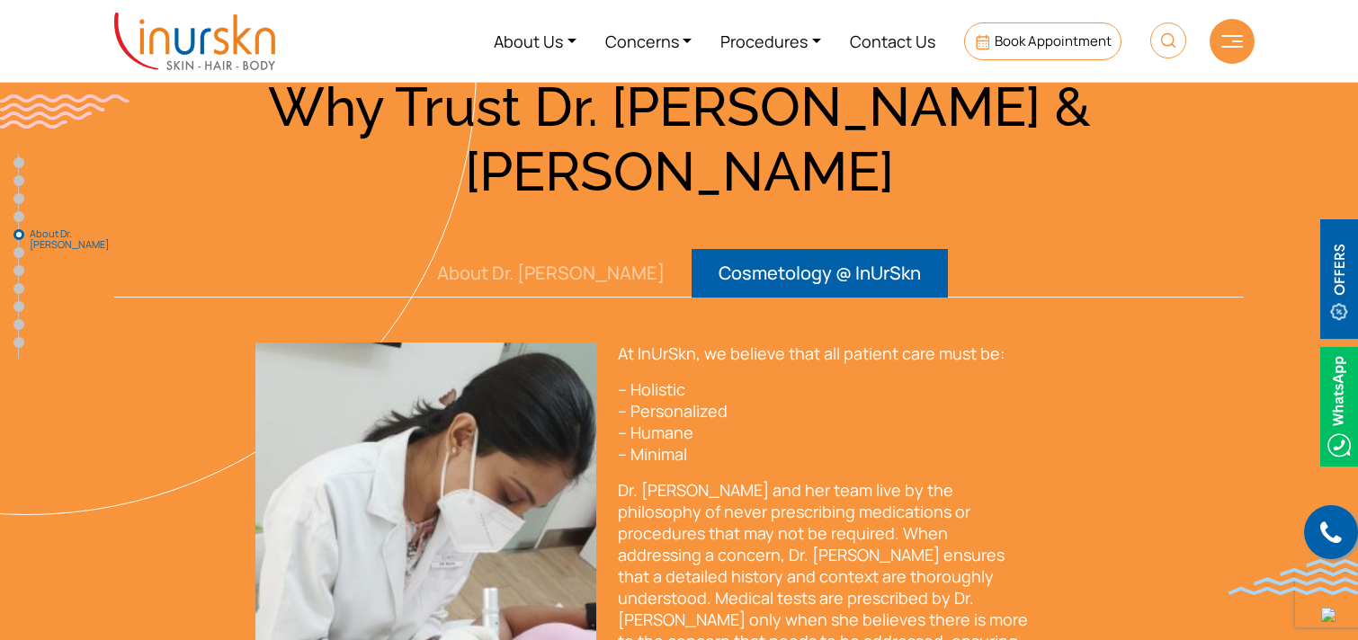
click at [572, 249] on button "About Dr. [PERSON_NAME]" at bounding box center [550, 273] width 281 height 49
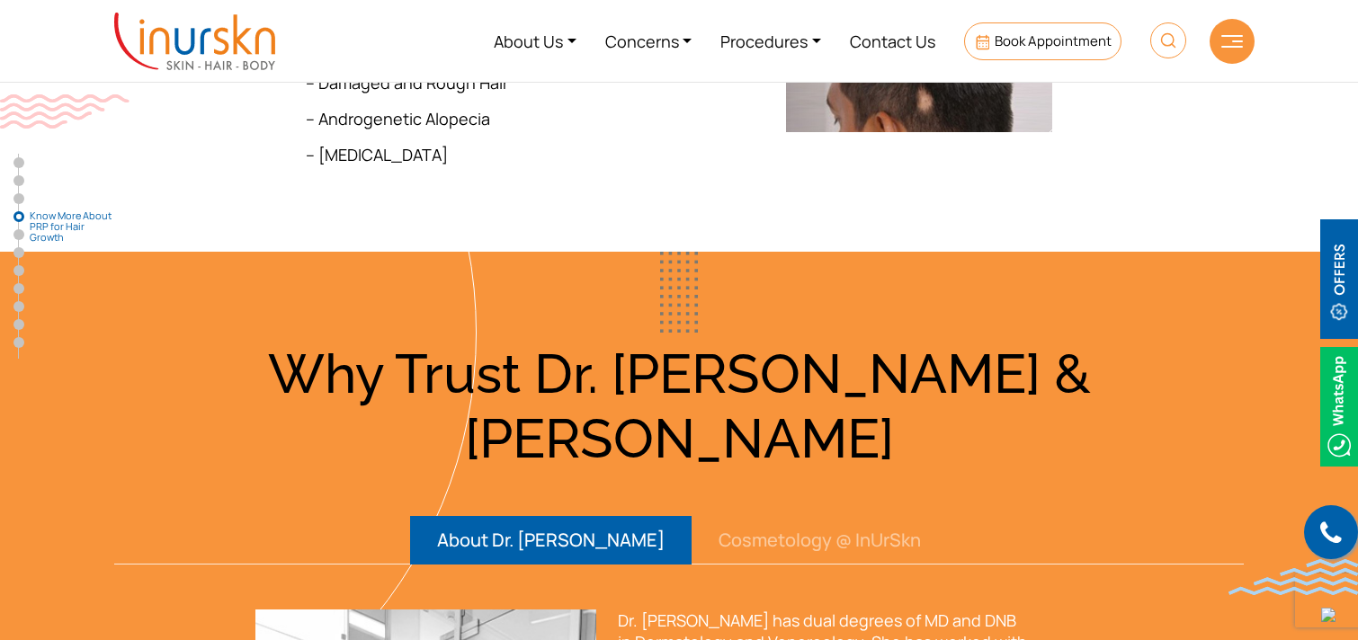
scroll to position [3014, 0]
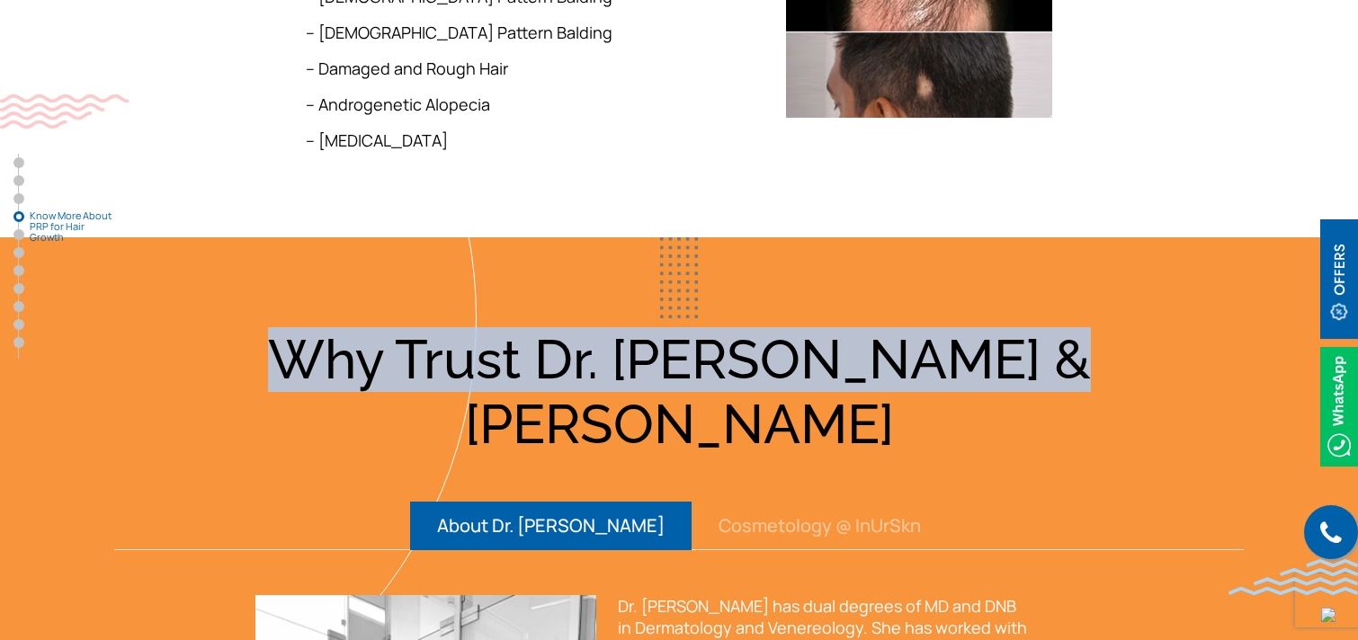
drag, startPoint x: 311, startPoint y: 306, endPoint x: 1048, endPoint y: 303, distance: 737.2
click at [1048, 327] on h3 "Why Trust Dr. [PERSON_NAME] & [PERSON_NAME]" at bounding box center [678, 391] width 1151 height 129
copy h3 "Why Trust Dr. [PERSON_NAME] & [PERSON_NAME]"
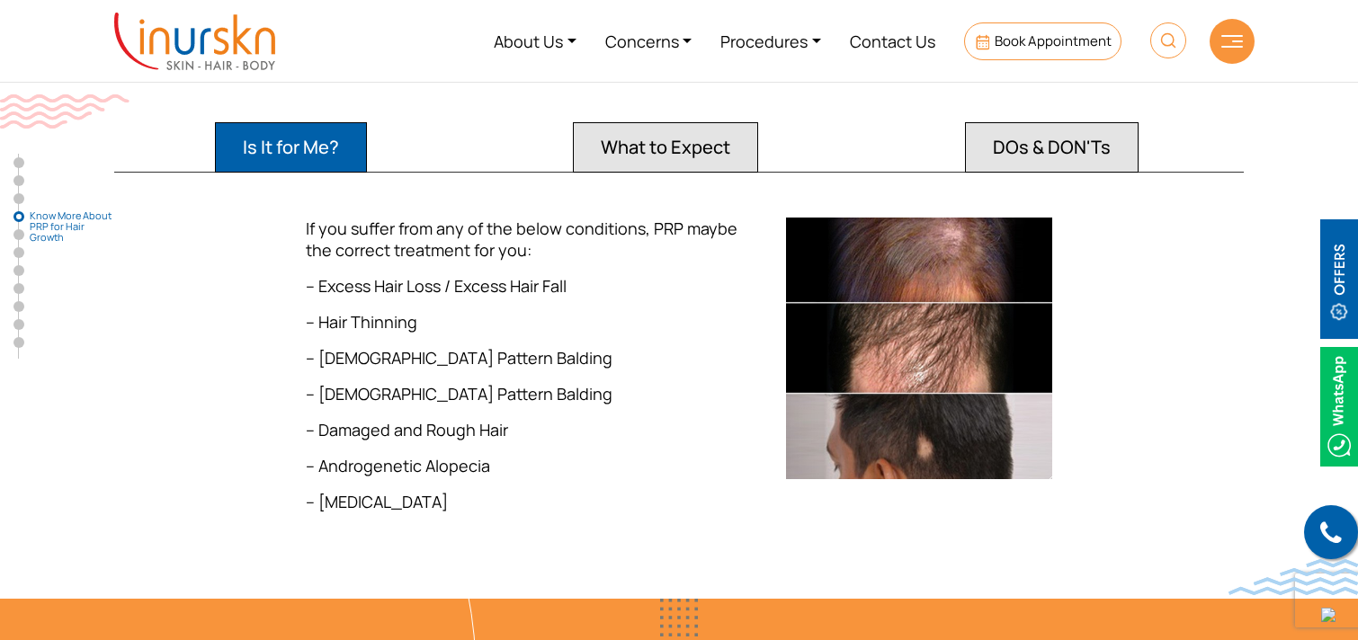
scroll to position [2587, 0]
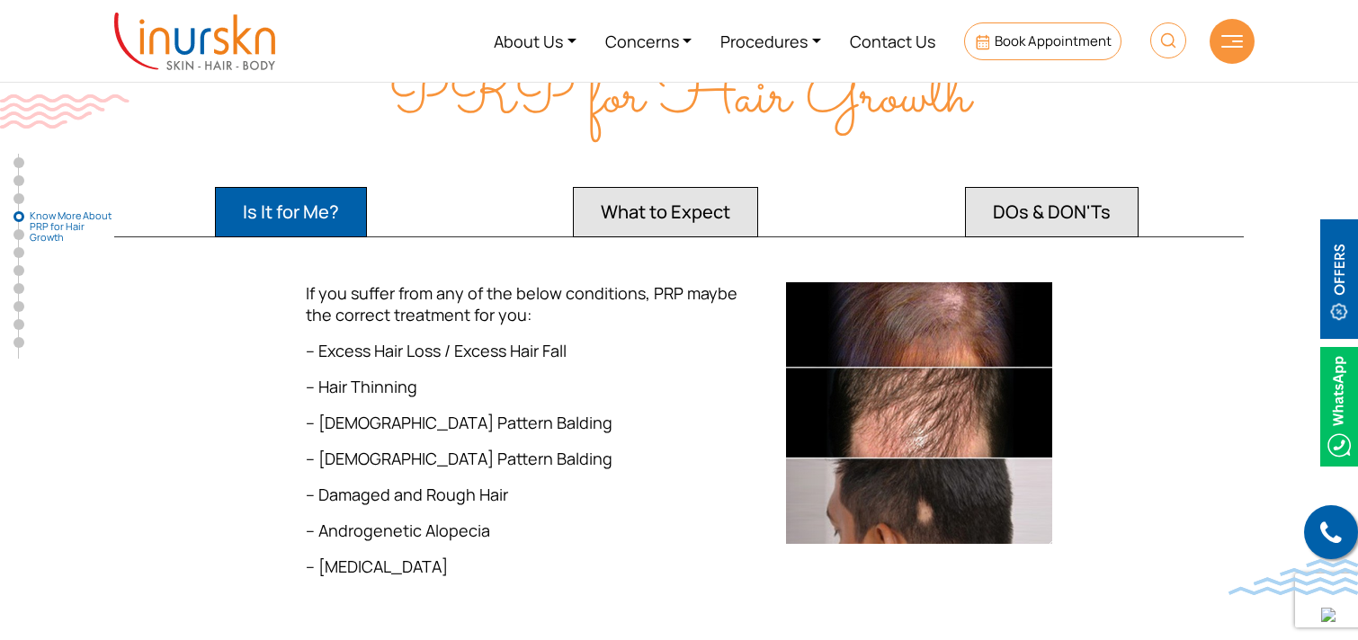
click at [653, 187] on button "What to Expect" at bounding box center [665, 212] width 185 height 50
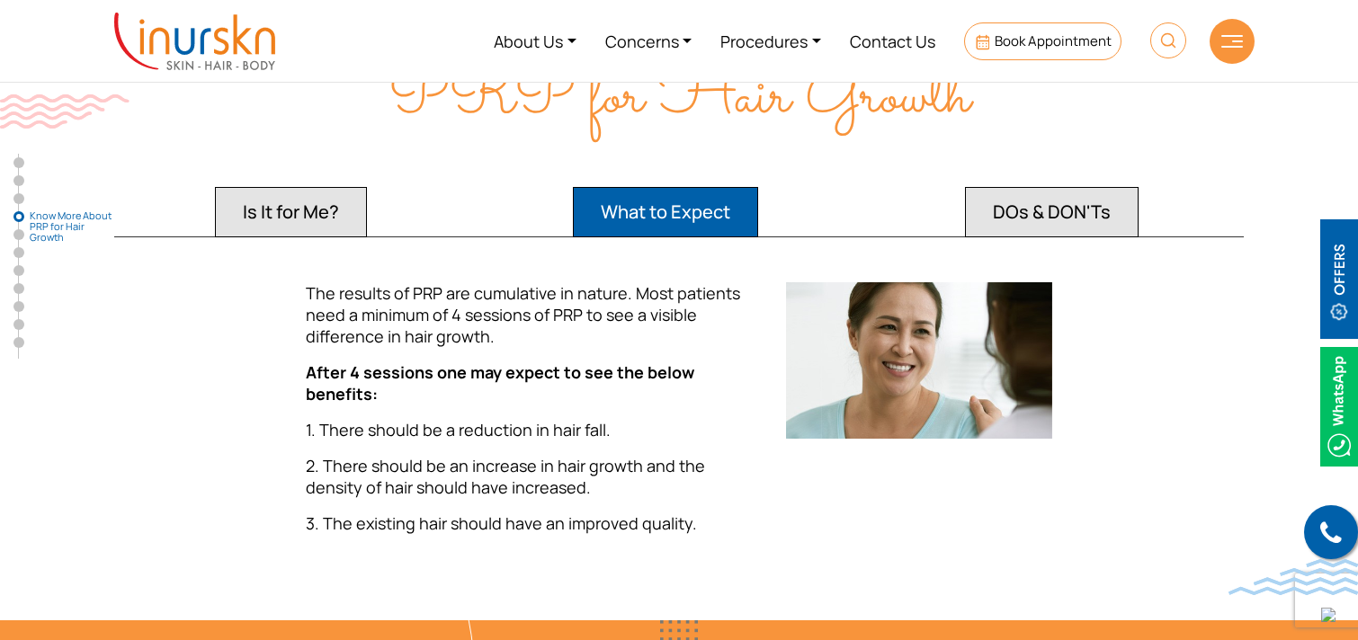
drag, startPoint x: 599, startPoint y: 166, endPoint x: 726, endPoint y: 166, distance: 127.7
click at [726, 187] on button "What to Expect" at bounding box center [665, 212] width 185 height 50
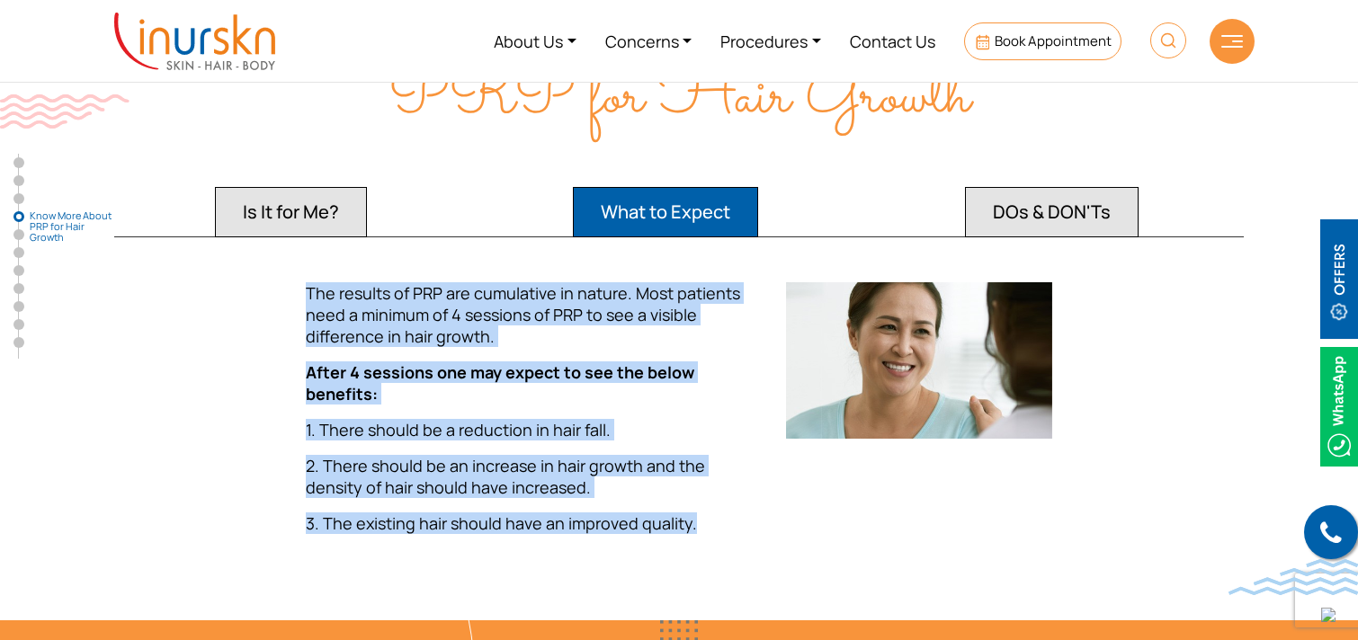
drag, startPoint x: 293, startPoint y: 236, endPoint x: 686, endPoint y: 467, distance: 455.8
click at [686, 467] on div "Is It for Me? What to Expect DOs & DON'Ts If you suffer from any of the below c…" at bounding box center [678, 365] width 1151 height 368
copy div "The results of PRP are cumulative in nature. Most patients need a minimum of 4 …"
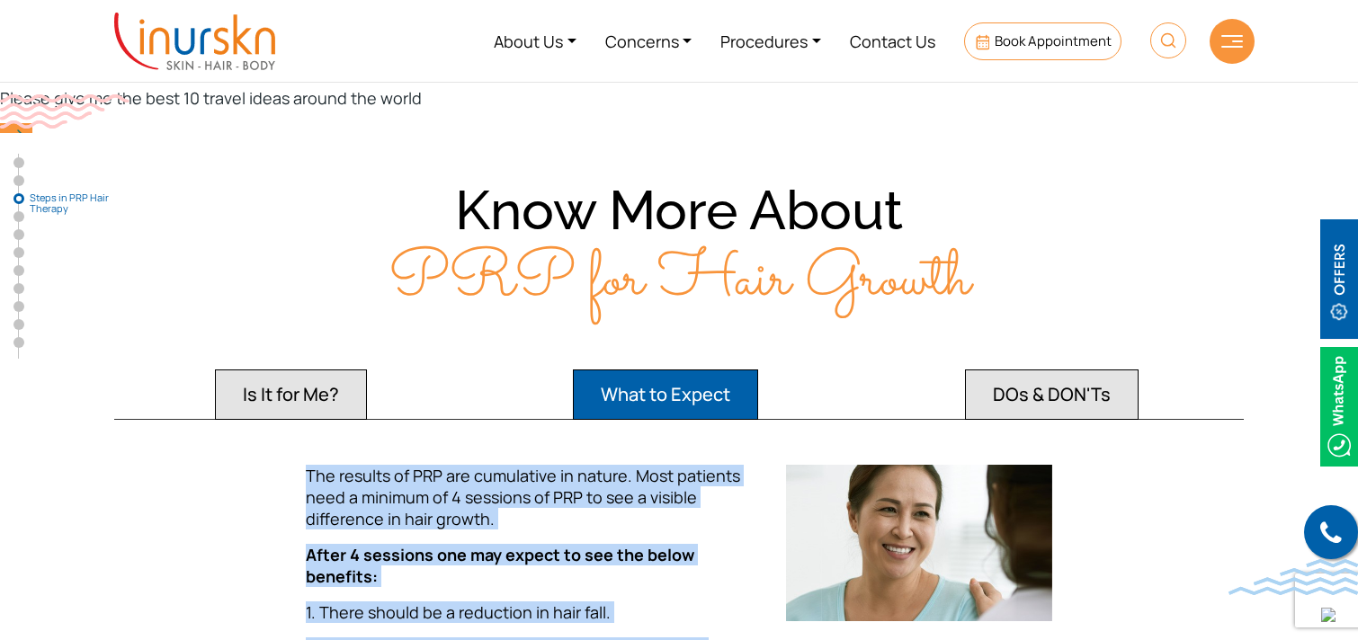
scroll to position [2393, 0]
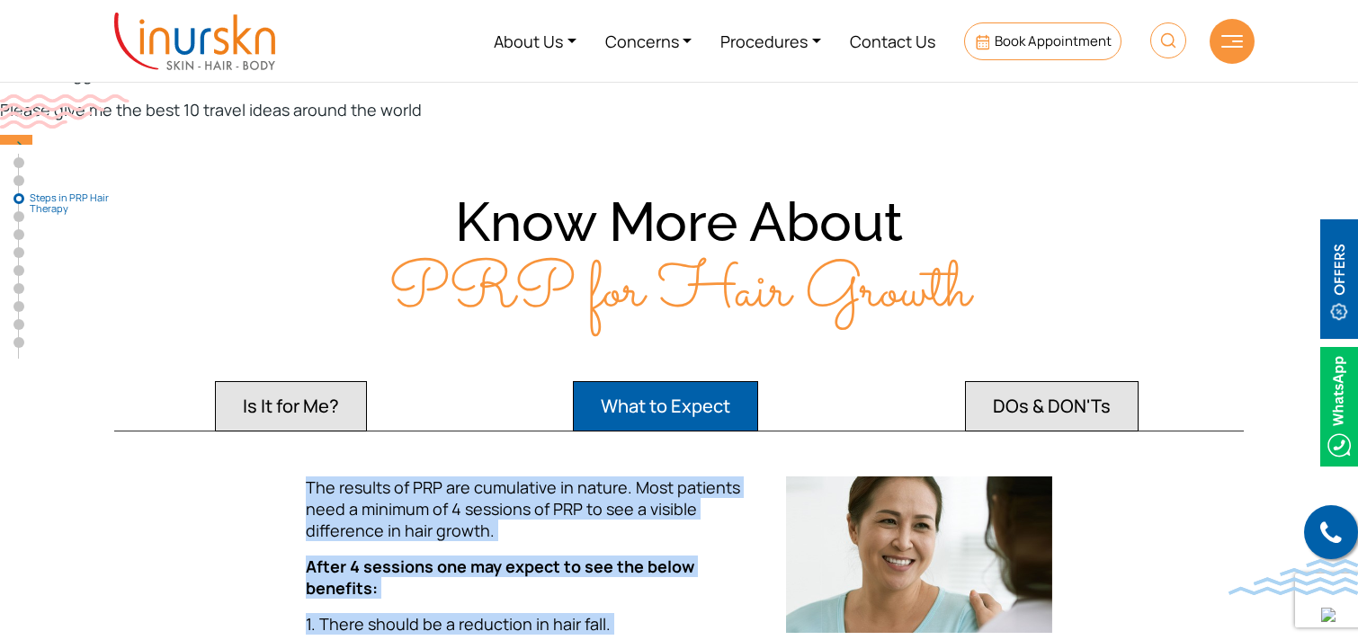
click at [321, 381] on button "Is It for Me?" at bounding box center [291, 406] width 152 height 50
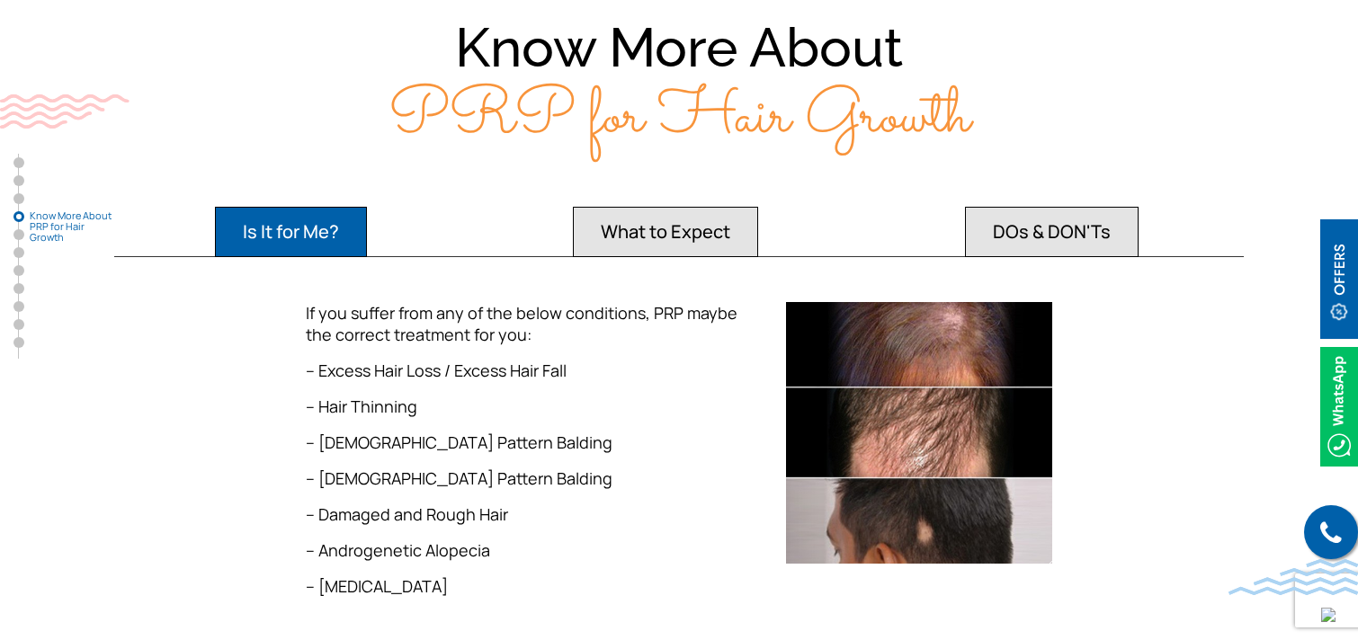
scroll to position [2640, 0]
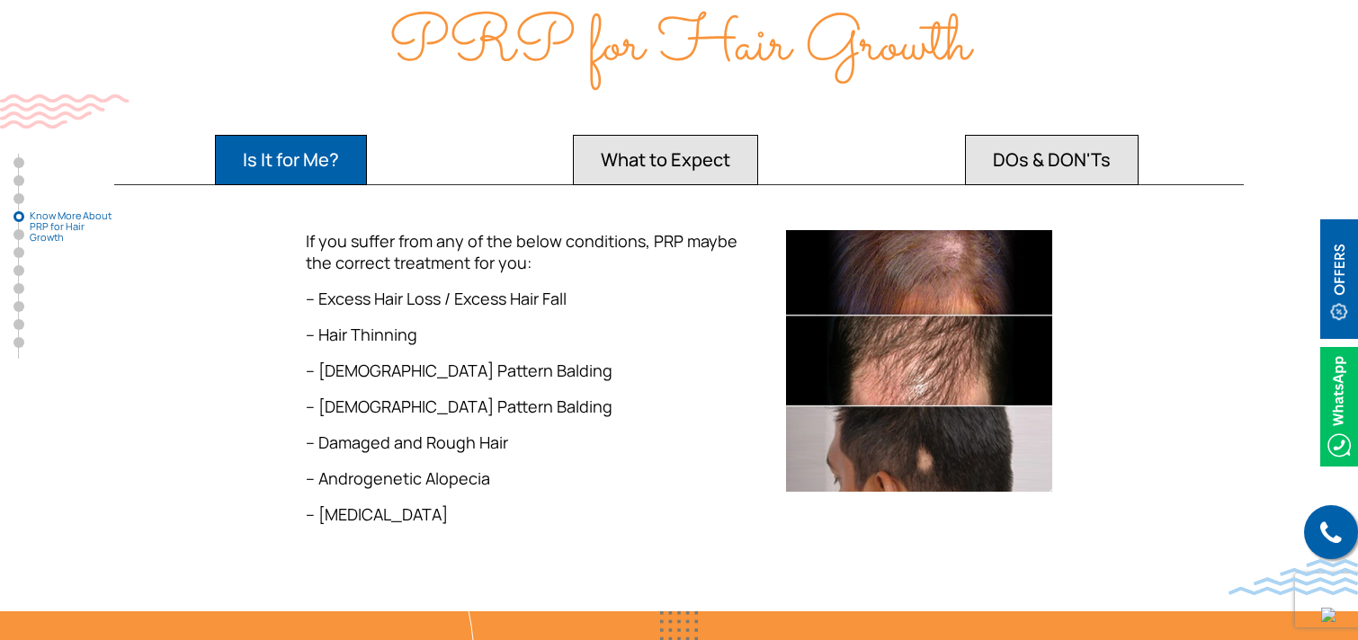
drag, startPoint x: 292, startPoint y: 199, endPoint x: 456, endPoint y: 476, distance: 322.4
click at [456, 476] on div "If you suffer from any of the below conditions, PRP maybe the correct treatment…" at bounding box center [678, 384] width 1151 height 309
copy div "If you suffer from any of the below conditions, PRP maybe the correct treatment…"
click at [661, 135] on button "What to Expect" at bounding box center [665, 160] width 185 height 50
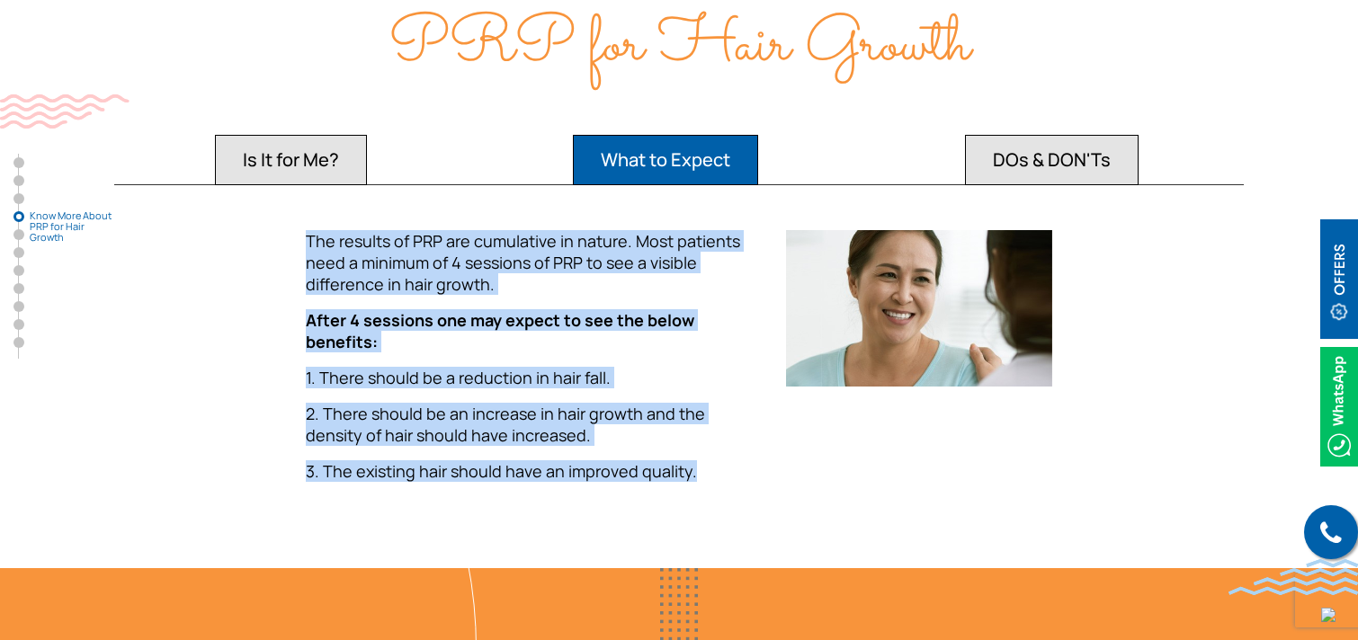
drag, startPoint x: 299, startPoint y: 192, endPoint x: 703, endPoint y: 408, distance: 457.7
click at [703, 408] on div "The results of PRP are cumulative in nature. Most patients need a minimum of 4 …" at bounding box center [534, 363] width 479 height 266
copy div "The results of PRP are cumulative in nature. Most patients need a minimum of 4 …"
click at [1053, 135] on button "DOs & DON'Ts" at bounding box center [1052, 160] width 174 height 50
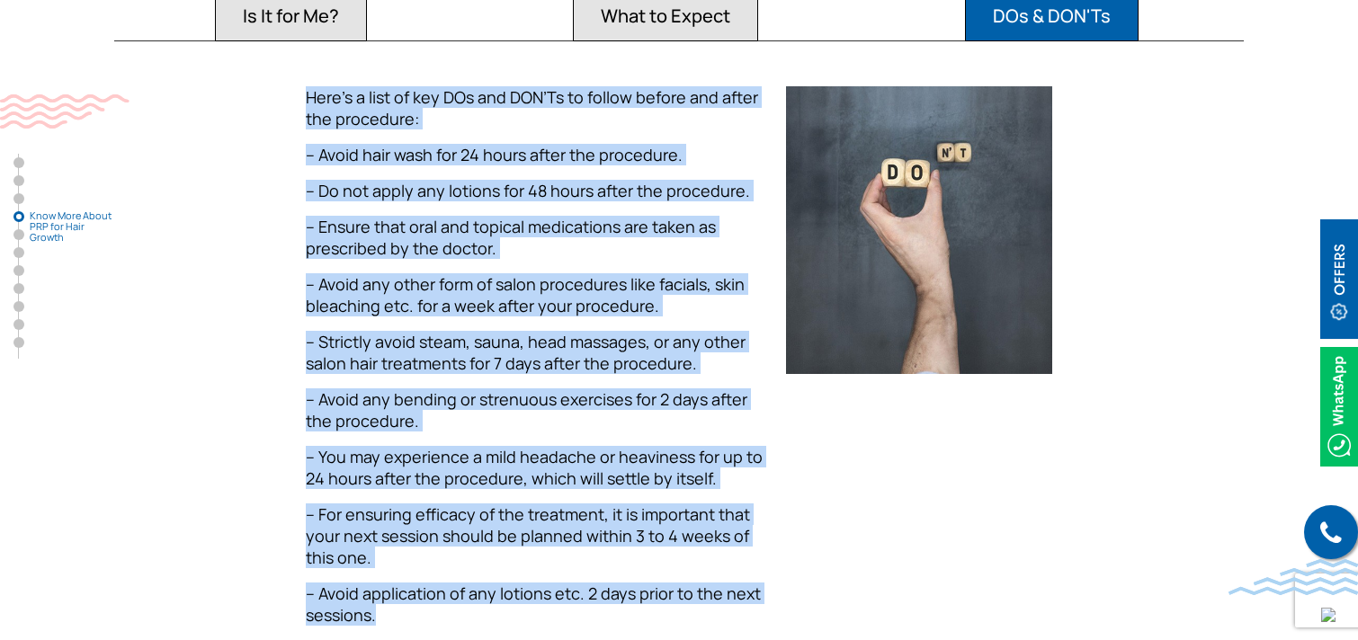
scroll to position [2933, 0]
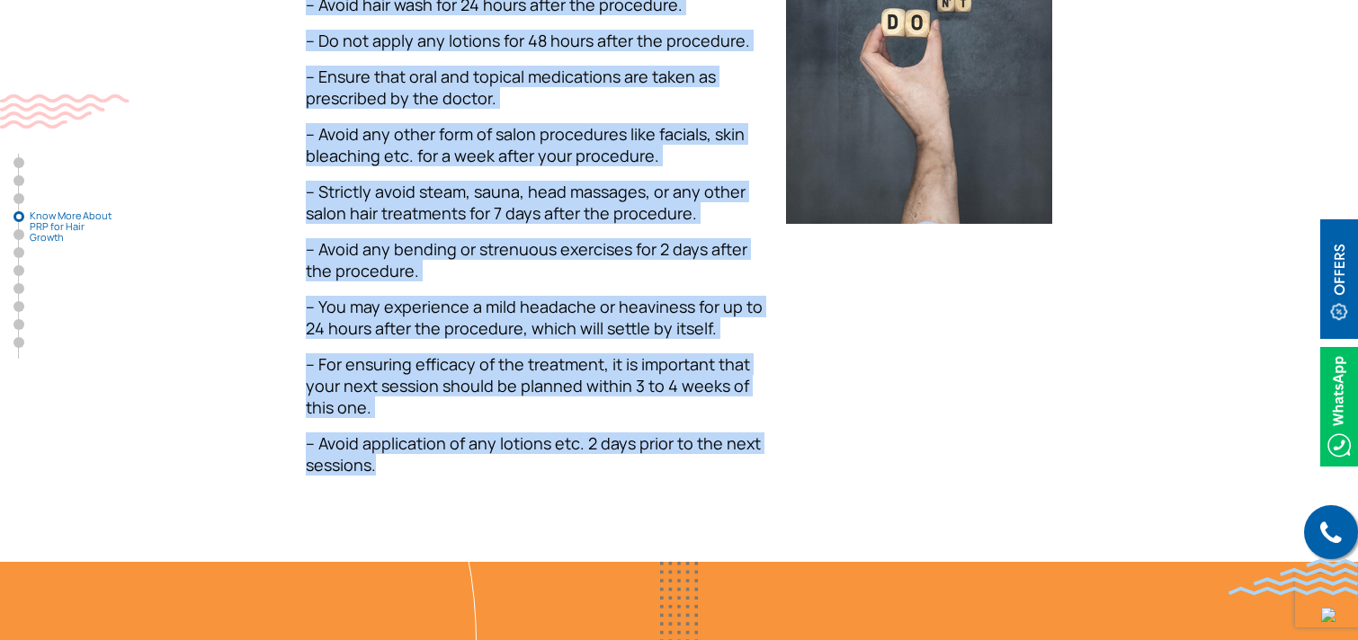
drag, startPoint x: 307, startPoint y: 220, endPoint x: 423, endPoint y: 436, distance: 245.0
click at [423, 436] on div "Here’s a list of key DOs and DON’Ts to follow before and after the procedure: –…" at bounding box center [534, 213] width 479 height 554
copy div "Here’s a list of key DOs and DON’Ts to follow before and after the procedure: –…"
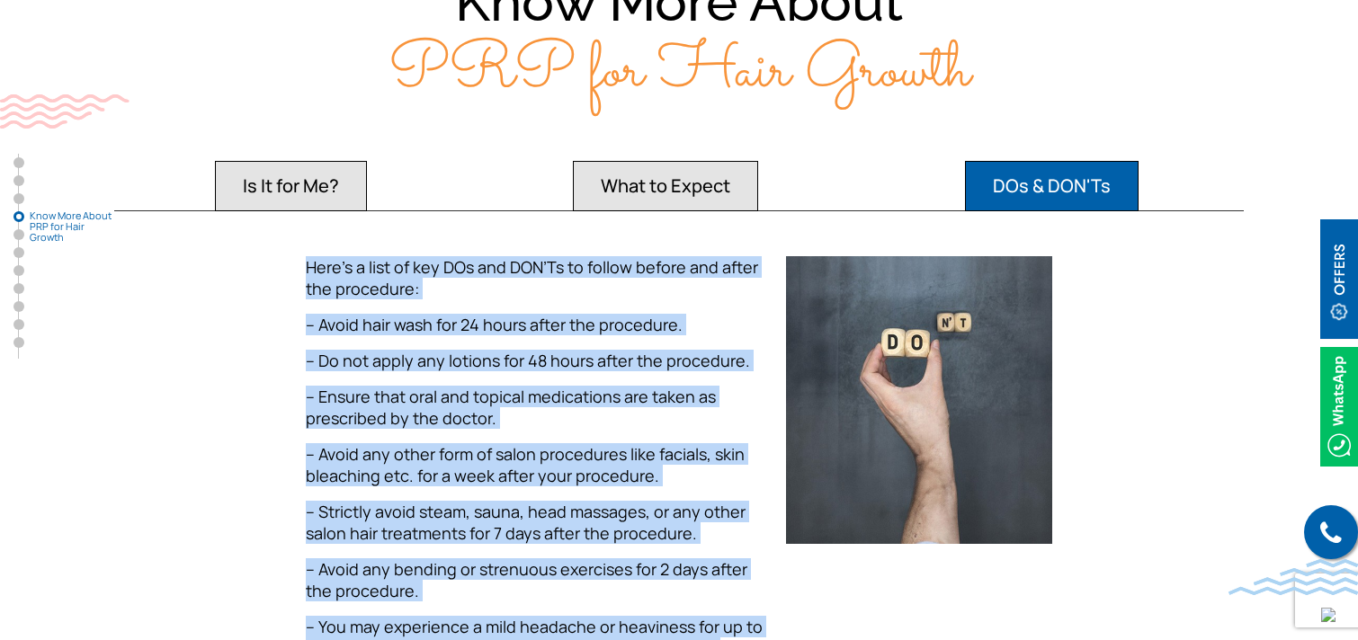
scroll to position [2617, 0]
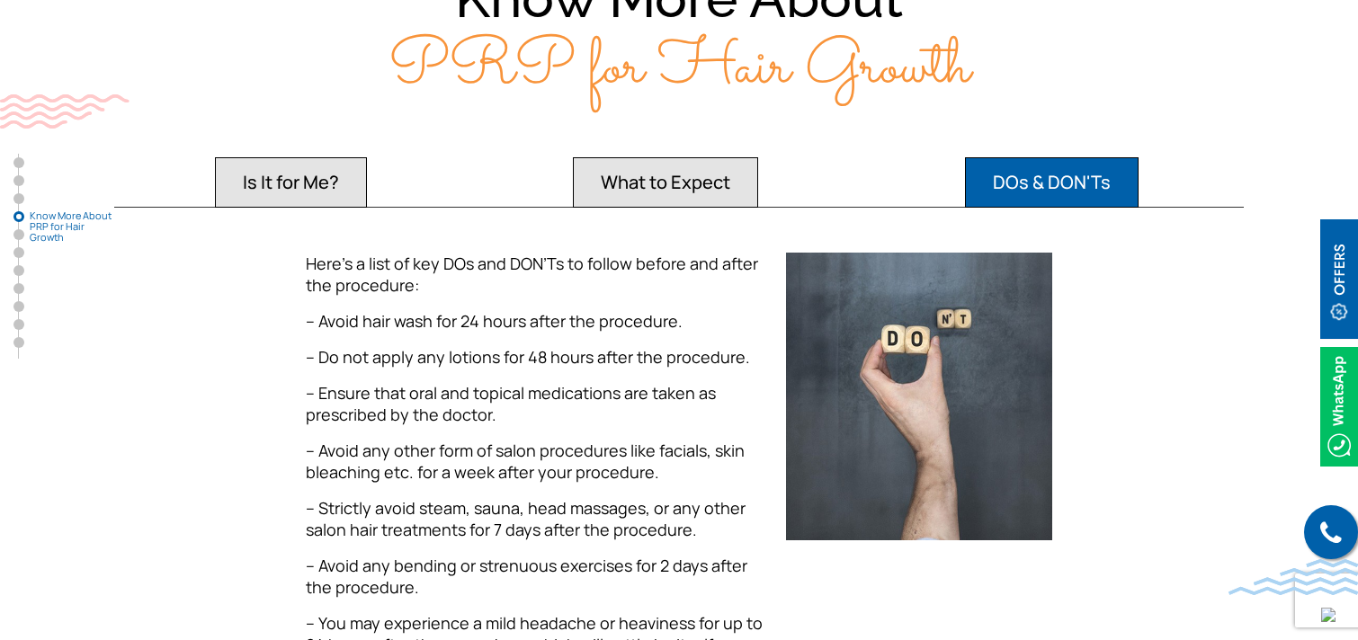
click at [1242, 307] on div "Here’s a list of key DOs and DON’Ts to follow before and after the procedure: –…" at bounding box center [678, 530] width 1151 height 554
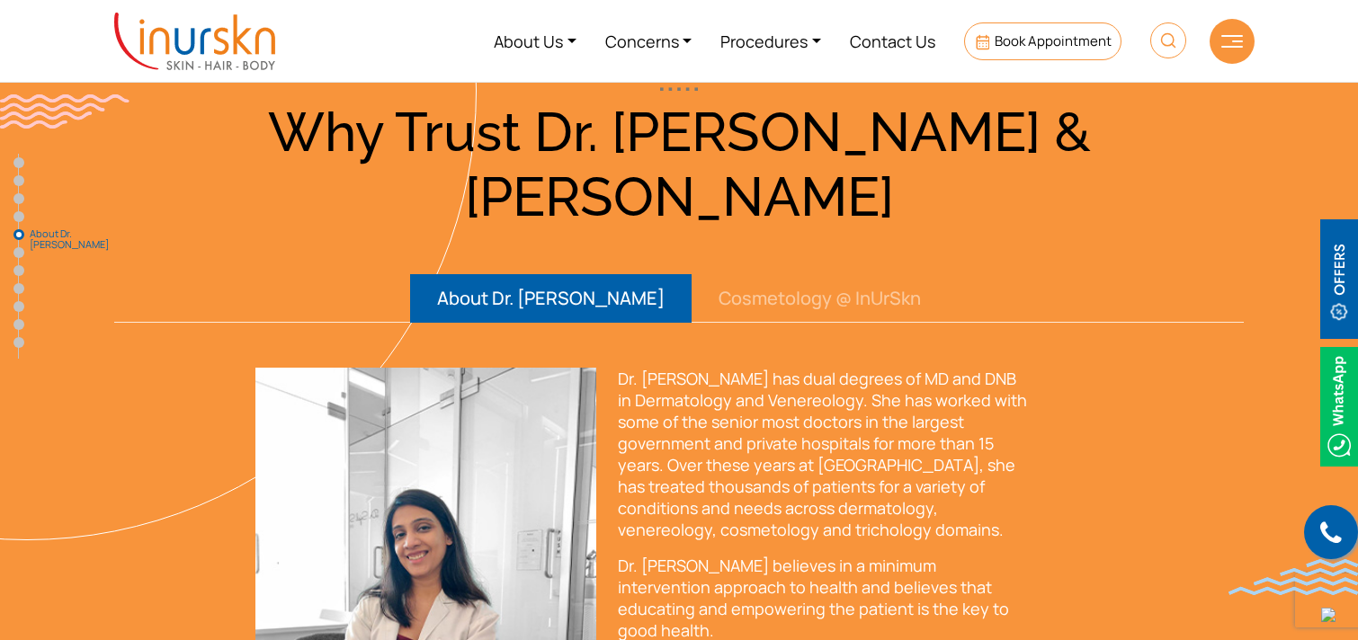
scroll to position [3484, 0]
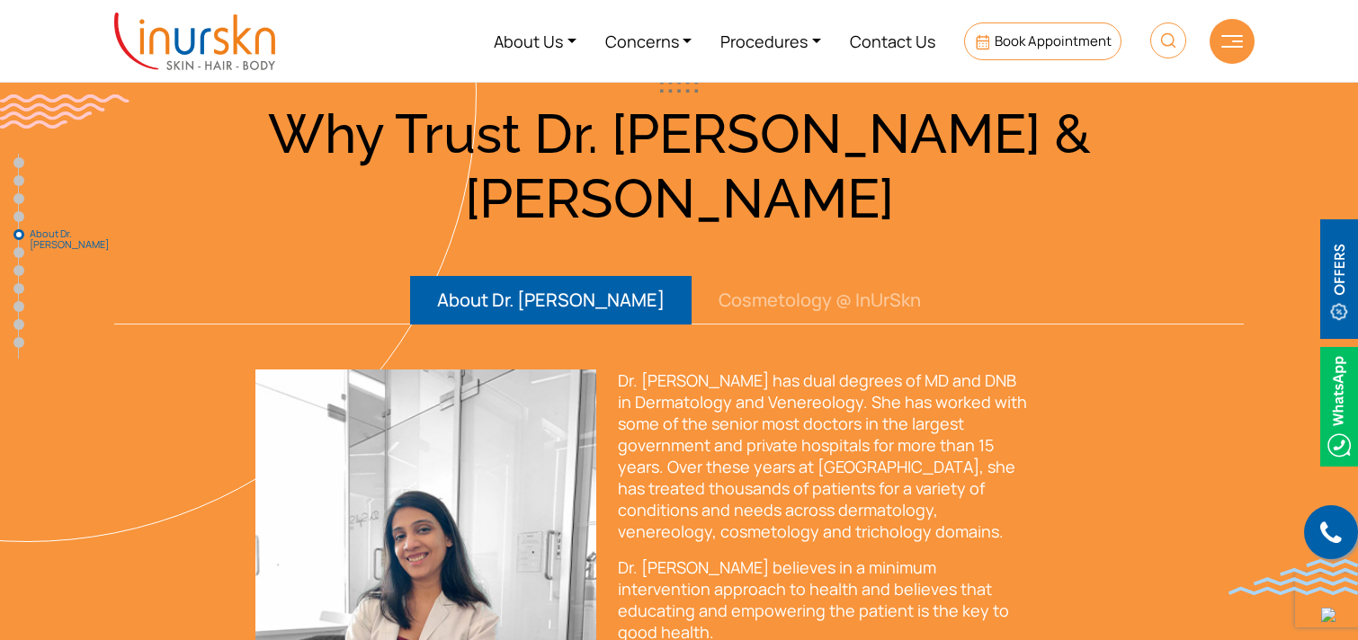
click at [806, 276] on button "Cosmetology @ InUrSkn" at bounding box center [819, 300] width 256 height 49
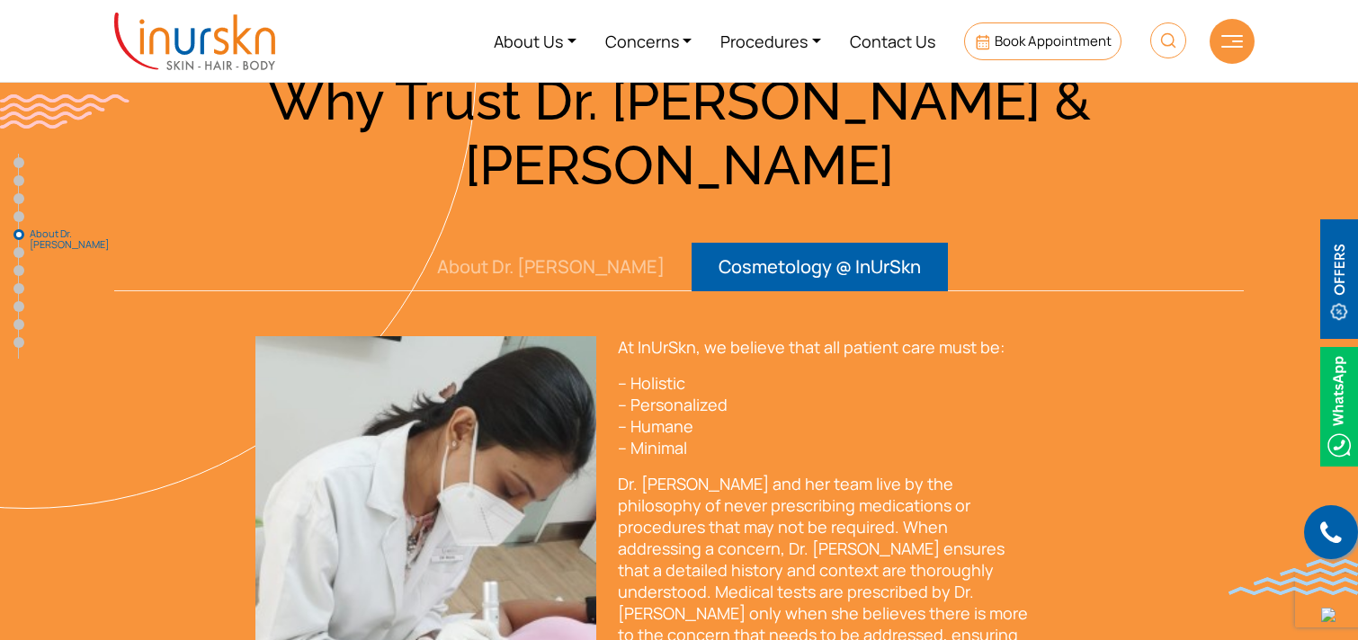
scroll to position [3506, 0]
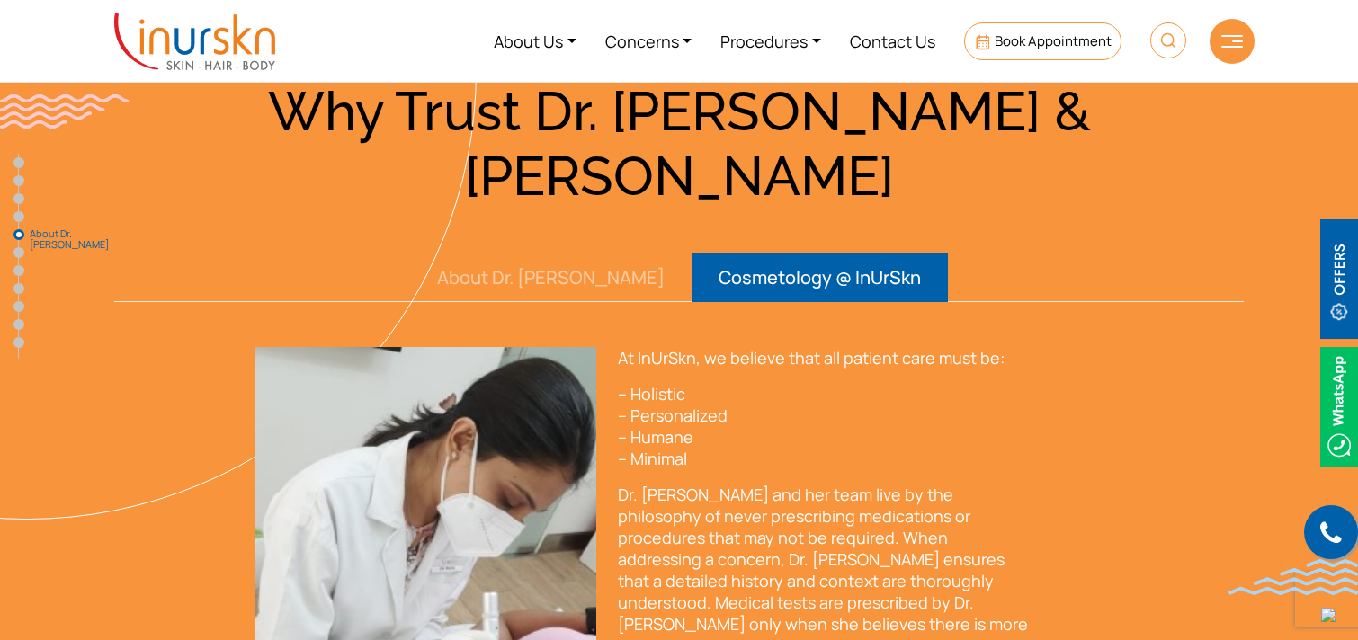
click at [569, 254] on button "About Dr. [PERSON_NAME]" at bounding box center [550, 278] width 281 height 49
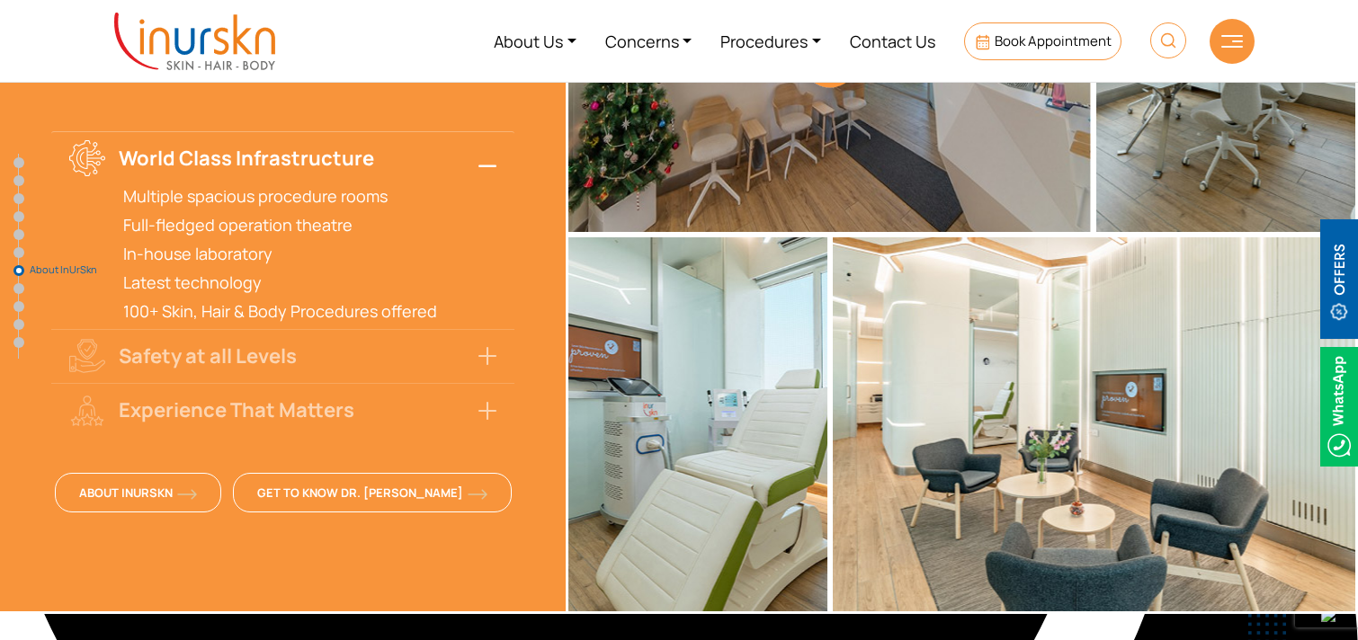
scroll to position [5561, 0]
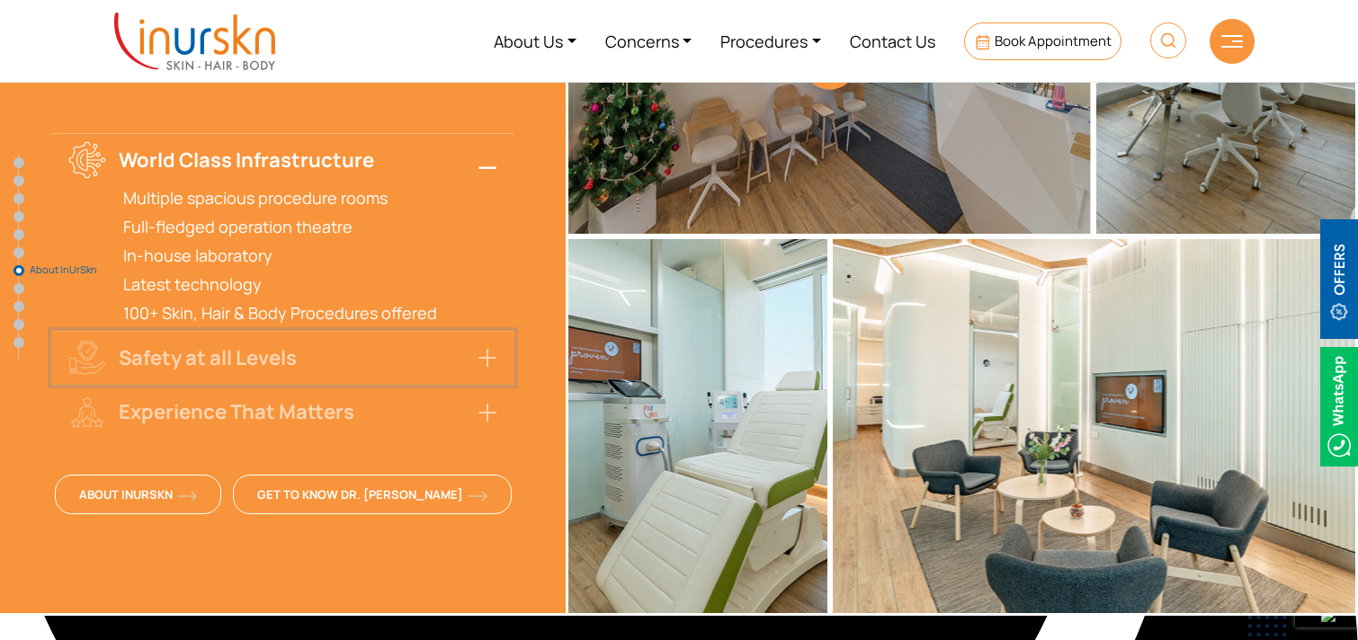
click at [492, 331] on button "Safety at all Levels" at bounding box center [282, 358] width 463 height 54
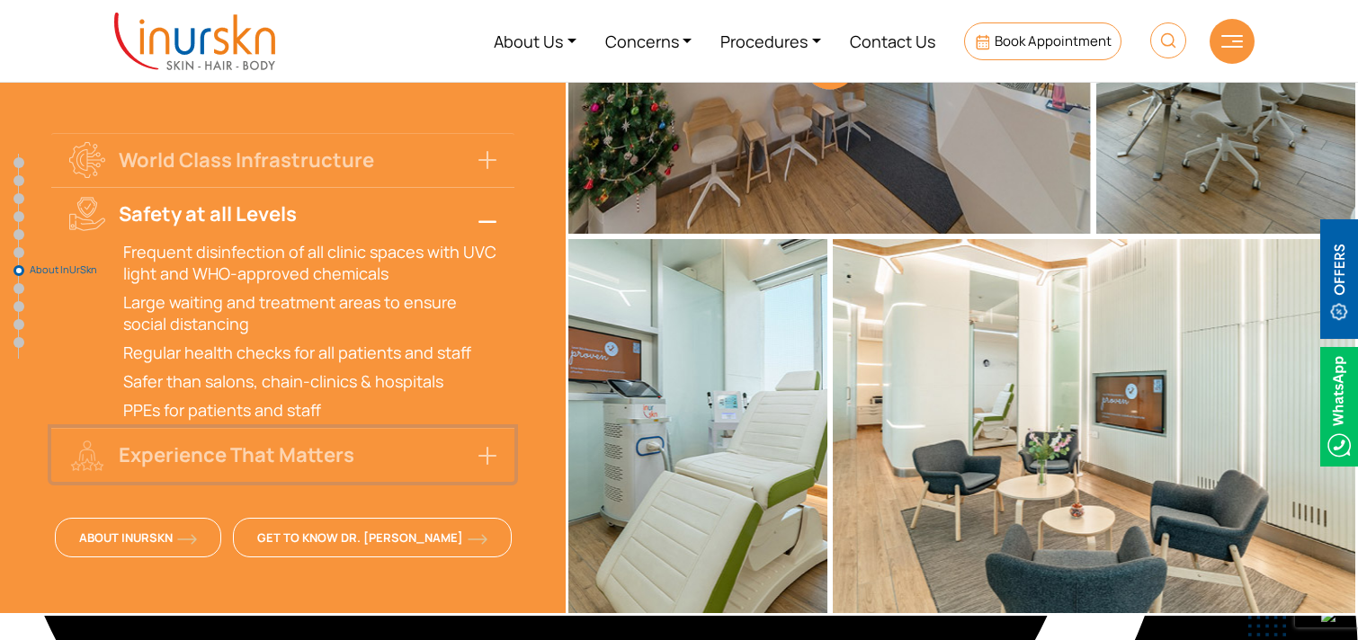
click at [476, 428] on button "Experience That Matters" at bounding box center [282, 455] width 463 height 54
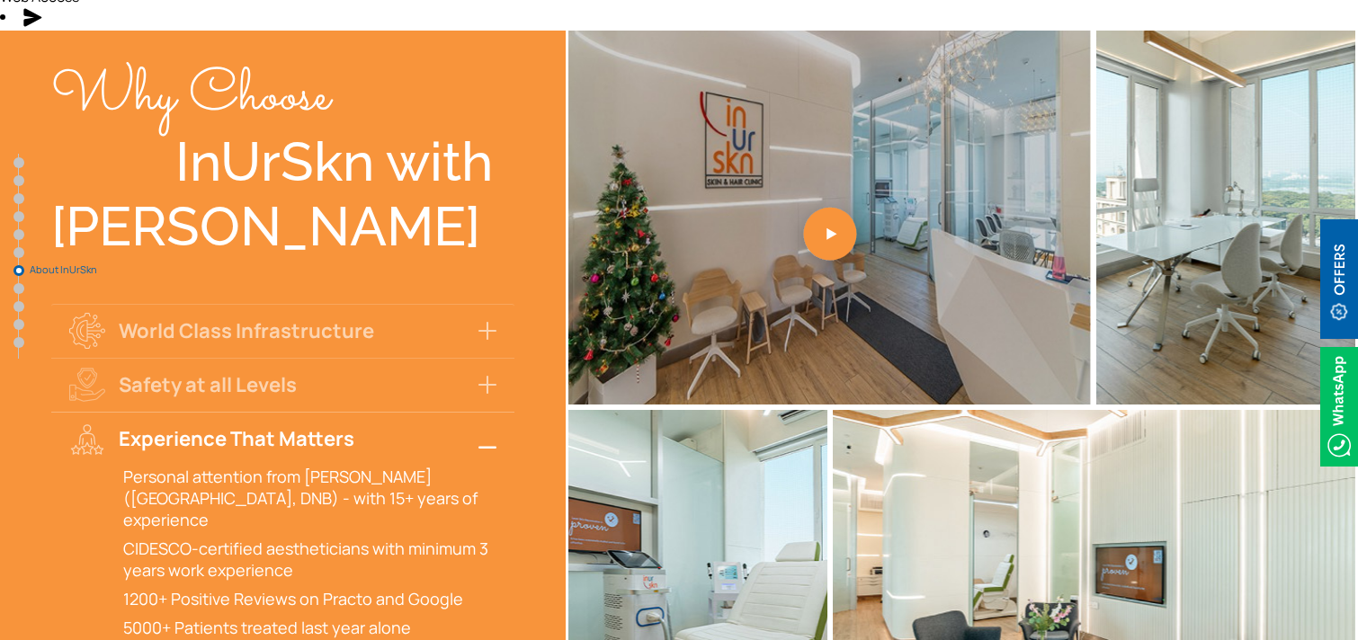
scroll to position [5410, 0]
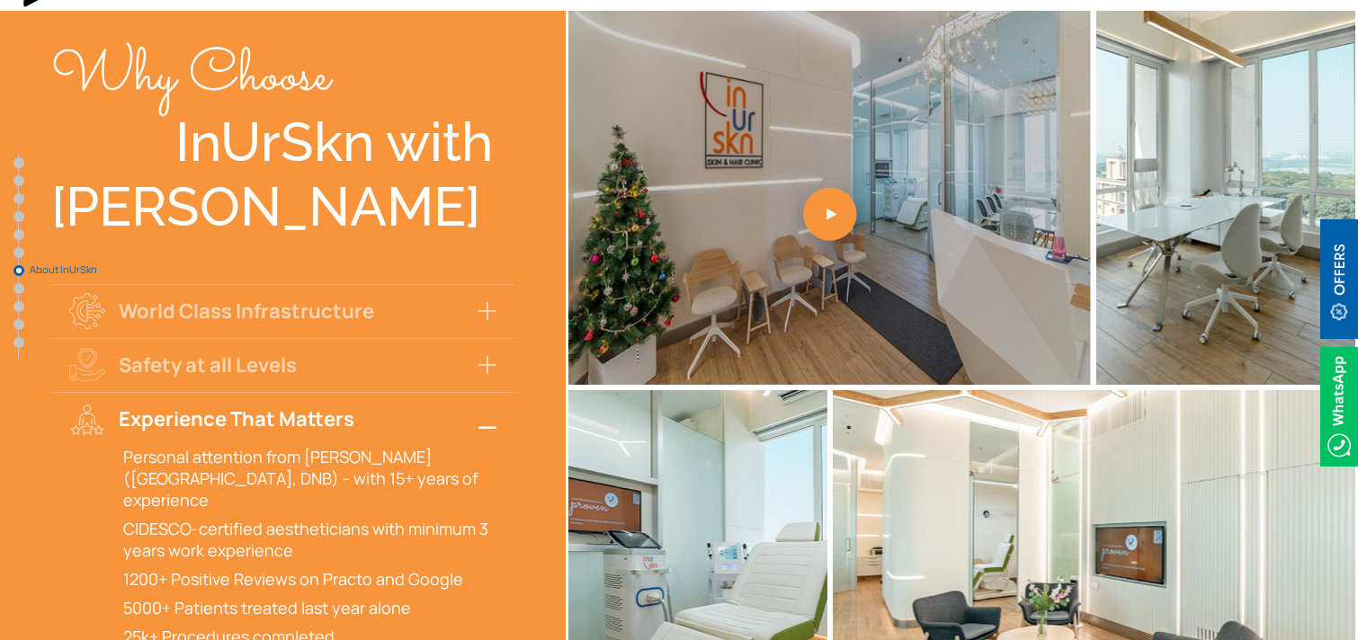
click at [497, 392] on button "Experience That Matters" at bounding box center [282, 419] width 463 height 54
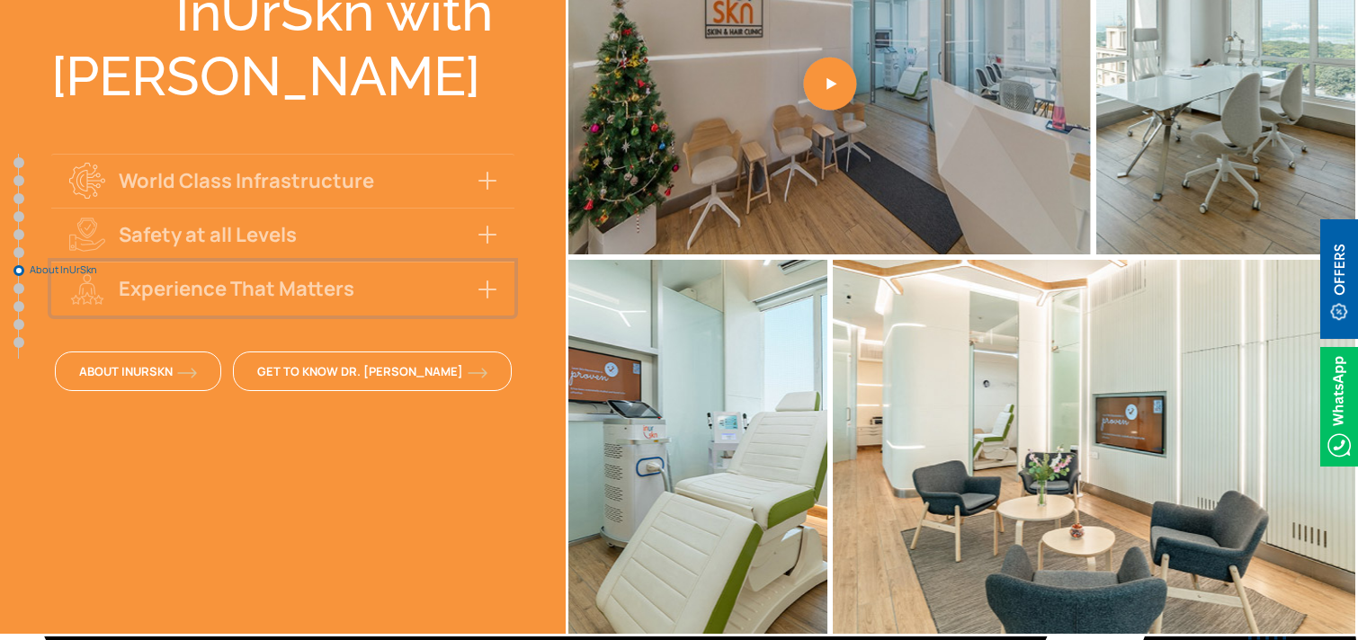
scroll to position [5533, 0]
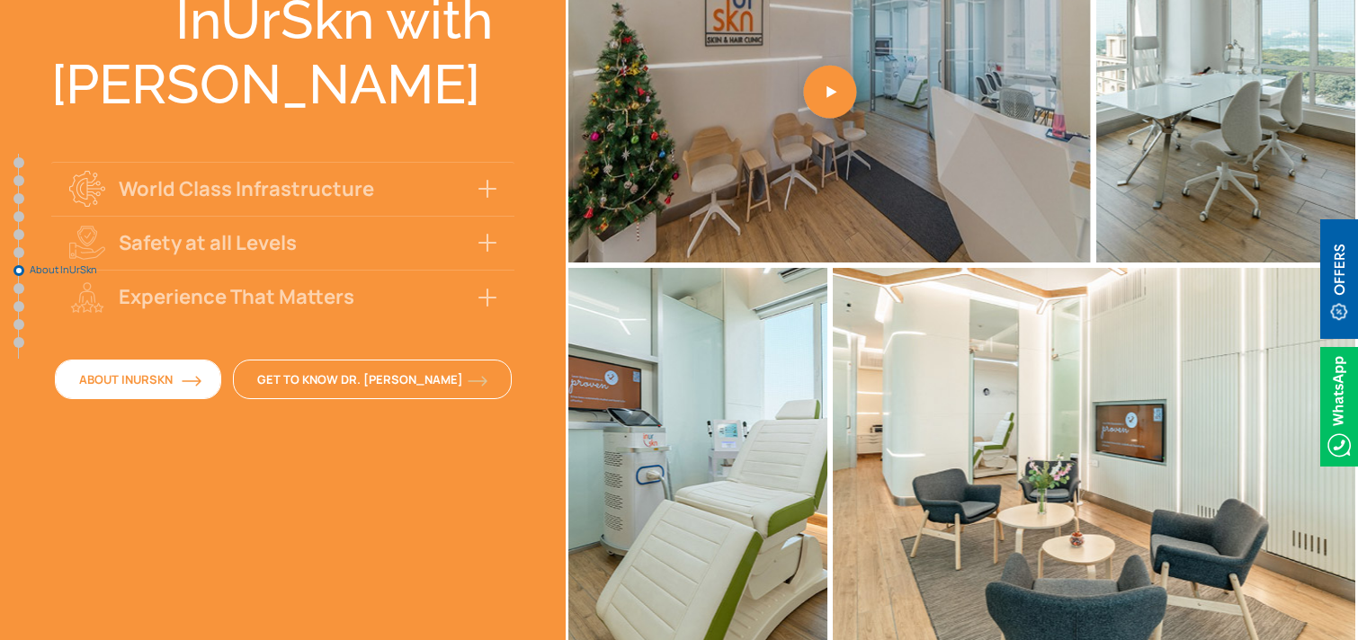
click at [182, 360] on link "About InUrSkn" at bounding box center [138, 380] width 166 height 40
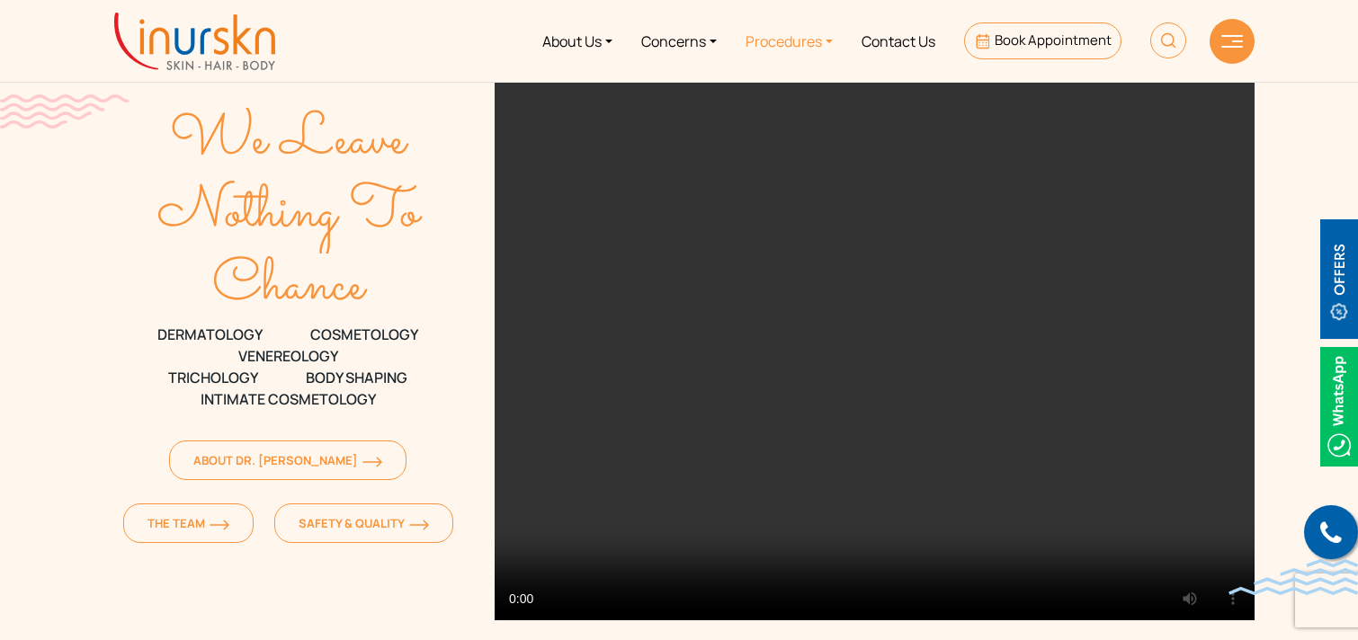
click at [820, 50] on link "Procedures" at bounding box center [789, 40] width 116 height 67
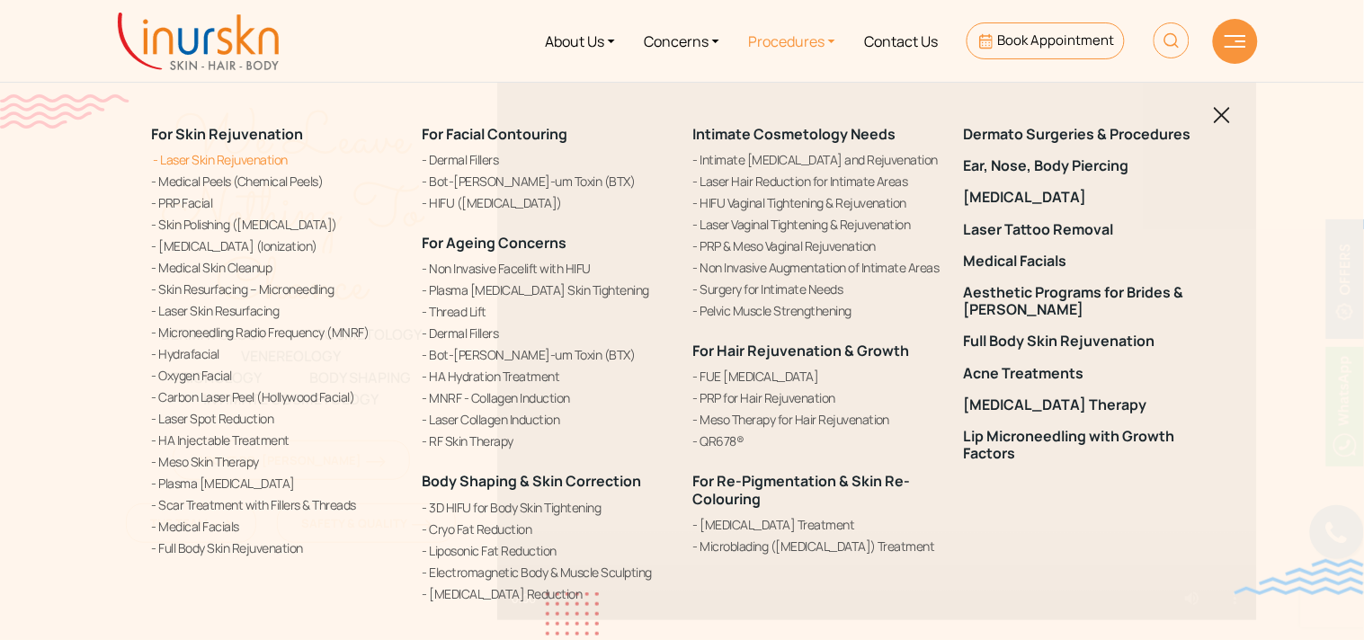
click at [244, 150] on link "Laser Skin Rejuvenation" at bounding box center [276, 159] width 249 height 19
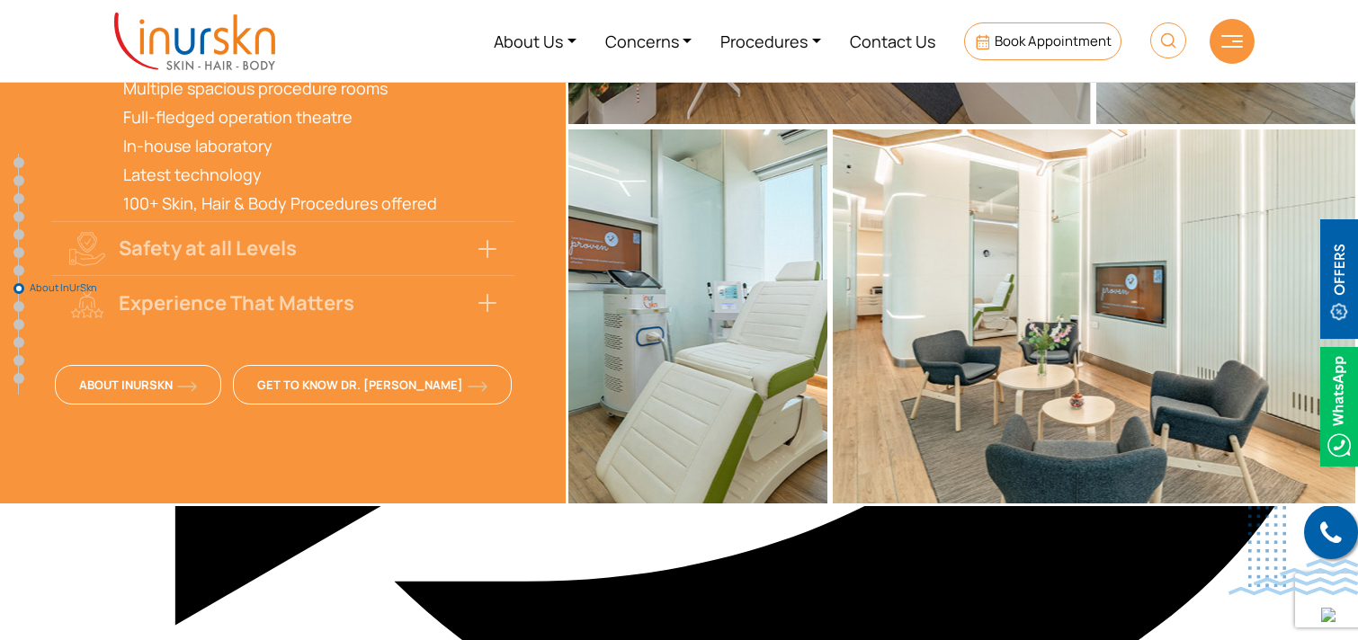
scroll to position [5865, 0]
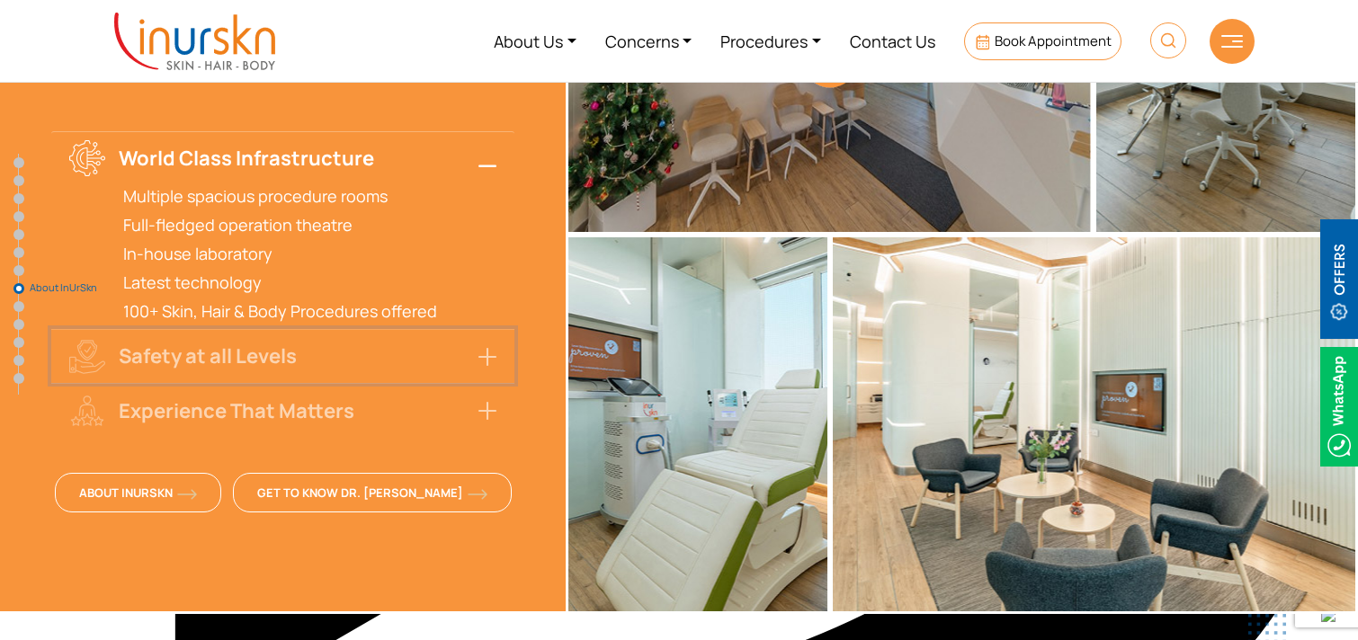
click at [488, 329] on button "Safety at all Levels" at bounding box center [282, 356] width 463 height 54
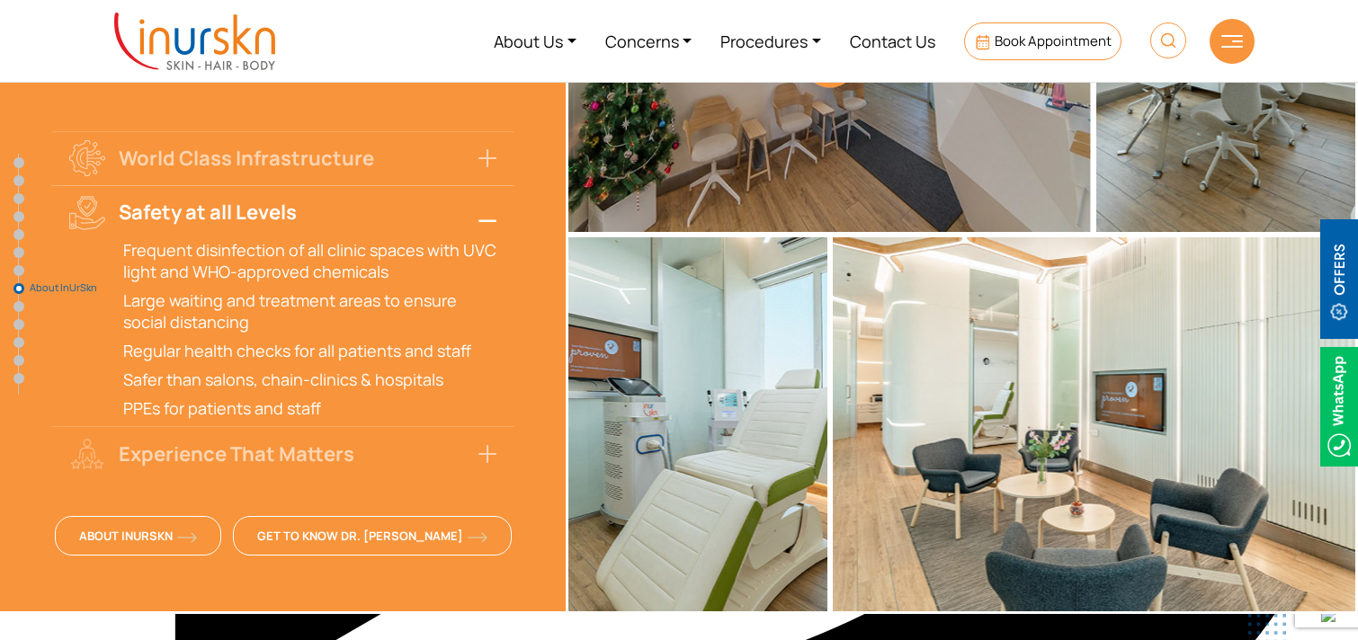
scroll to position [5778, 0]
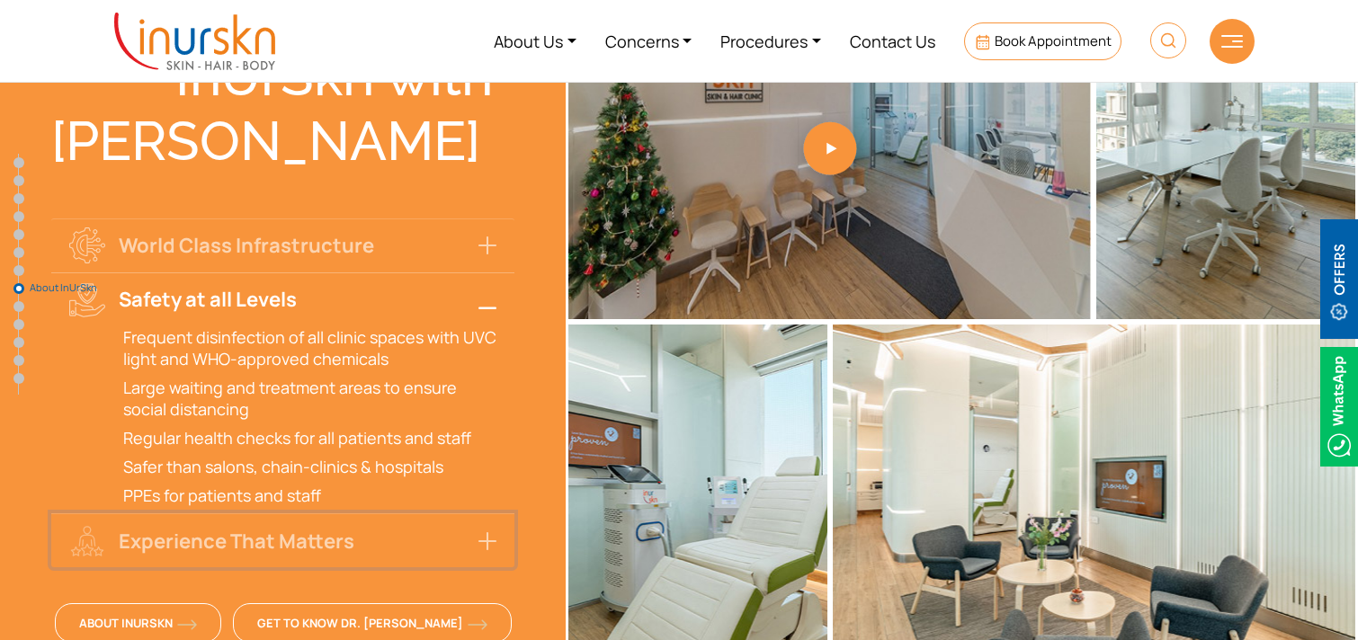
click at [474, 513] on button "Experience That Matters" at bounding box center [282, 540] width 463 height 54
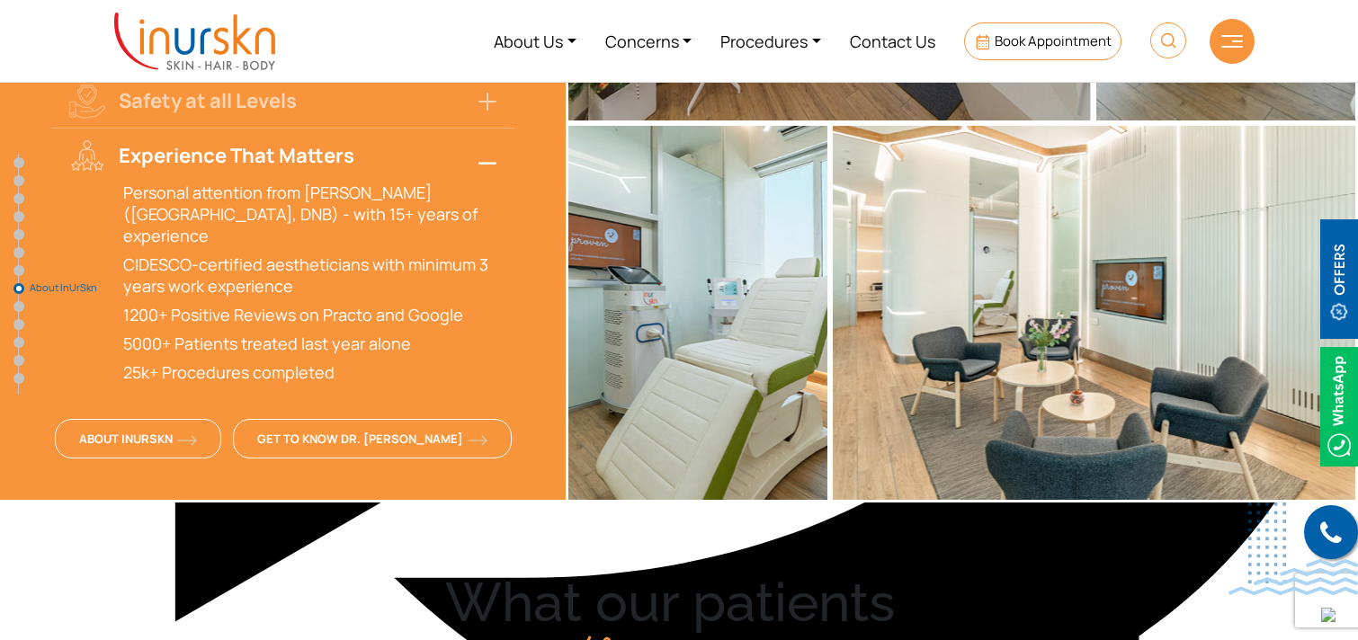
scroll to position [5767, 0]
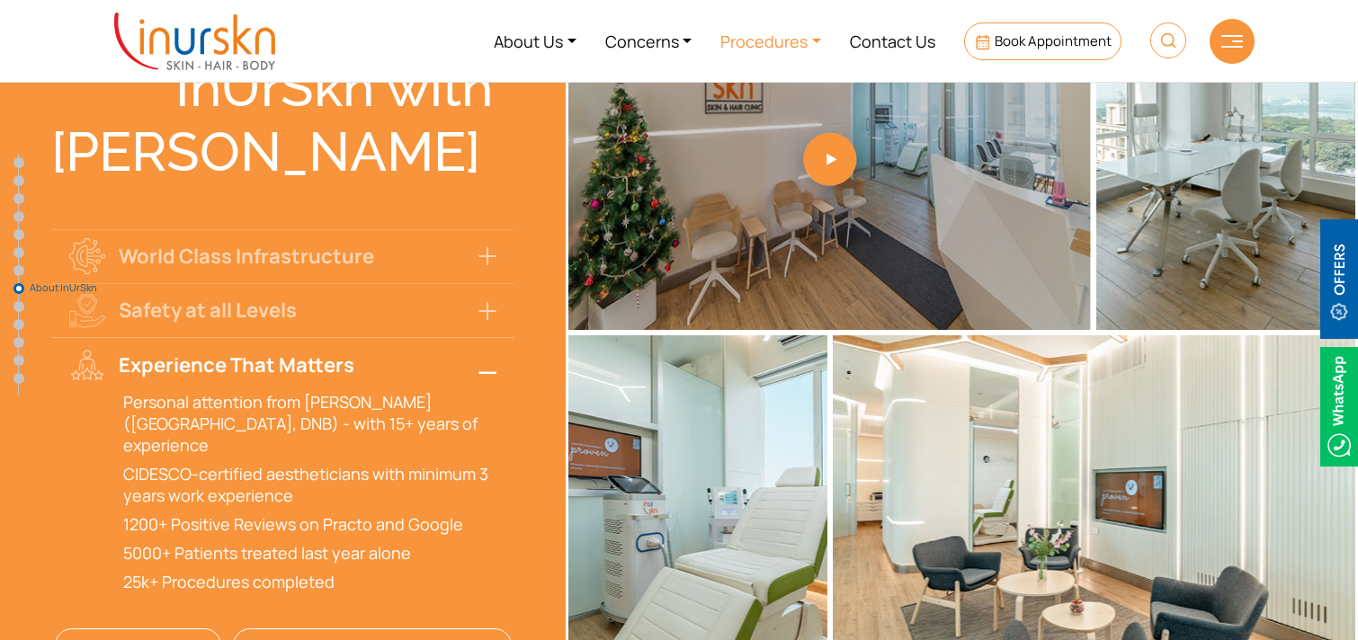
click at [803, 47] on link "Procedures" at bounding box center [770, 40] width 129 height 67
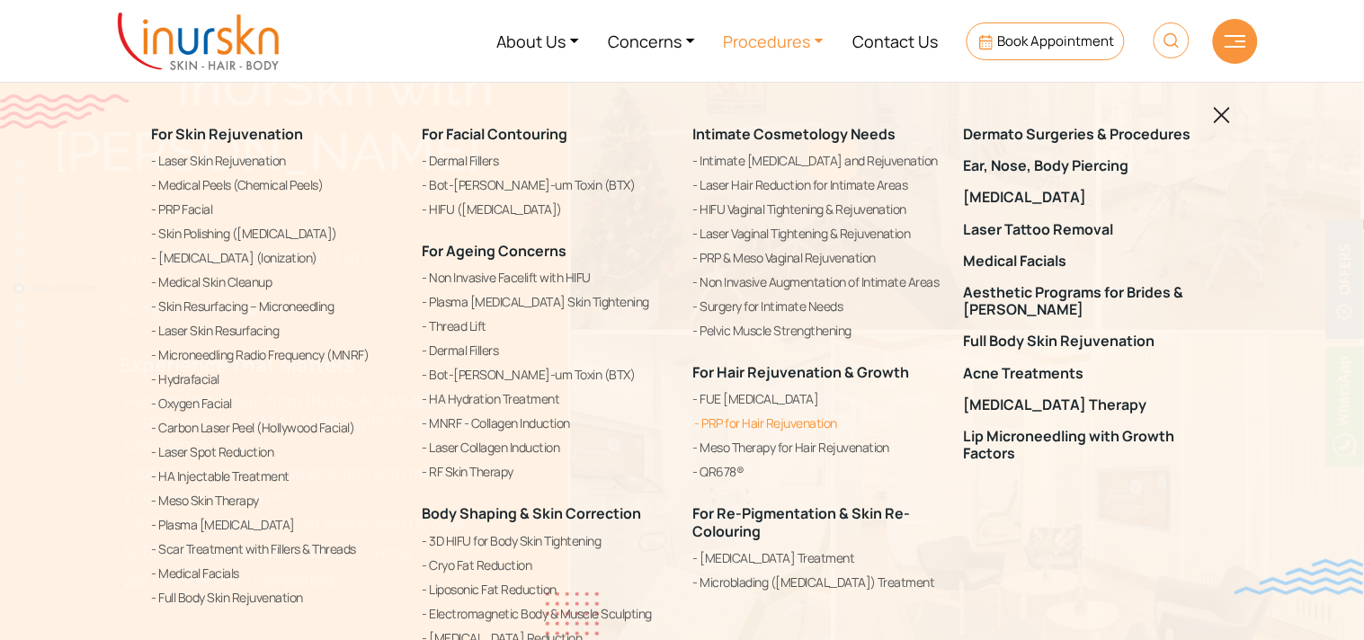
click at [755, 419] on link "PRP for Hair Rejuvenation" at bounding box center [817, 424] width 249 height 22
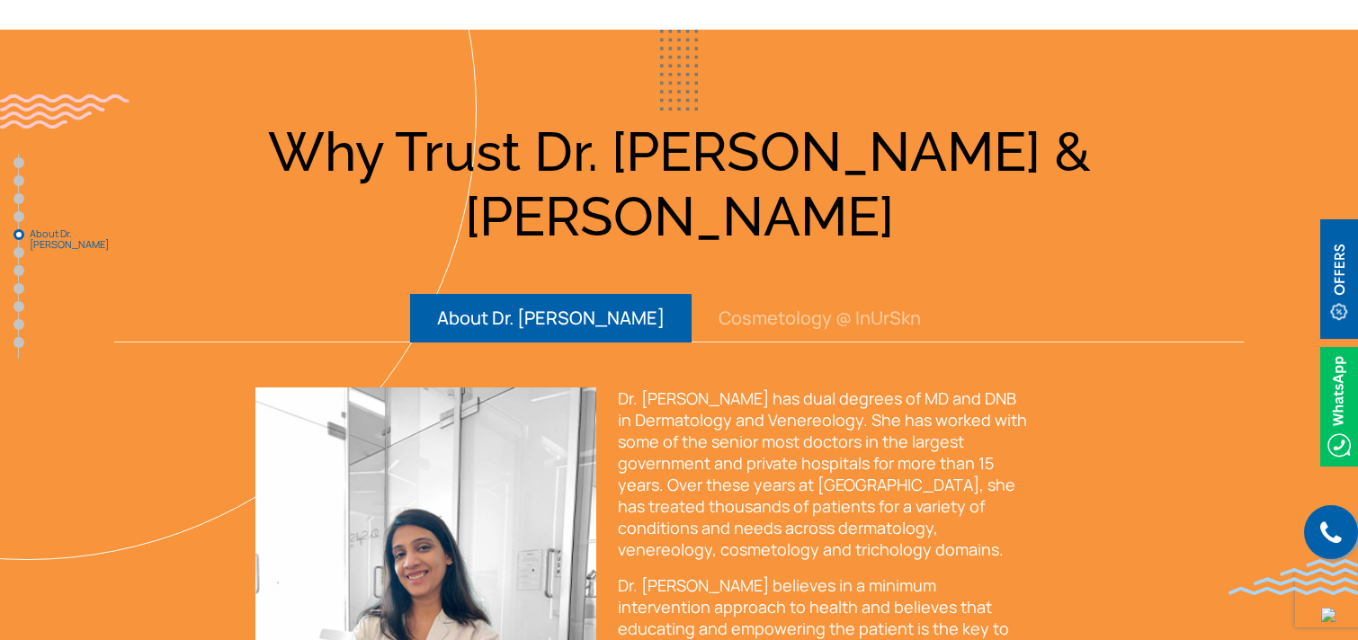
scroll to position [3217, 0]
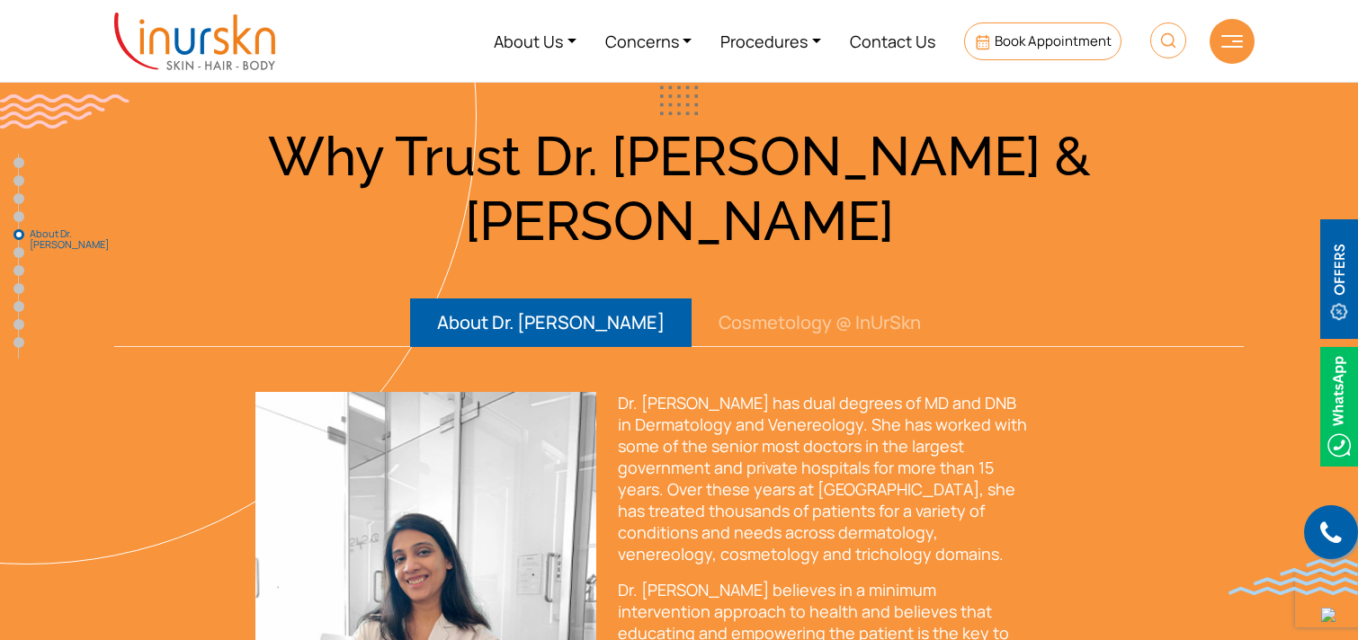
click at [768, 298] on button "Cosmetology @ InUrSkn" at bounding box center [819, 322] width 256 height 49
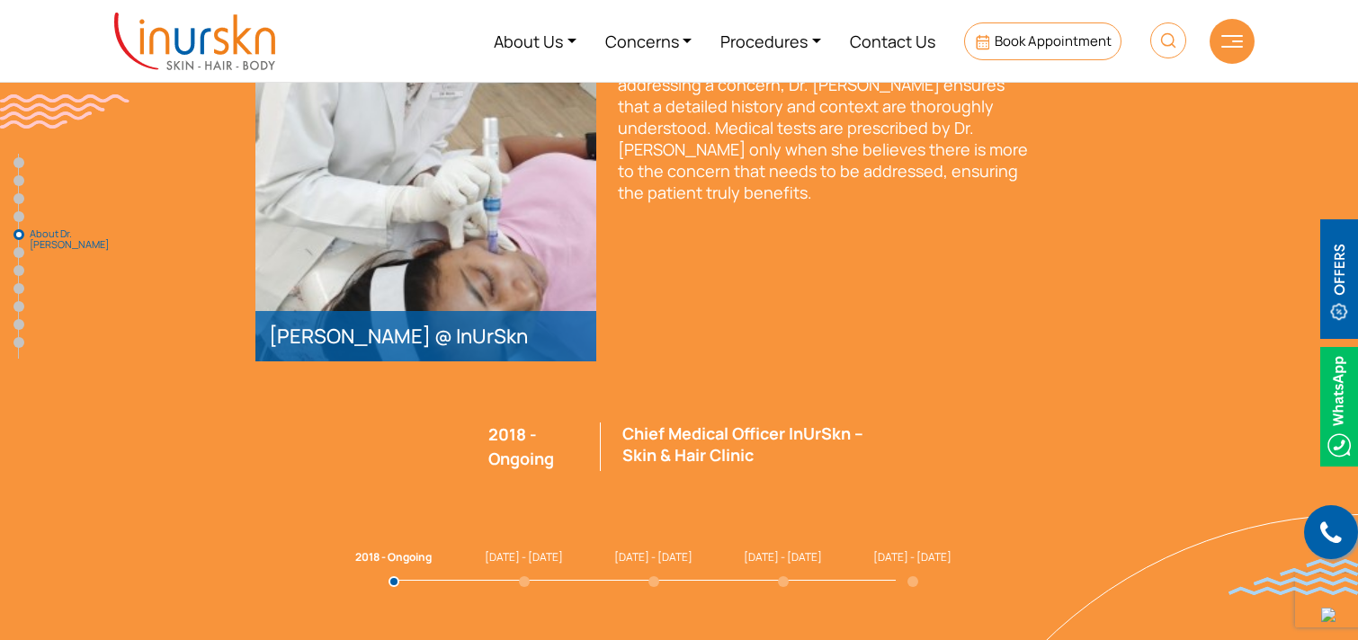
scroll to position [3736, 0]
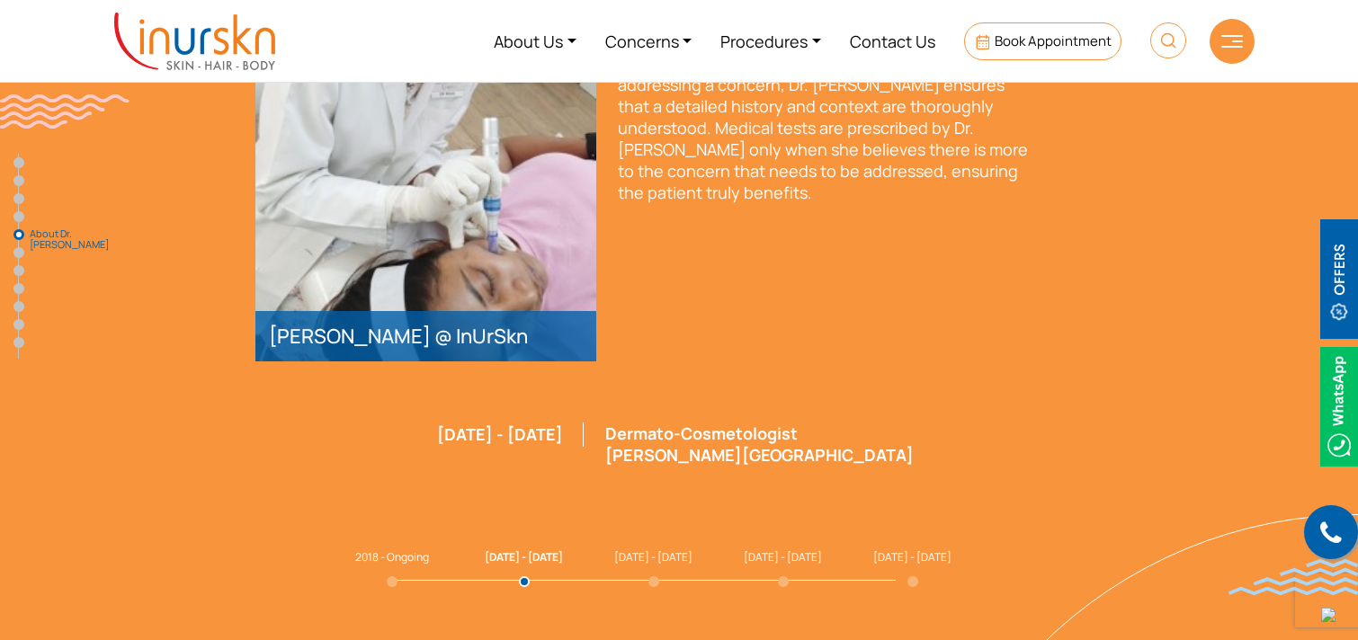
click at [644, 465] on div "Why Trust Dr. [PERSON_NAME] & [PERSON_NAME] About Dr. [PERSON_NAME] Cosmetology…" at bounding box center [678, 144] width 1151 height 1081
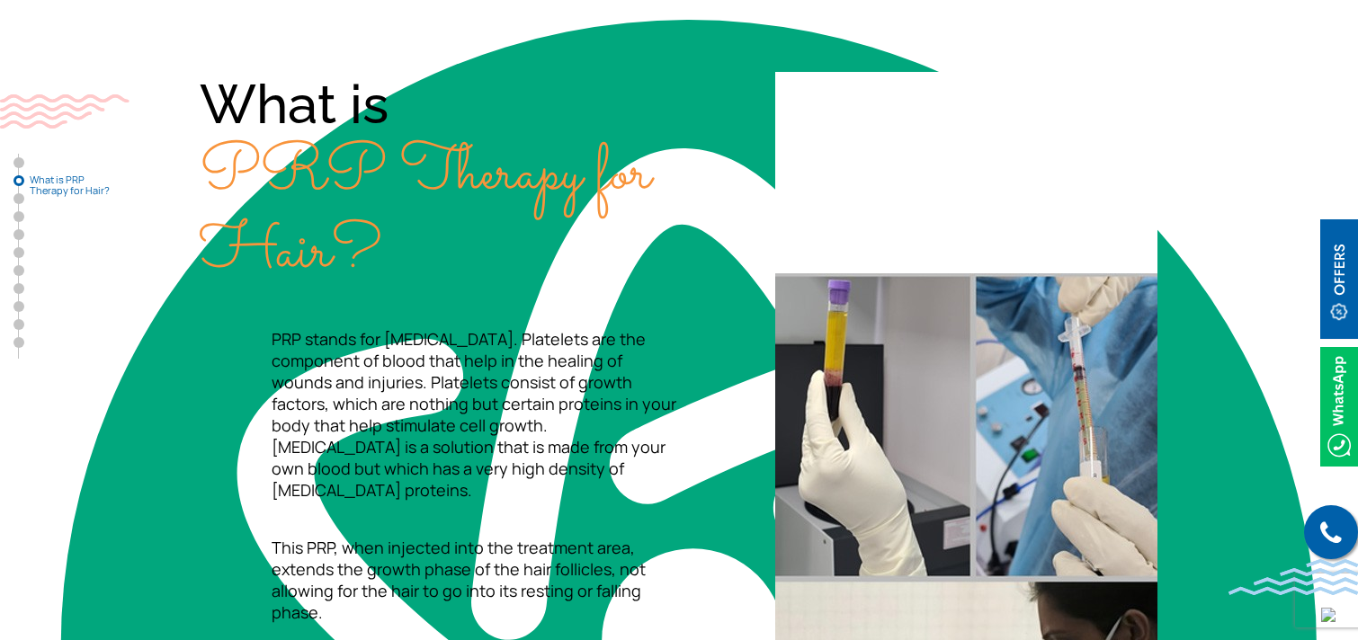
scroll to position [627, 0]
